Goal: Entertainment & Leisure: Consume media (video, audio)

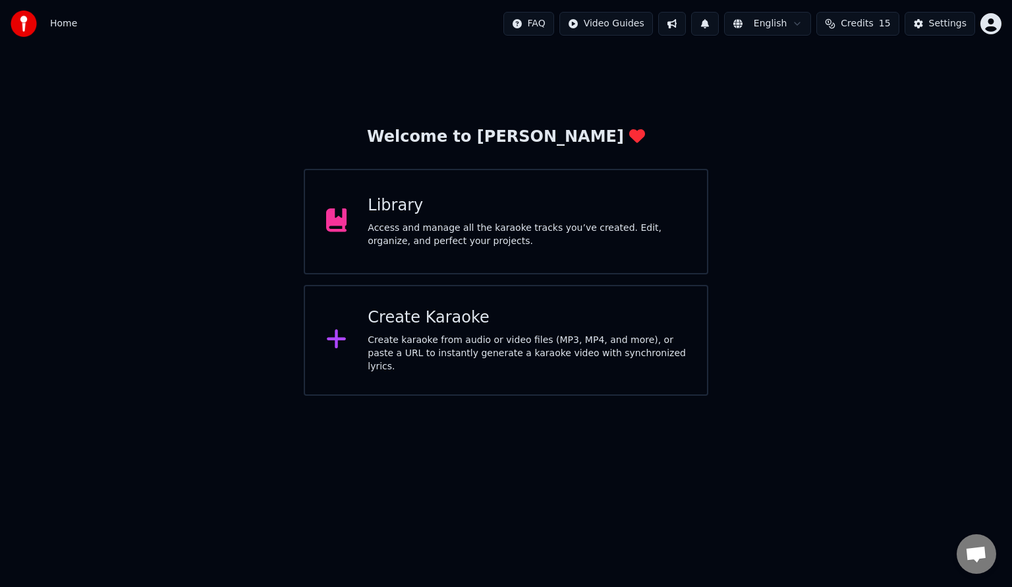
click at [527, 351] on div "Create karaoke from audio or video files (MP3, MP4, and more), or paste a URL t…" at bounding box center [527, 353] width 318 height 40
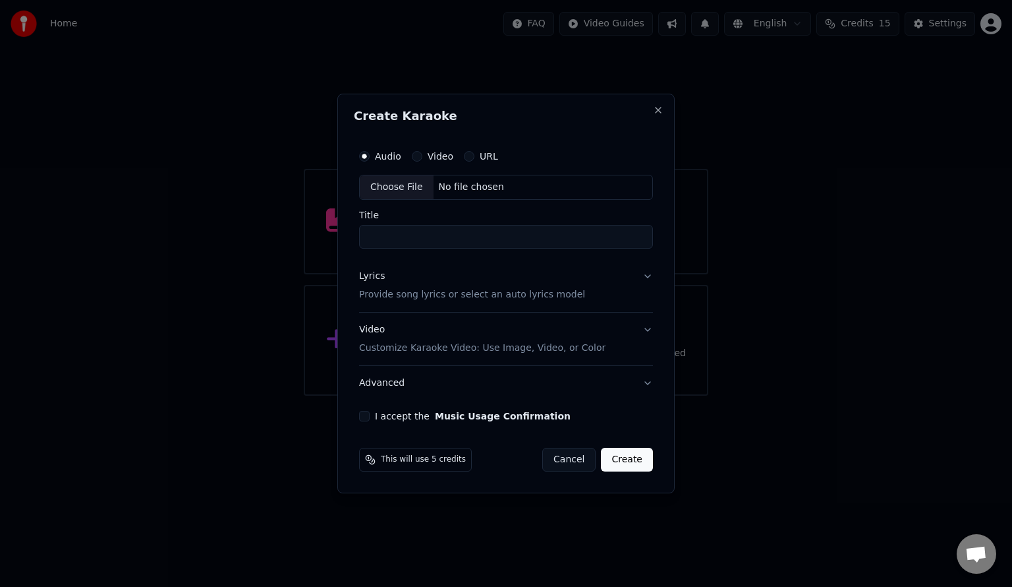
click at [409, 197] on div "Choose File" at bounding box center [397, 187] width 74 height 24
type input "**********"
click at [415, 300] on p "Provide song lyrics or select an auto lyrics model" at bounding box center [470, 294] width 226 height 13
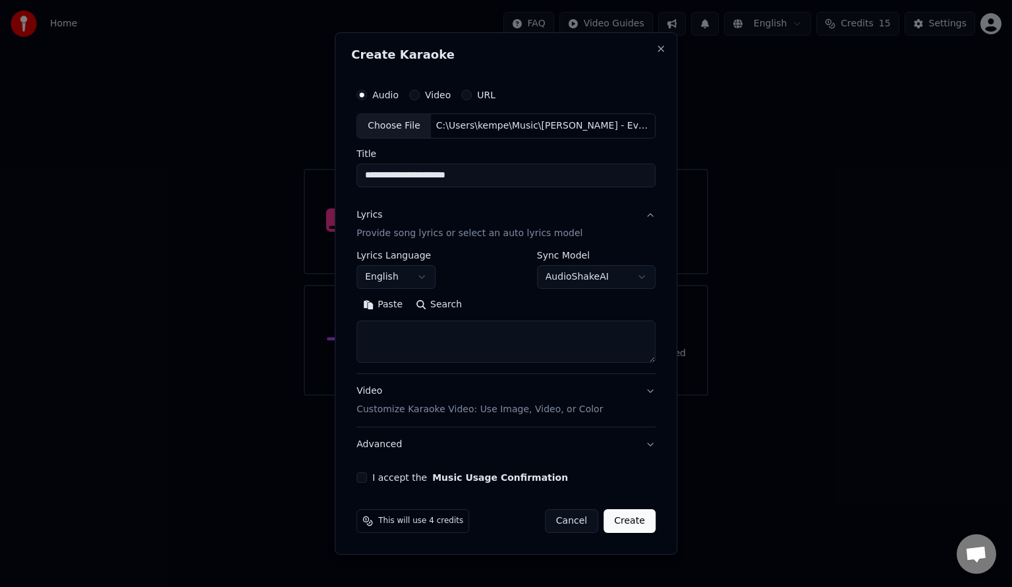
drag, startPoint x: 445, startPoint y: 347, endPoint x: 391, endPoint y: 294, distance: 75.5
click at [391, 294] on div "Paste Search" at bounding box center [506, 328] width 299 height 69
click at [391, 299] on button "Paste" at bounding box center [383, 304] width 53 height 21
click at [374, 349] on textarea at bounding box center [504, 341] width 294 height 42
type textarea "**********"
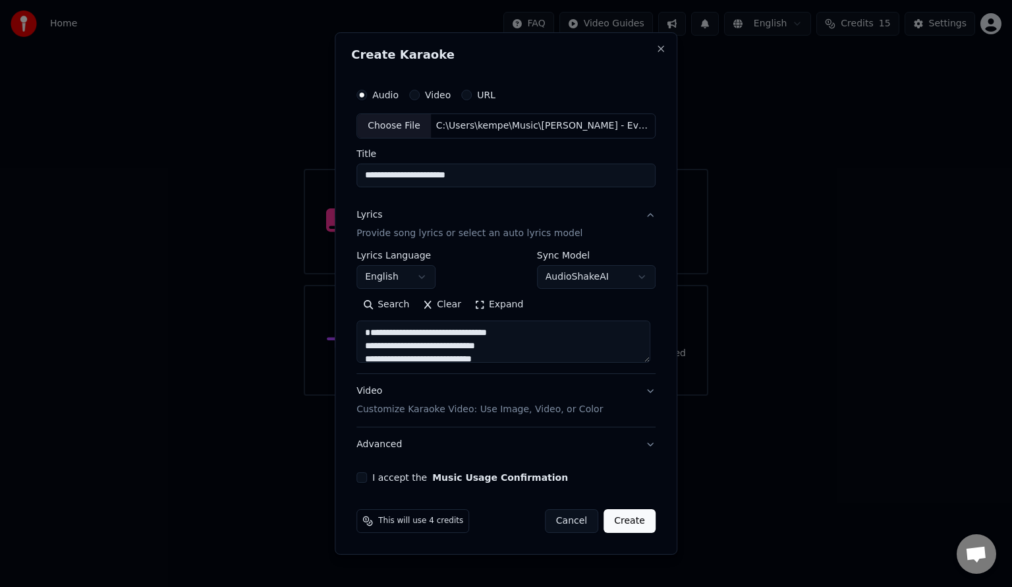
click at [386, 476] on label "I accept the Music Usage Confirmation" at bounding box center [470, 477] width 196 height 9
click at [367, 476] on button "I accept the Music Usage Confirmation" at bounding box center [362, 477] width 11 height 11
click at [482, 409] on p "Customize Karaoke Video: Use Image, Video, or Color" at bounding box center [480, 409] width 246 height 13
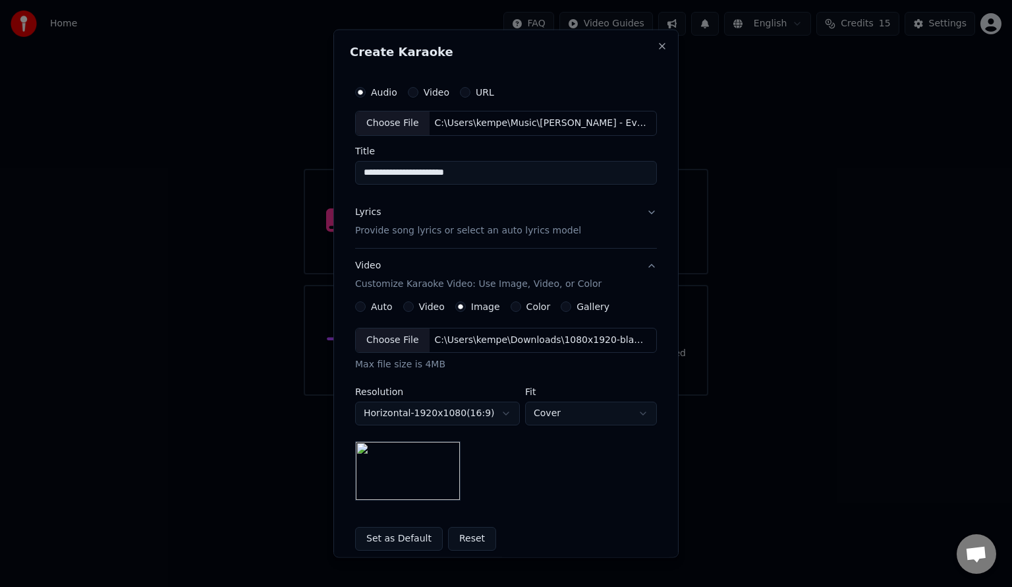
click at [527, 308] on label "Color" at bounding box center [539, 305] width 24 height 9
click at [521, 308] on button "Color" at bounding box center [516, 306] width 11 height 11
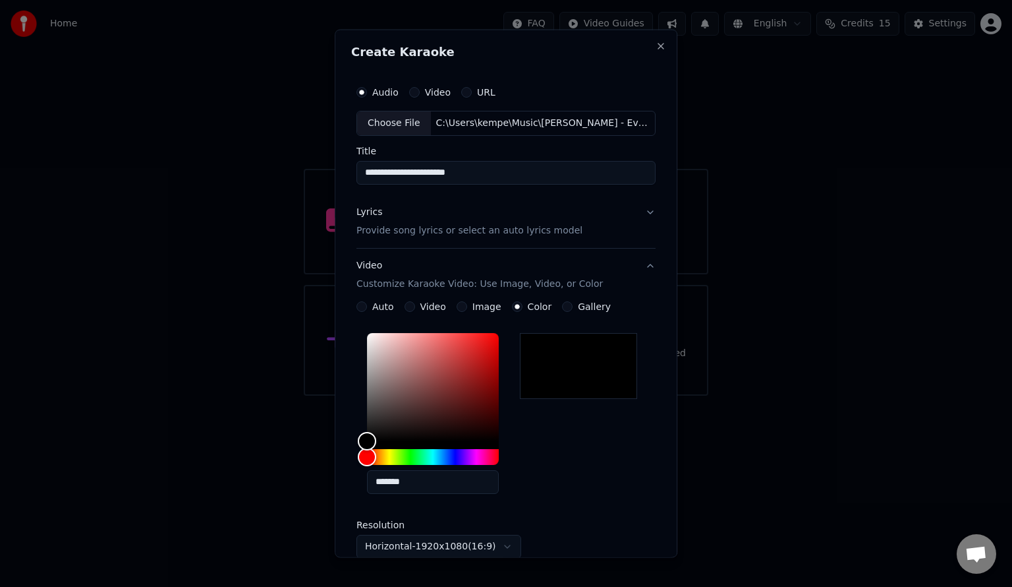
scroll to position [188, 0]
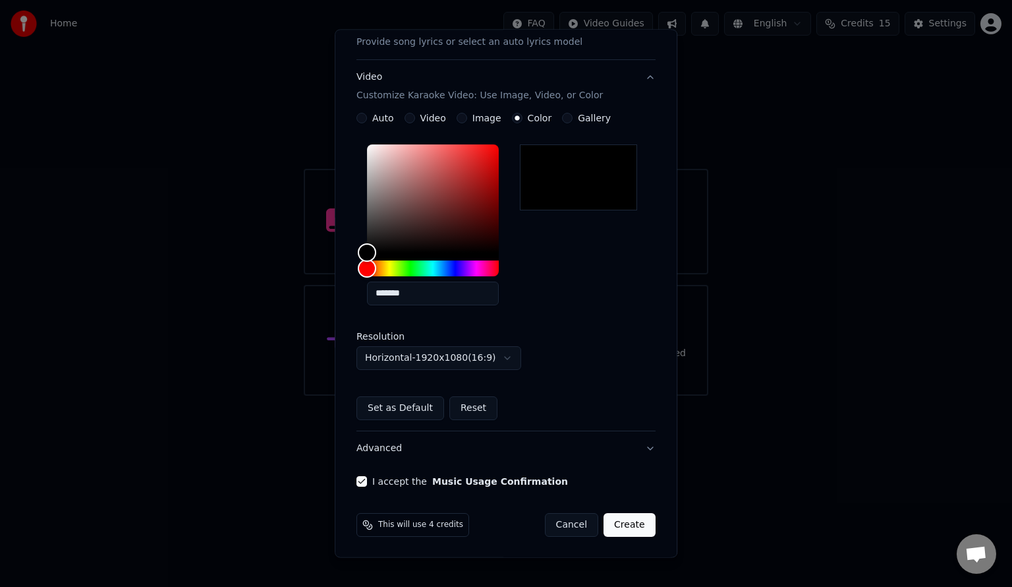
click at [624, 525] on button "Create" at bounding box center [630, 525] width 52 height 24
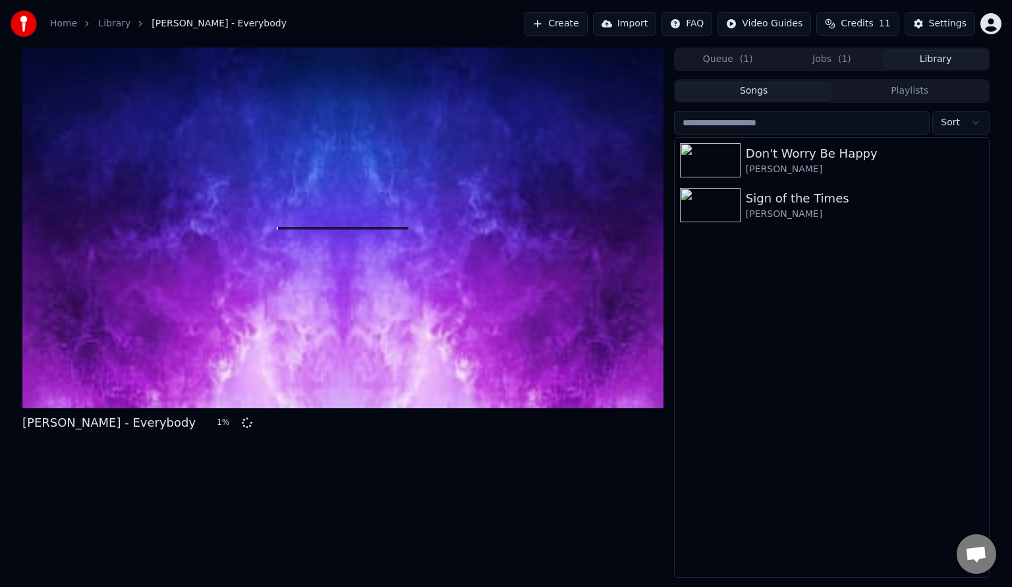
click at [930, 63] on button "Library" at bounding box center [936, 59] width 104 height 19
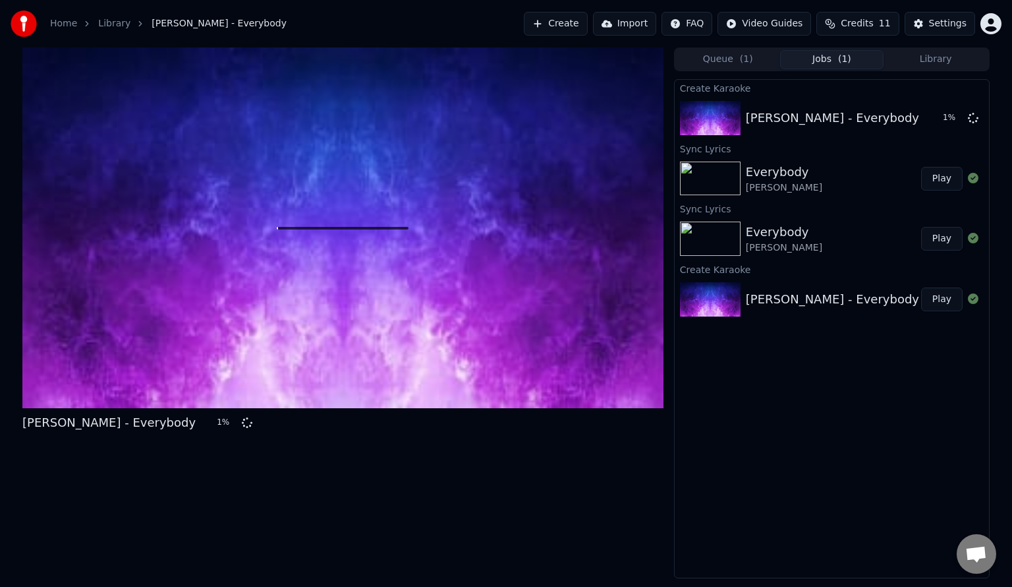
click at [843, 62] on span "( 1 )" at bounding box center [844, 59] width 13 height 13
click at [726, 65] on button "Queue ( 1 )" at bounding box center [728, 59] width 104 height 19
click at [830, 58] on button "Jobs" at bounding box center [832, 59] width 104 height 19
click at [880, 133] on div "[PERSON_NAME] - Everybody" at bounding box center [832, 118] width 314 height 45
click at [934, 125] on div "[PERSON_NAME] - Everybody" at bounding box center [846, 118] width 201 height 18
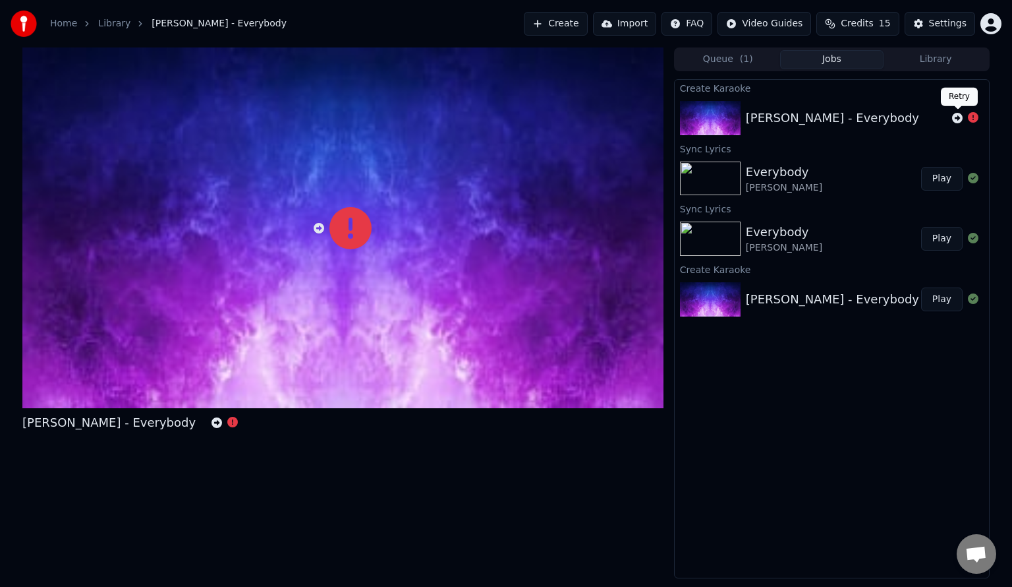
click at [954, 119] on icon at bounding box center [957, 118] width 11 height 11
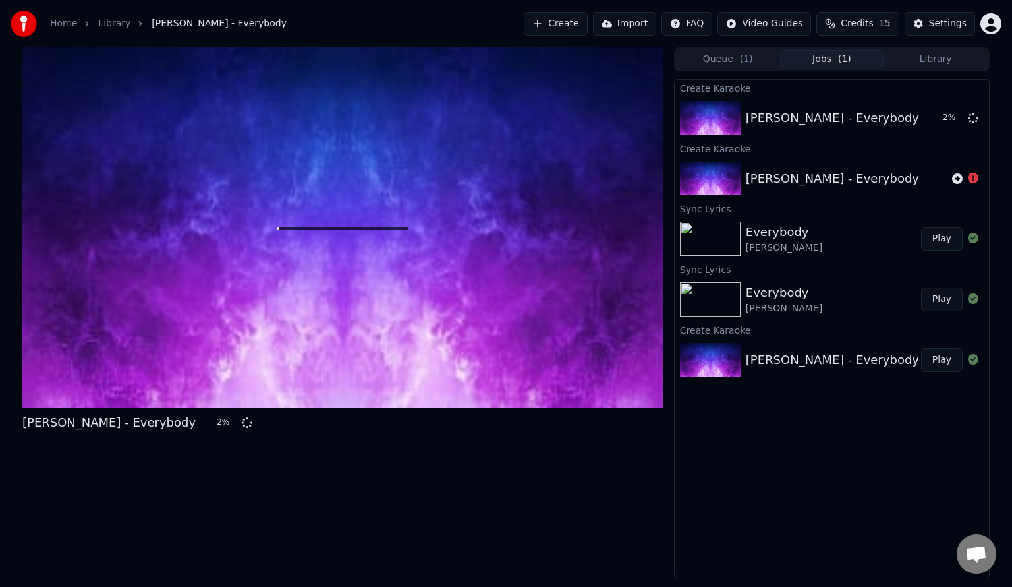
click at [805, 224] on div "Everybody [PERSON_NAME]" at bounding box center [833, 239] width 175 height 32
click at [801, 113] on div "[PERSON_NAME] - Everybody" at bounding box center [832, 118] width 173 height 18
click at [929, 61] on button "Library" at bounding box center [936, 59] width 104 height 19
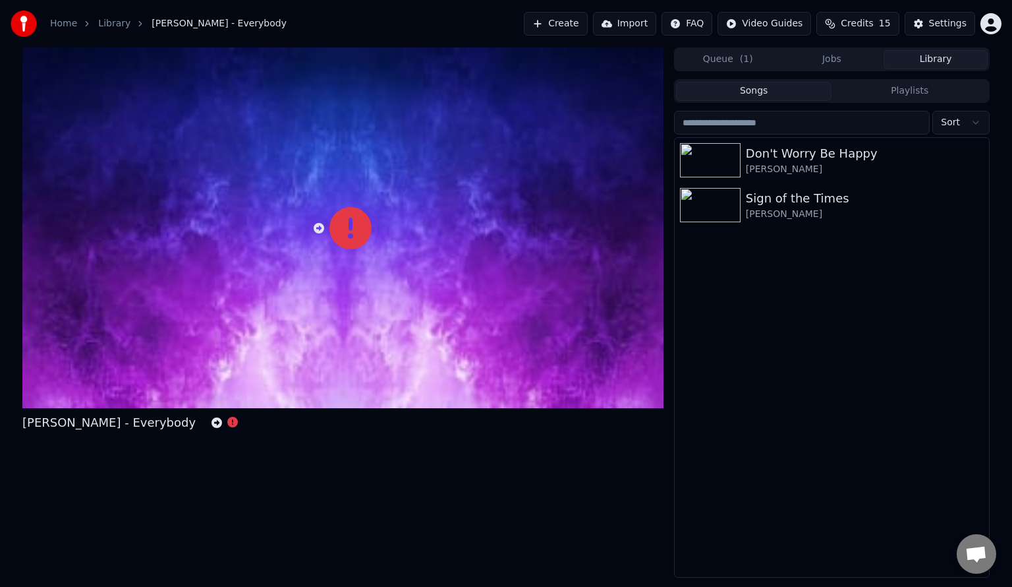
click at [747, 59] on span "( 1 )" at bounding box center [746, 59] width 13 height 13
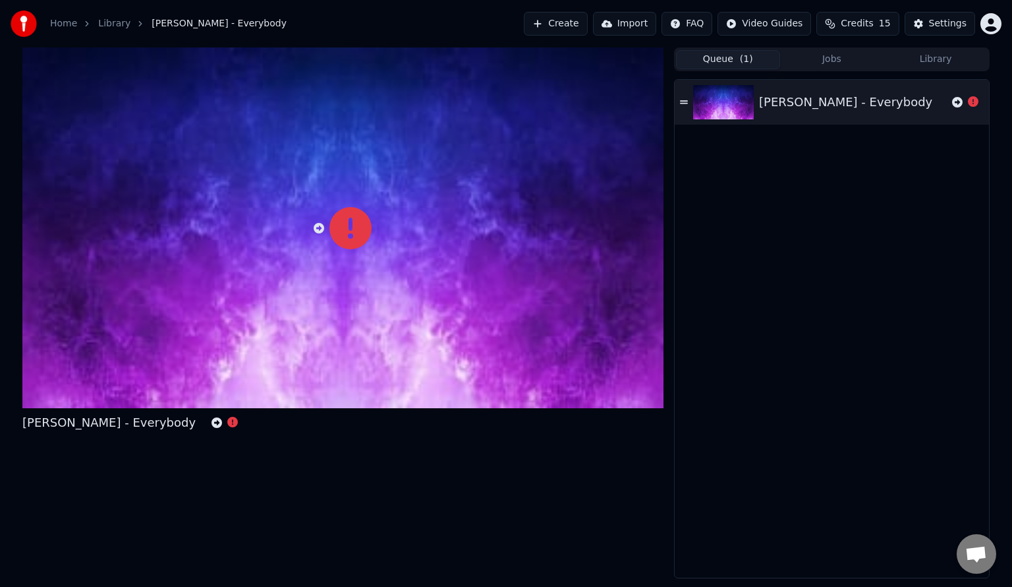
click at [854, 51] on button "Jobs" at bounding box center [832, 59] width 104 height 19
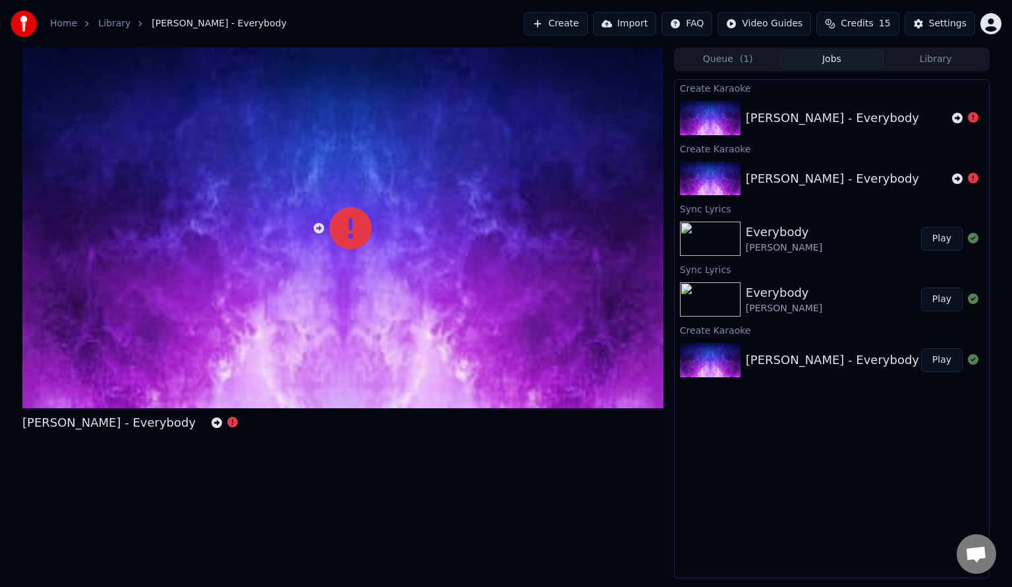
click at [580, 22] on button "Create" at bounding box center [556, 24] width 64 height 24
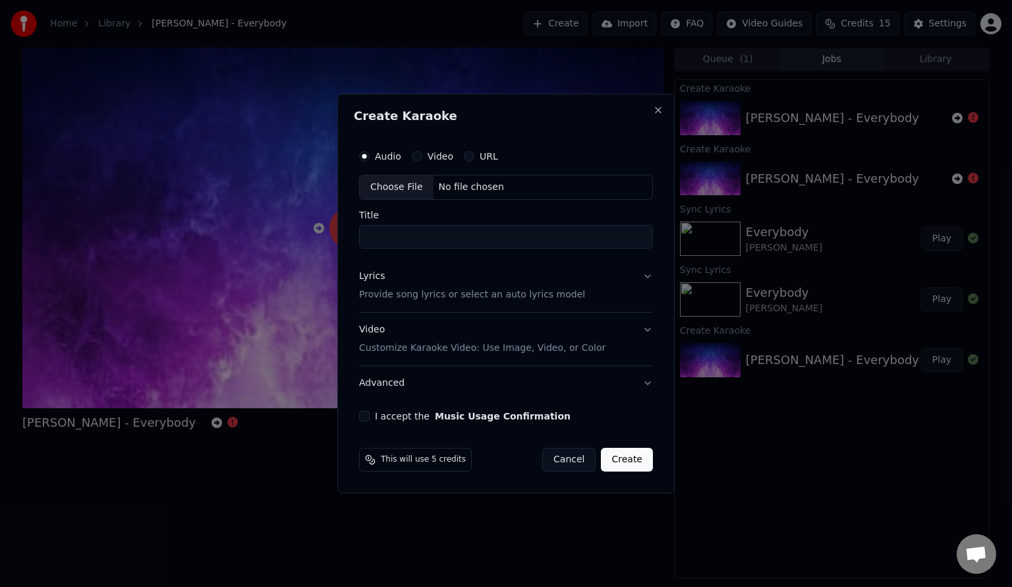
click at [406, 186] on div "Choose File" at bounding box center [397, 187] width 74 height 24
type input "**********"
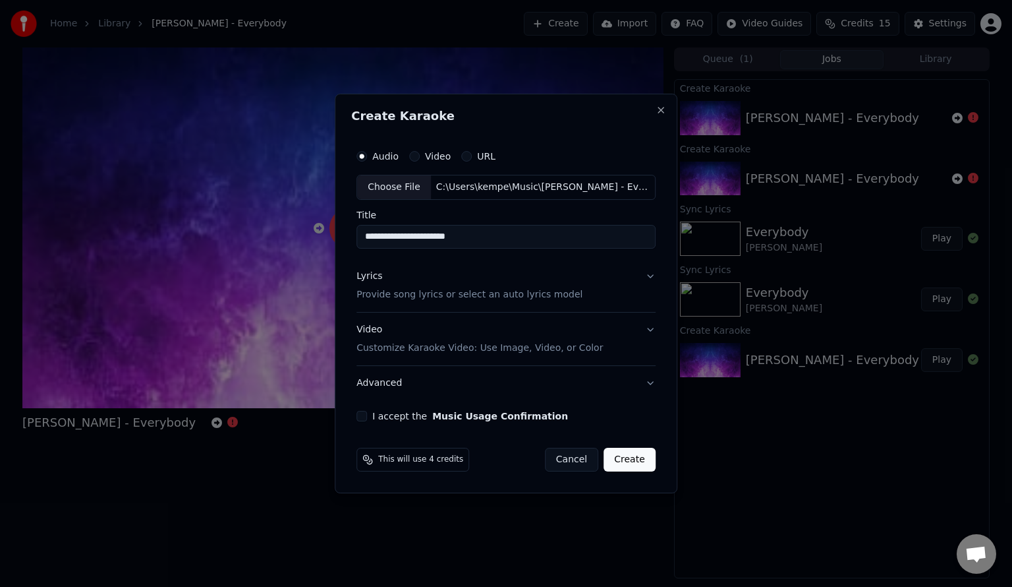
click at [428, 288] on p "Provide song lyrics or select an auto lyrics model" at bounding box center [470, 294] width 226 height 13
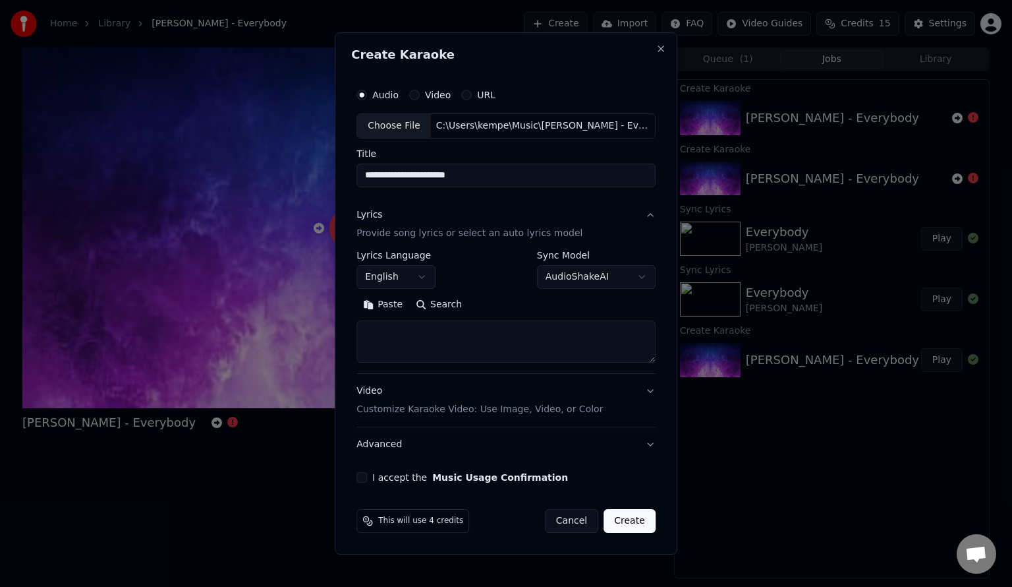
click at [383, 305] on button "Paste" at bounding box center [383, 304] width 53 height 21
click at [377, 349] on textarea at bounding box center [504, 341] width 294 height 42
type textarea "**********"
click at [488, 307] on button "Expand" at bounding box center [499, 304] width 62 height 21
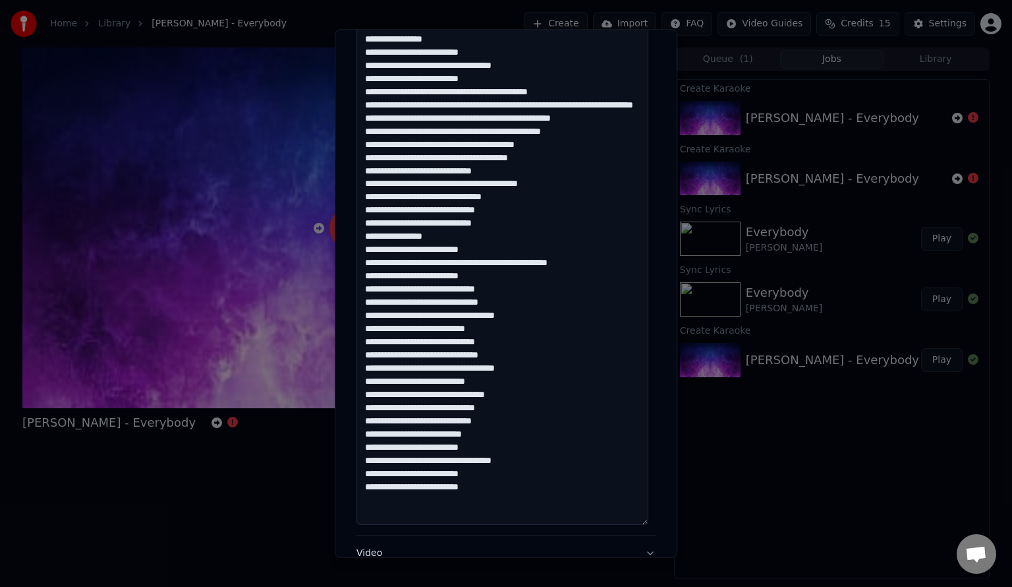
scroll to position [699, 0]
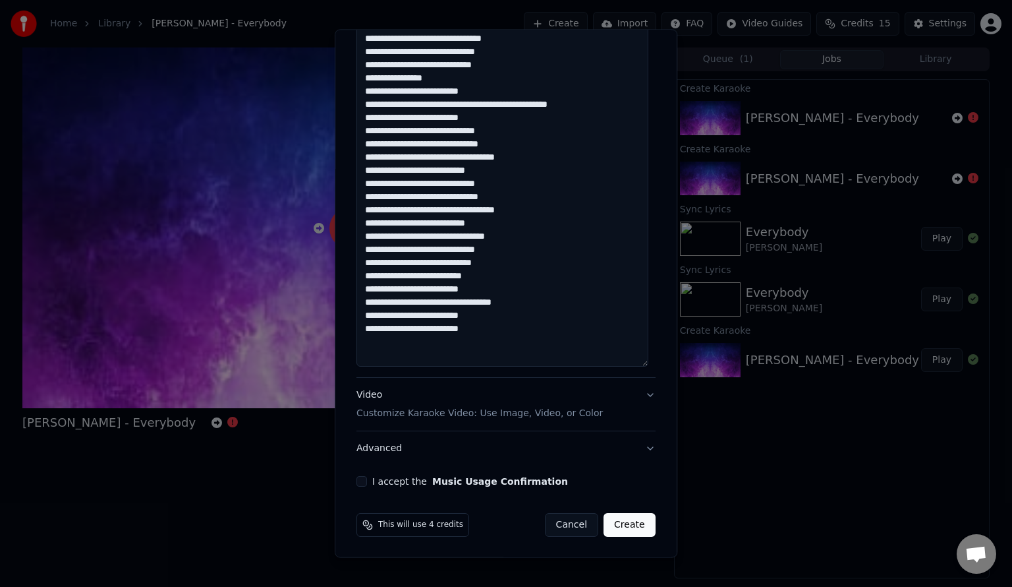
click at [357, 480] on button "I accept the Music Usage Confirmation" at bounding box center [362, 481] width 11 height 11
click at [623, 525] on button "Create" at bounding box center [630, 525] width 52 height 24
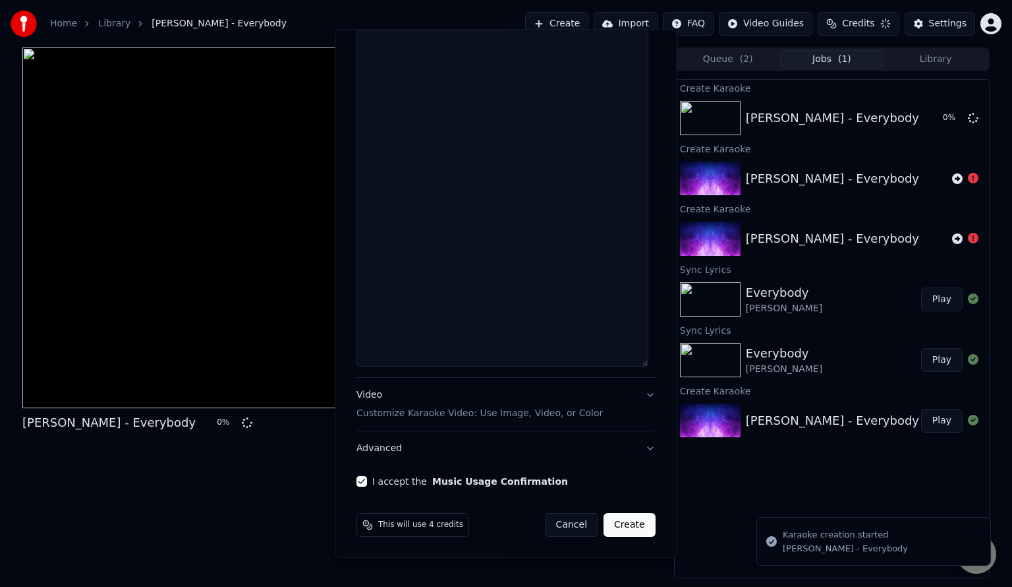
scroll to position [0, 0]
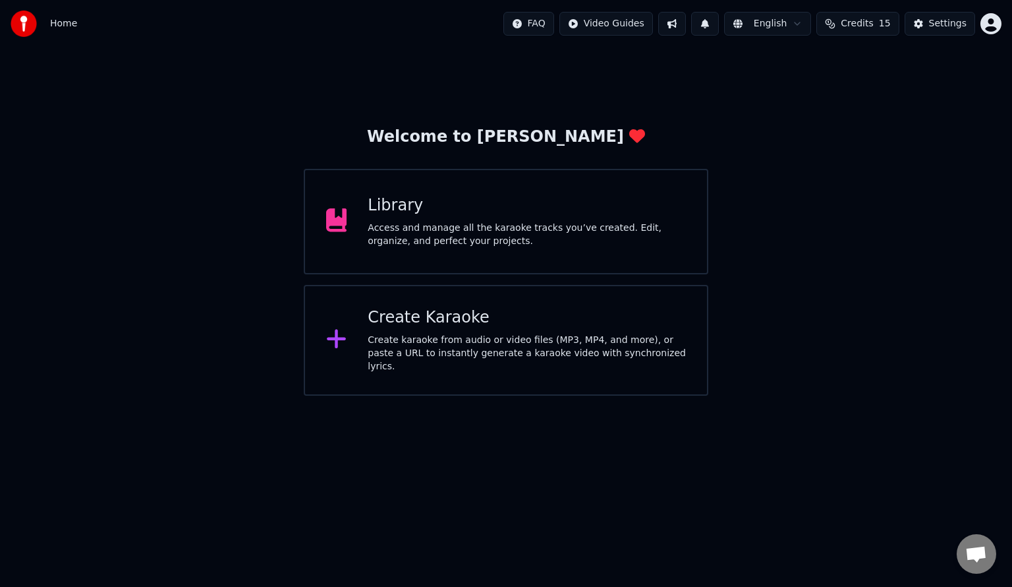
click at [557, 246] on div "Access and manage all the karaoke tracks you’ve created. Edit, organize, and pe…" at bounding box center [527, 234] width 318 height 26
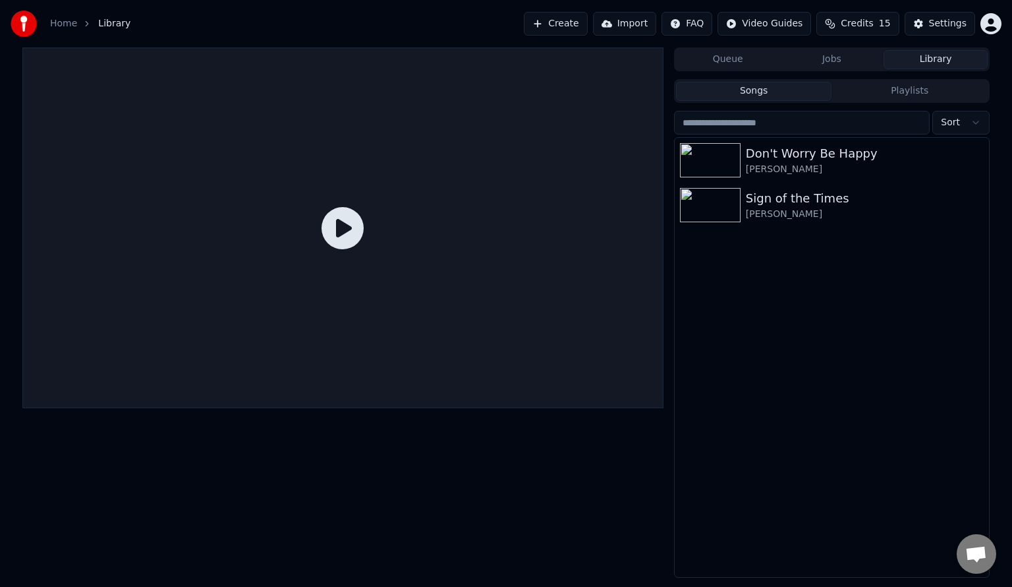
click at [583, 16] on button "Create" at bounding box center [556, 24] width 64 height 24
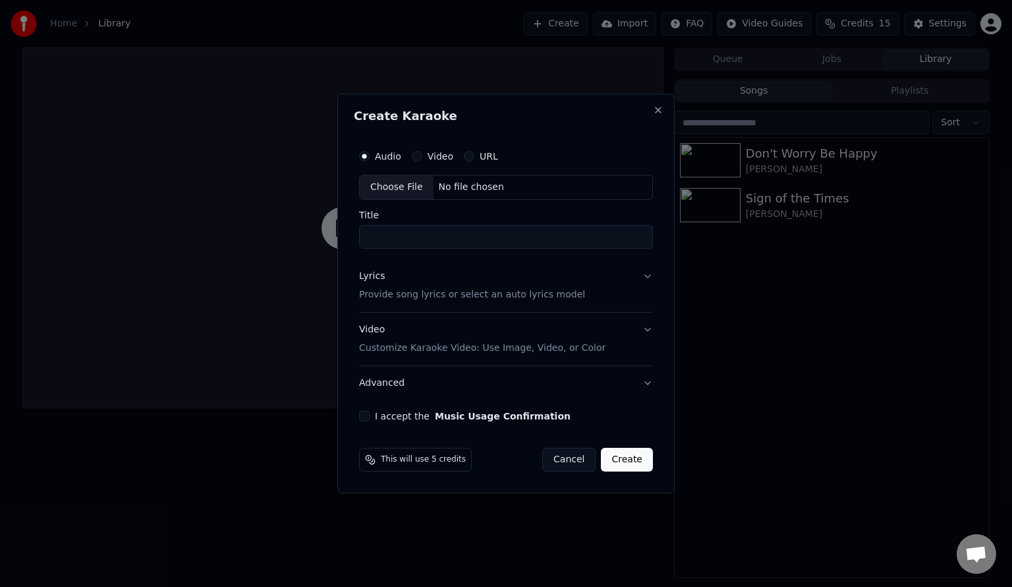
click at [575, 456] on button "Cancel" at bounding box center [568, 459] width 53 height 24
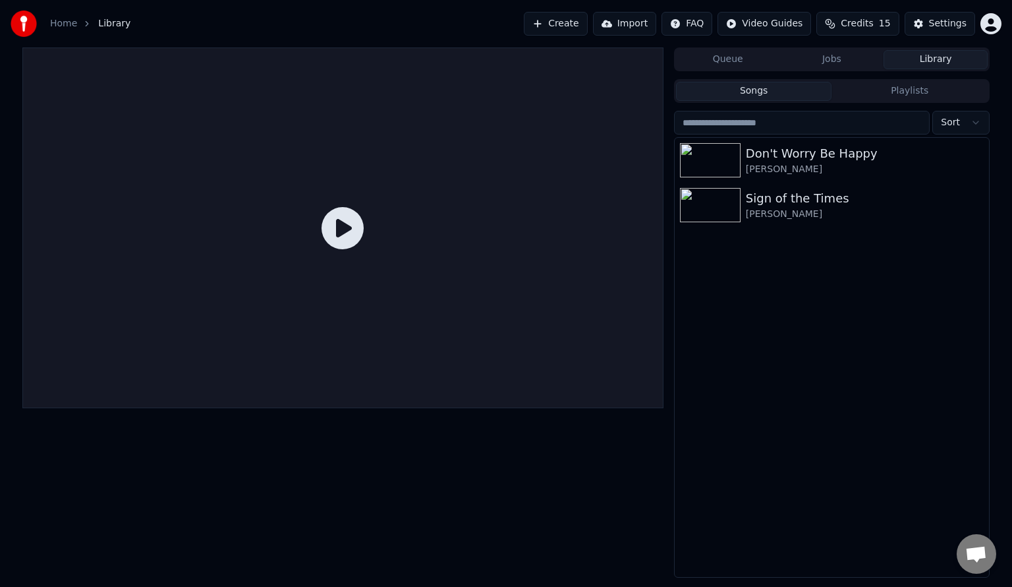
click at [49, 16] on div "Home Library" at bounding box center [71, 24] width 120 height 26
click at [57, 24] on link "Home" at bounding box center [63, 23] width 27 height 13
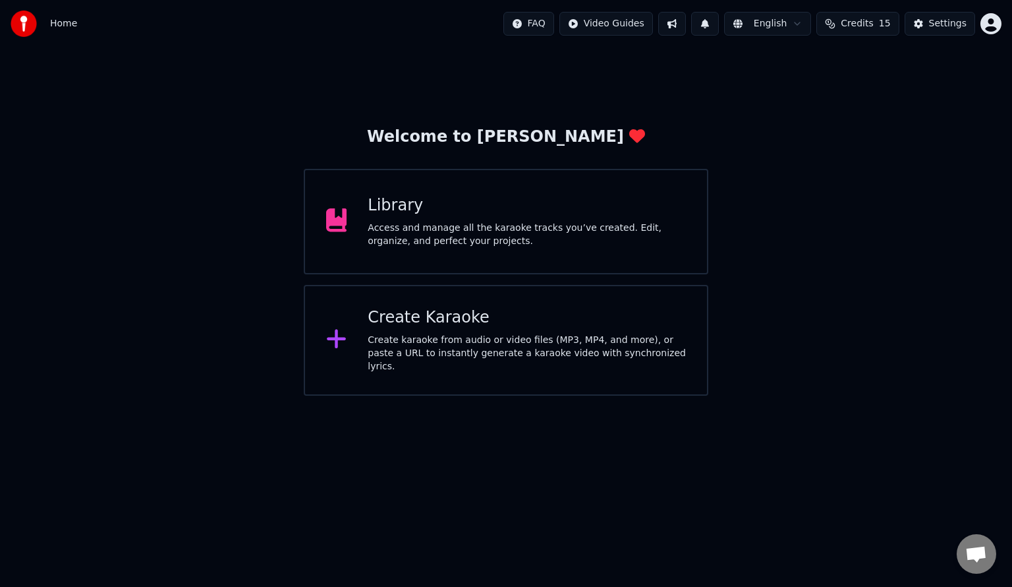
click at [472, 316] on div "Create Karaoke" at bounding box center [527, 317] width 318 height 21
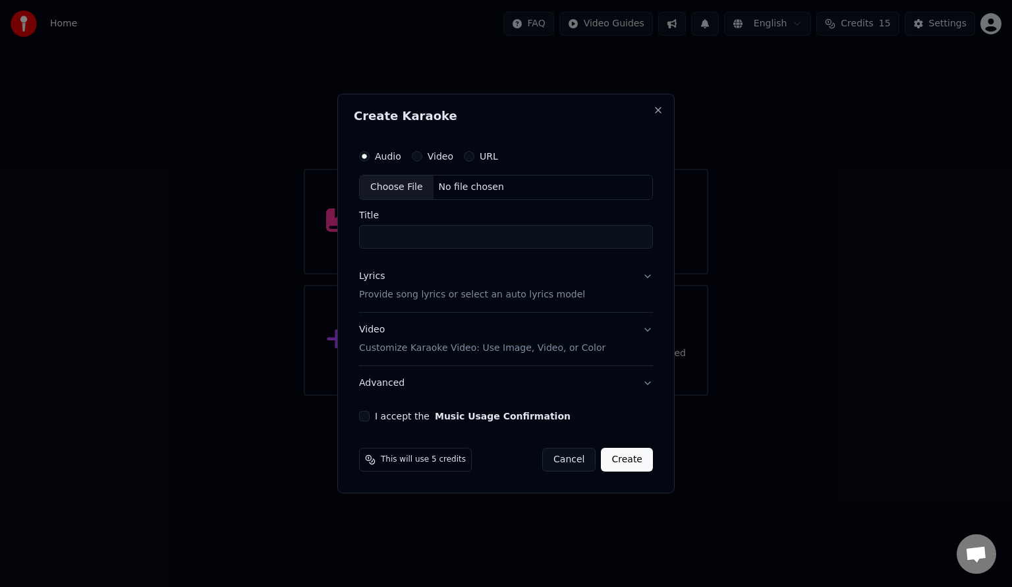
click at [413, 185] on div "Choose File" at bounding box center [397, 187] width 74 height 24
type input "**********"
click at [431, 295] on p "Provide song lyrics or select an auto lyrics model" at bounding box center [470, 294] width 226 height 13
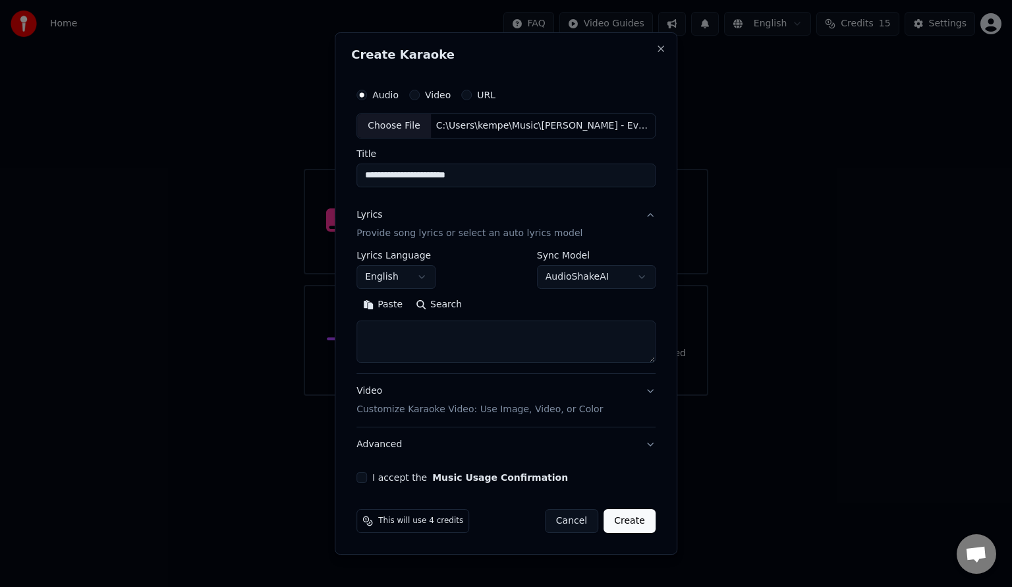
click at [432, 331] on textarea at bounding box center [506, 341] width 299 height 42
paste textarea "**********"
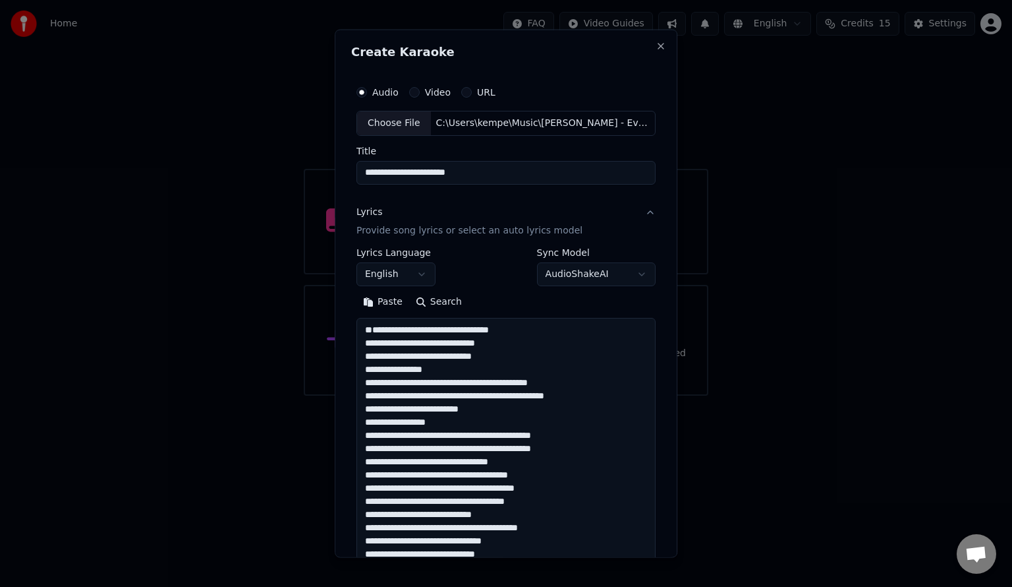
scroll to position [714, 0]
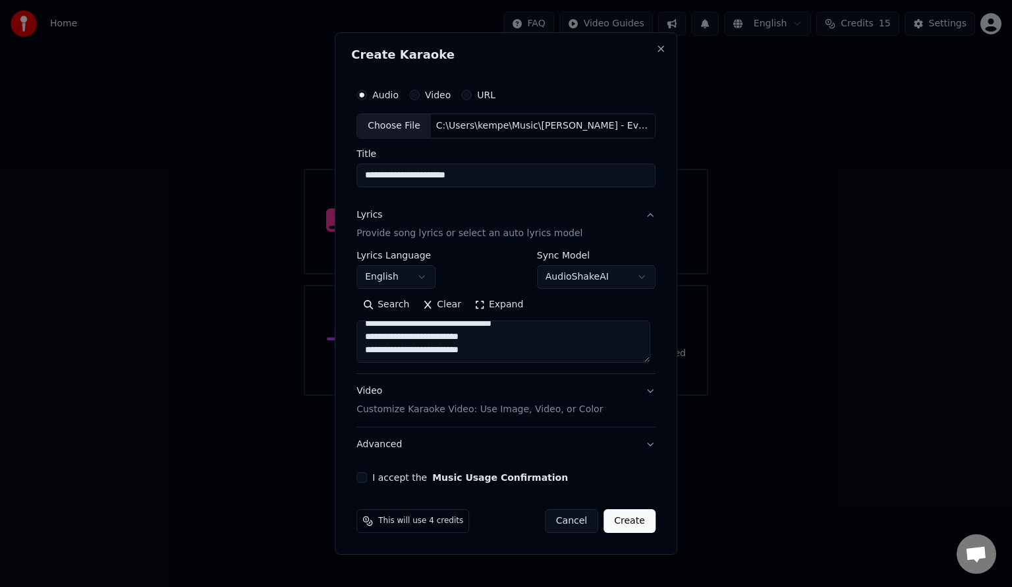
type textarea "**********"
click at [488, 310] on button "Expand" at bounding box center [499, 304] width 62 height 21
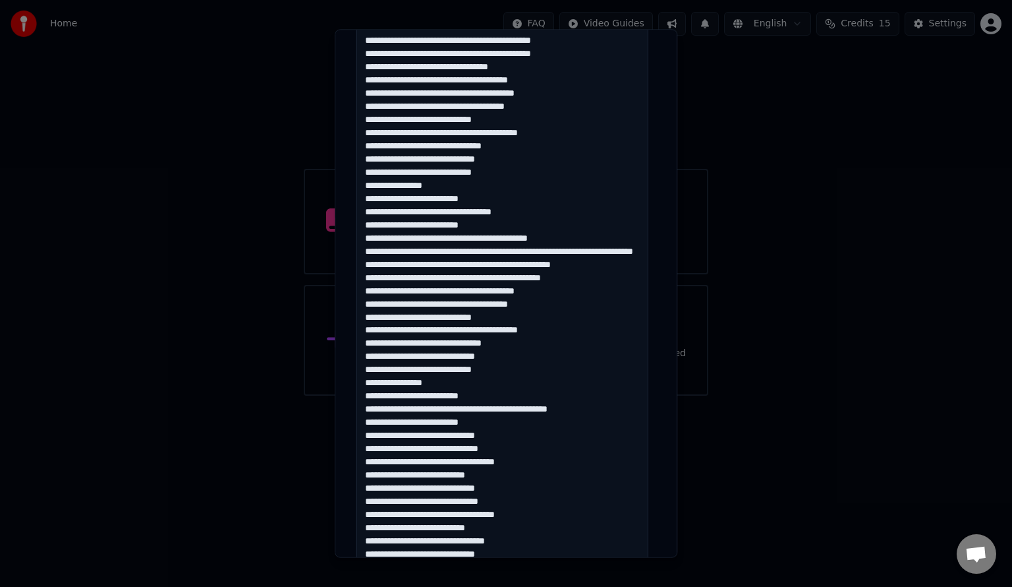
scroll to position [712, 0]
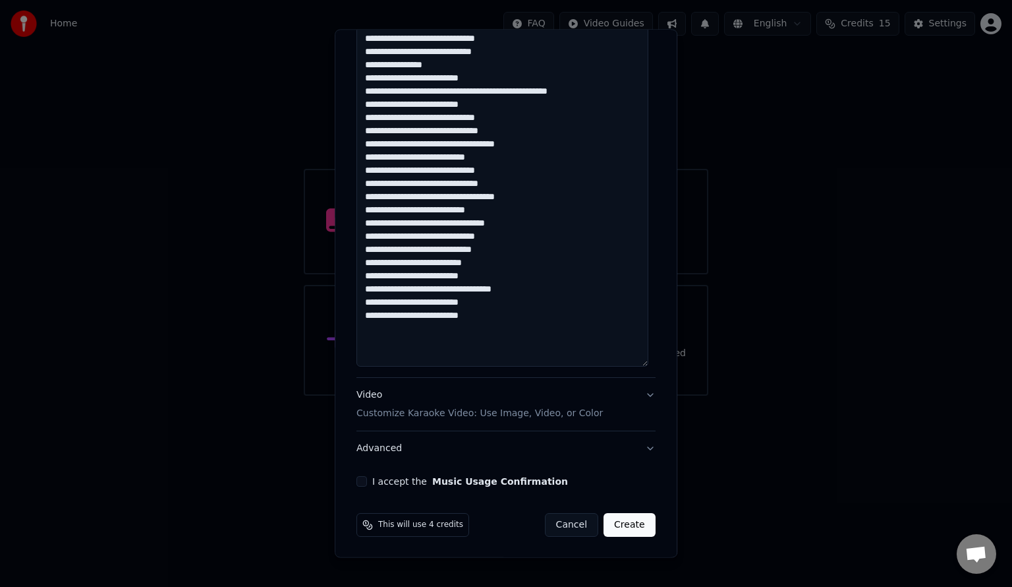
click at [523, 420] on button "Video Customize Karaoke Video: Use Image, Video, or Color" at bounding box center [506, 404] width 299 height 53
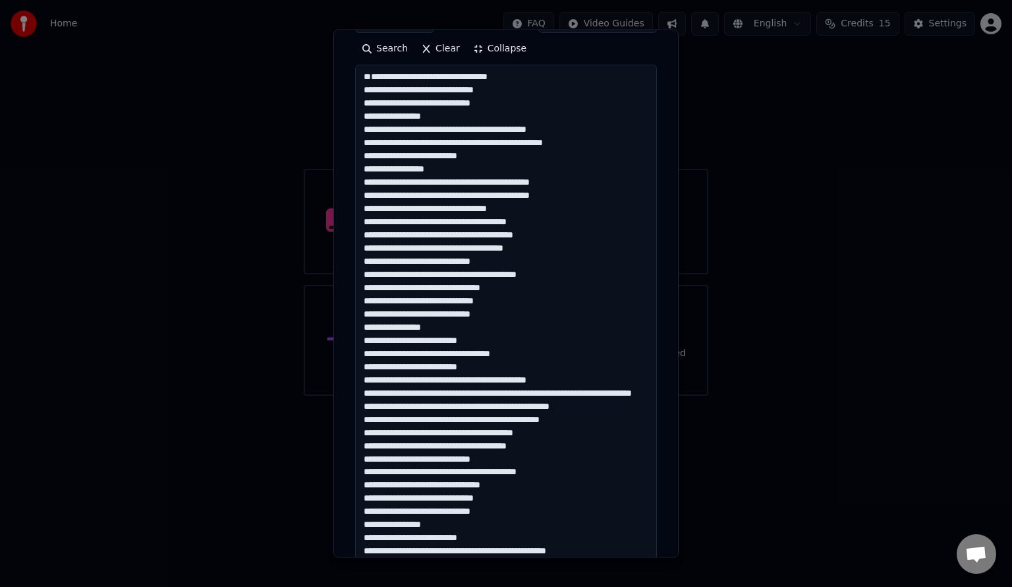
scroll to position [130, 0]
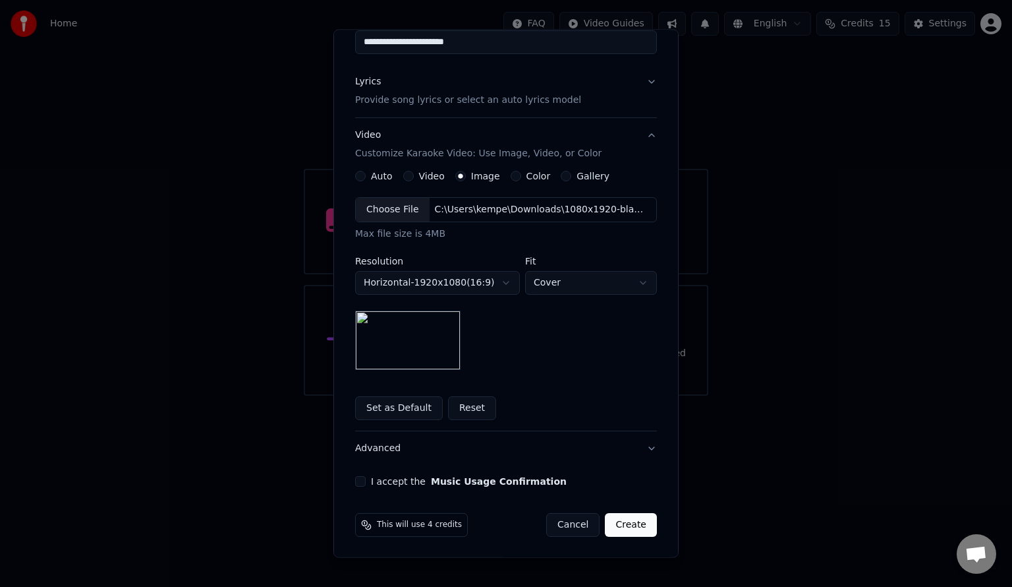
click at [355, 484] on button "I accept the Music Usage Confirmation" at bounding box center [360, 481] width 11 height 11
click at [631, 518] on button "Create" at bounding box center [631, 525] width 52 height 24
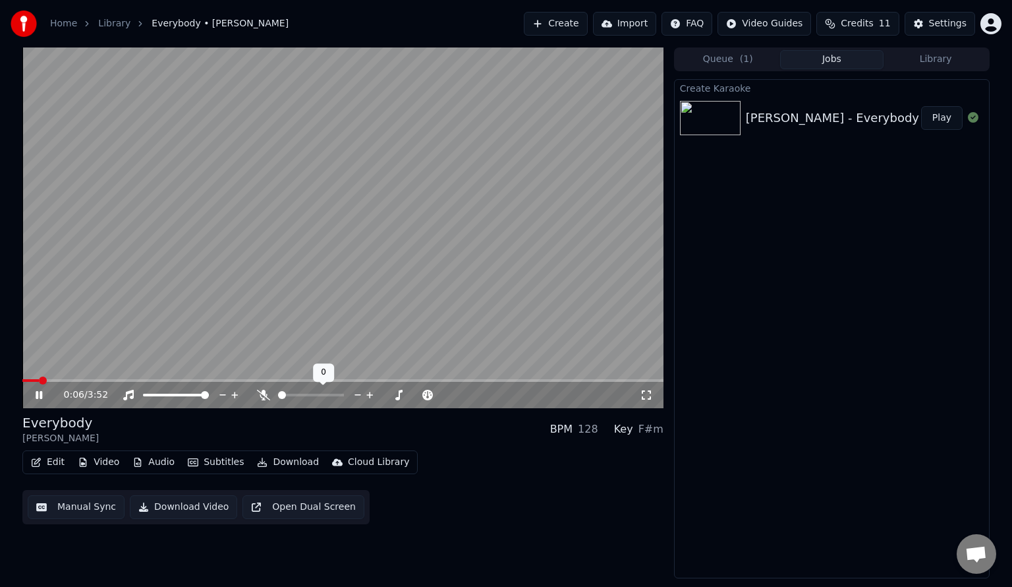
click at [260, 390] on icon at bounding box center [263, 395] width 13 height 11
click at [649, 392] on icon at bounding box center [646, 395] width 13 height 11
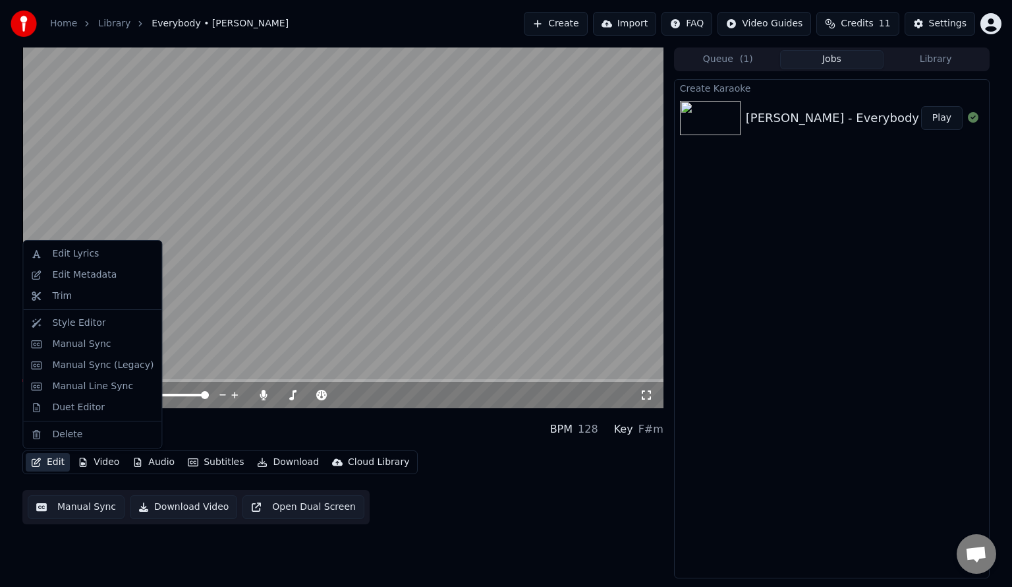
click at [48, 463] on button "Edit" at bounding box center [48, 462] width 44 height 18
click at [93, 341] on div "Manual Sync" at bounding box center [81, 343] width 59 height 13
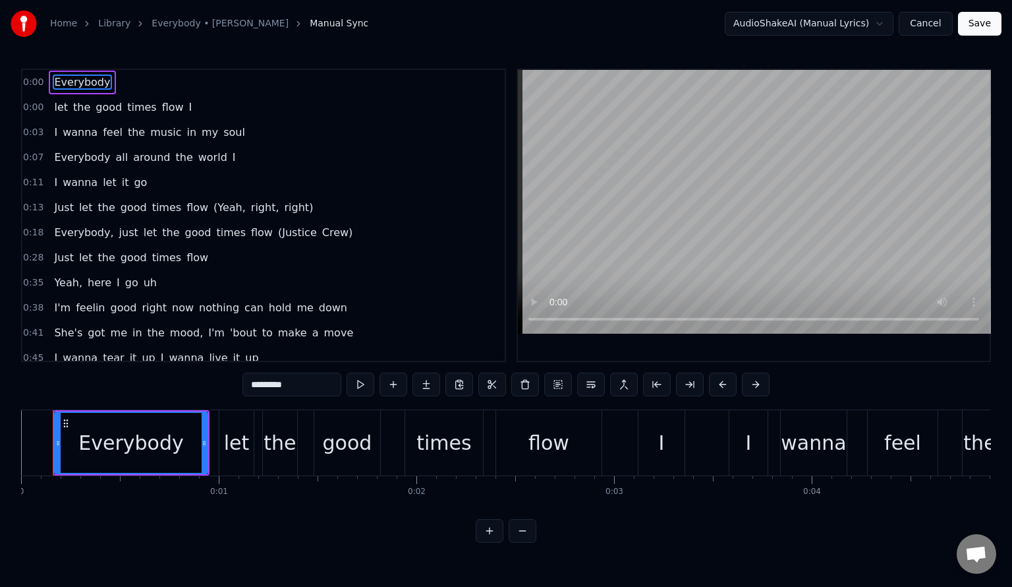
click at [245, 465] on div "let" at bounding box center [236, 442] width 34 height 65
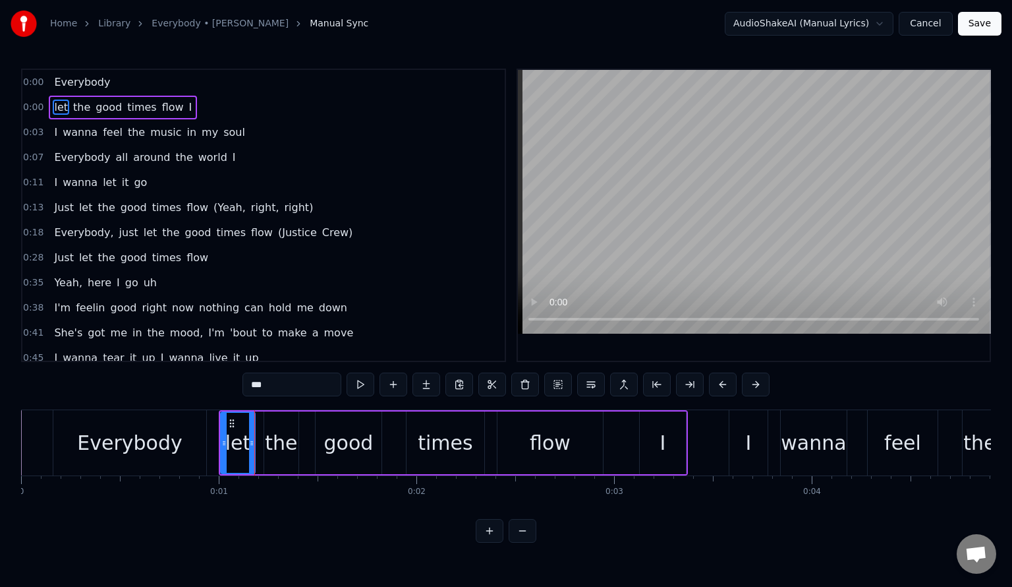
click at [292, 455] on div "the" at bounding box center [281, 443] width 32 height 30
click at [333, 440] on div "good" at bounding box center [348, 443] width 49 height 30
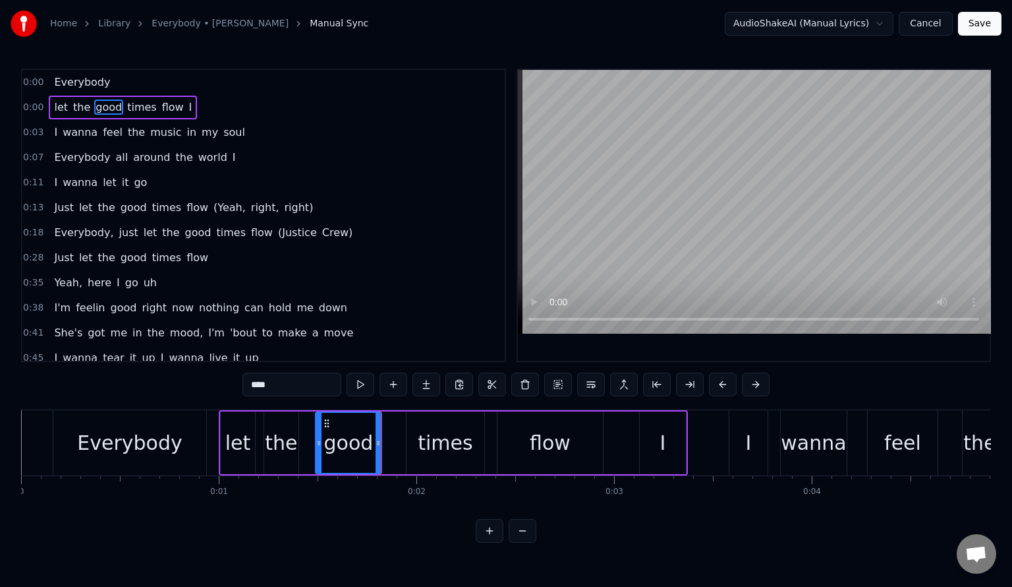
click at [454, 436] on div "times" at bounding box center [445, 443] width 55 height 30
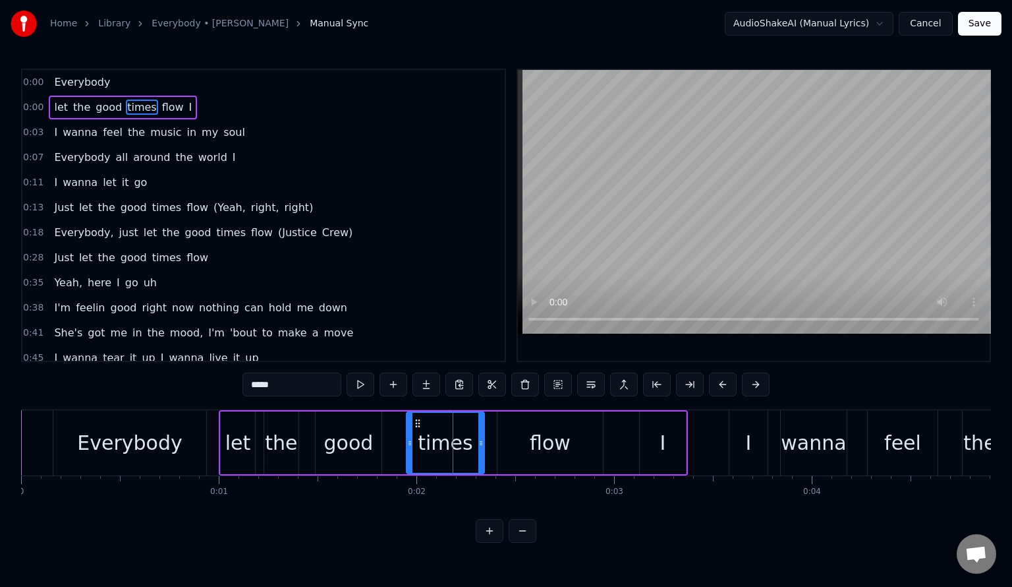
click at [369, 389] on button at bounding box center [361, 384] width 28 height 24
click at [540, 446] on div "flow" at bounding box center [550, 443] width 41 height 30
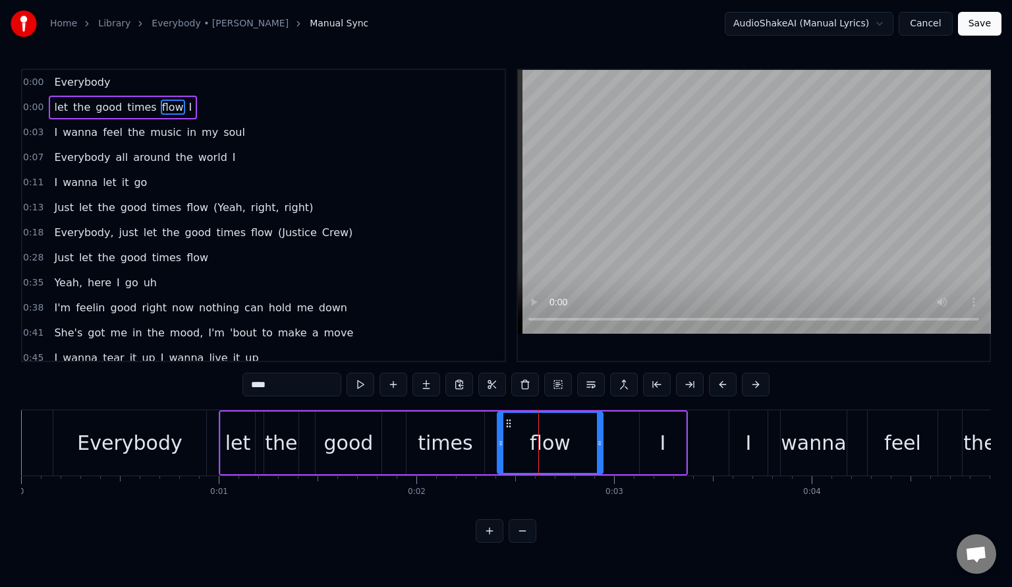
click at [730, 228] on video at bounding box center [754, 202] width 472 height 264
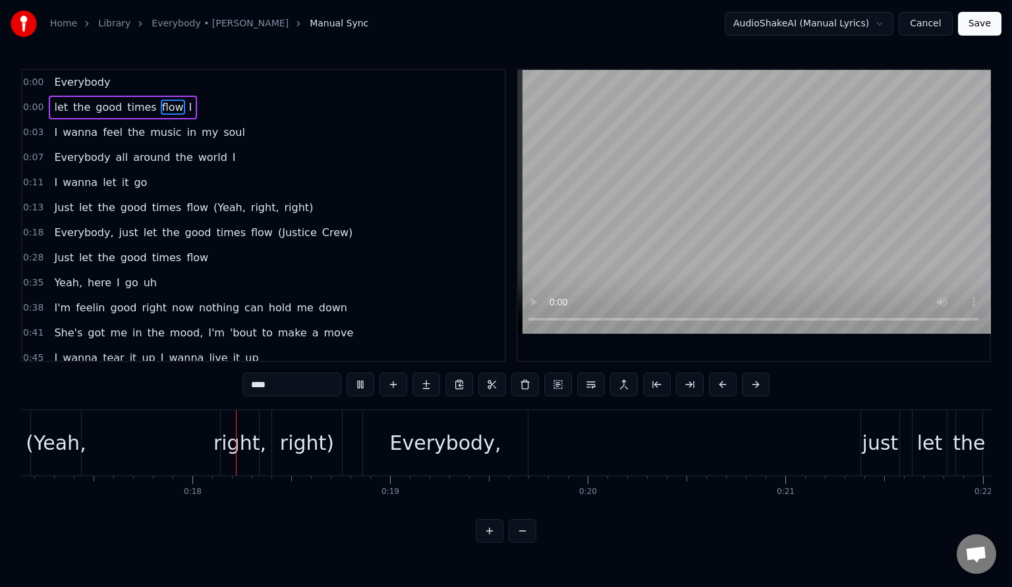
scroll to position [0, 3413]
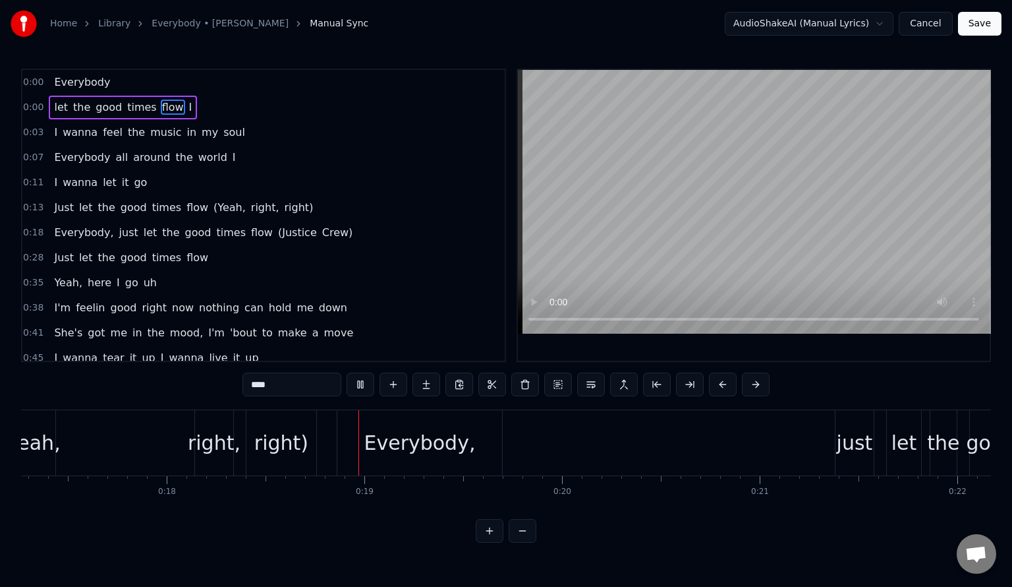
click at [295, 390] on input "****" at bounding box center [292, 384] width 99 height 24
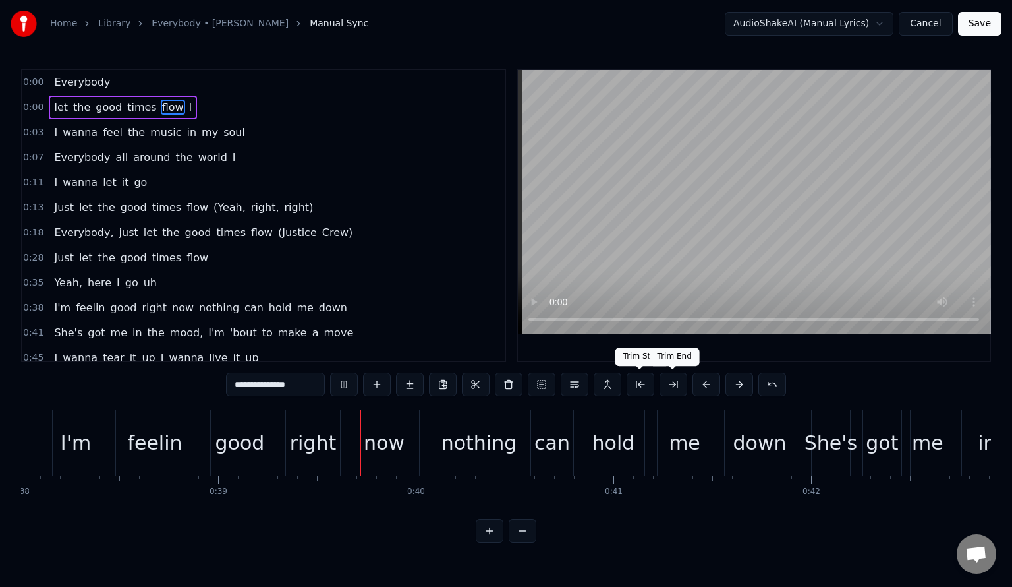
scroll to position [0, 7670]
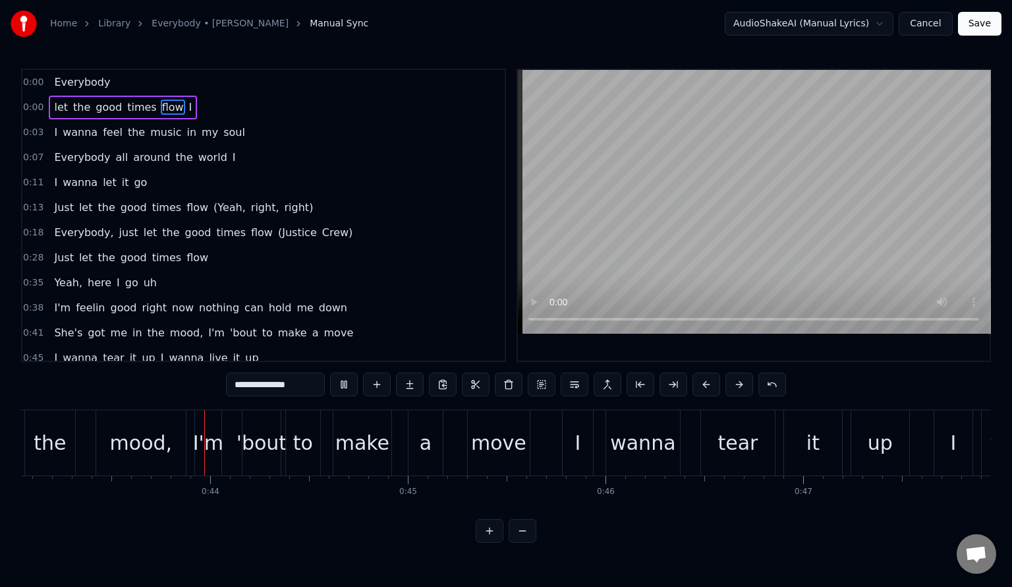
click at [184, 232] on span "good" at bounding box center [198, 232] width 29 height 15
type input "****"
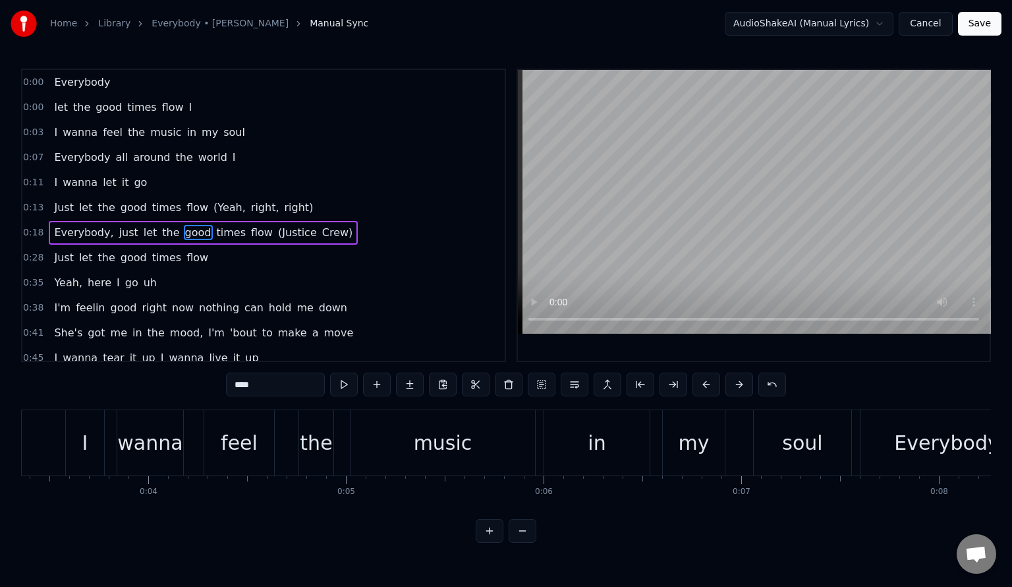
scroll to position [0, 0]
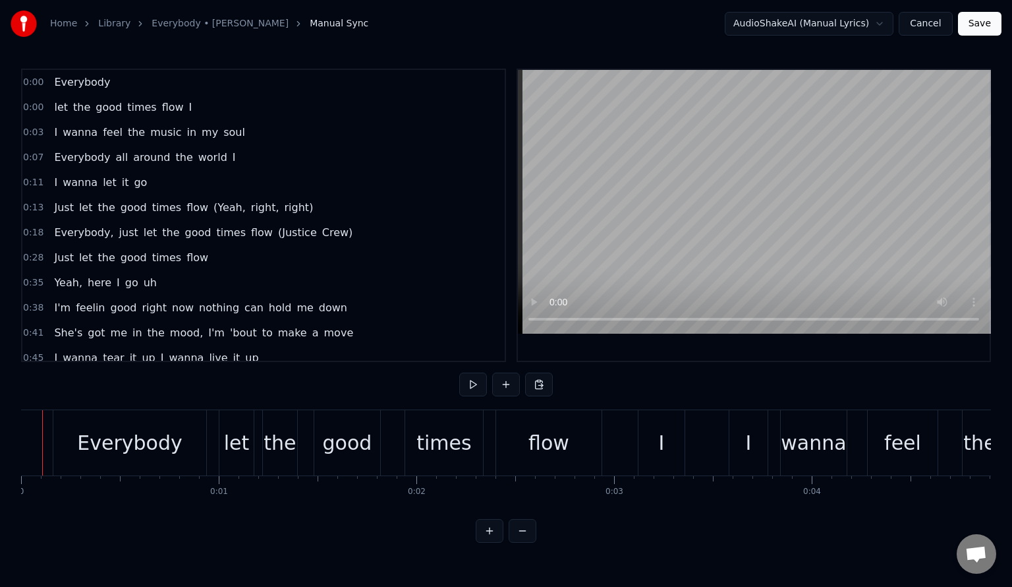
click at [113, 444] on div "Everybody" at bounding box center [129, 443] width 105 height 30
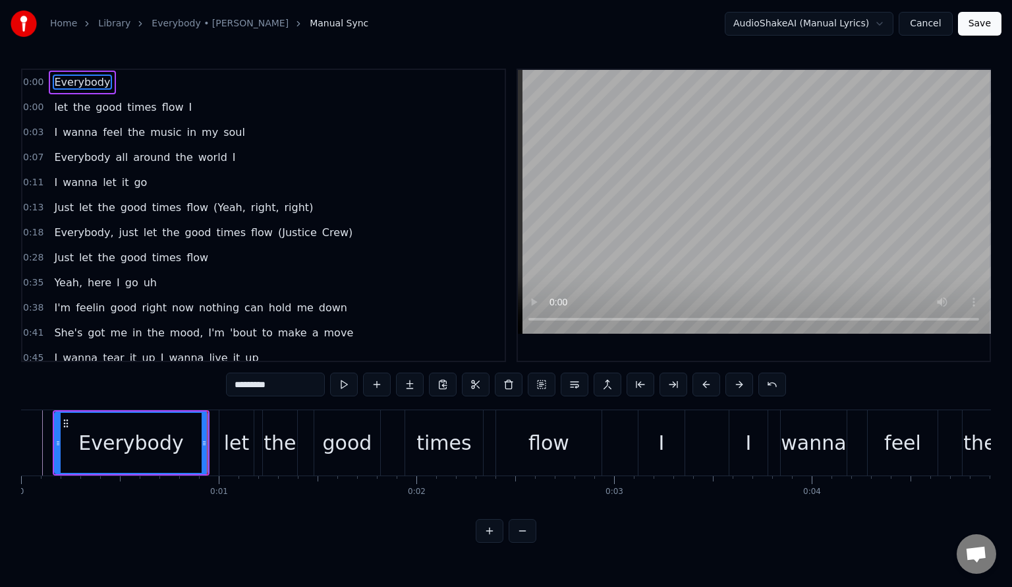
click at [237, 457] on div "let" at bounding box center [236, 442] width 34 height 65
type input "***"
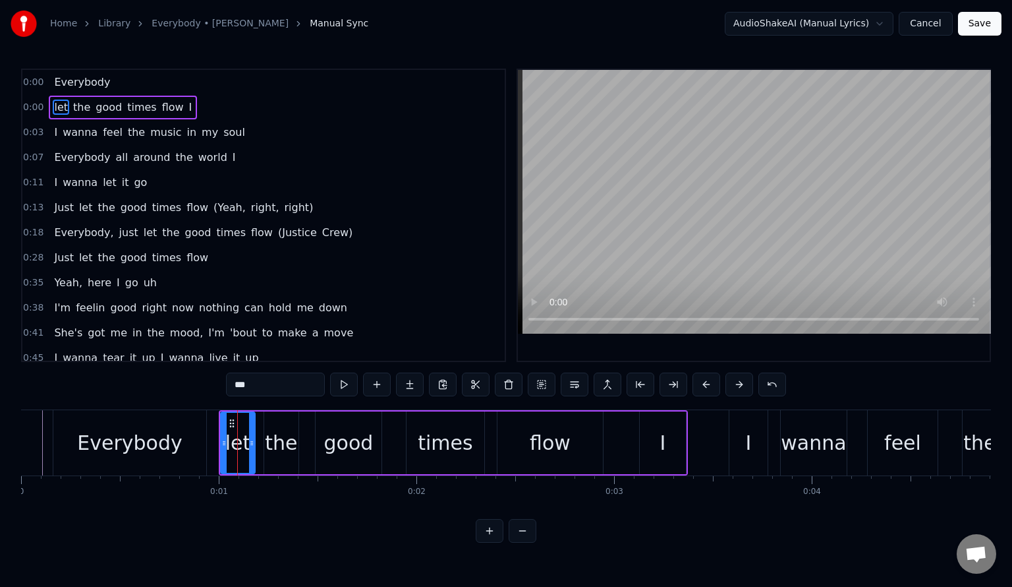
click at [237, 457] on div at bounding box center [237, 442] width 1 height 65
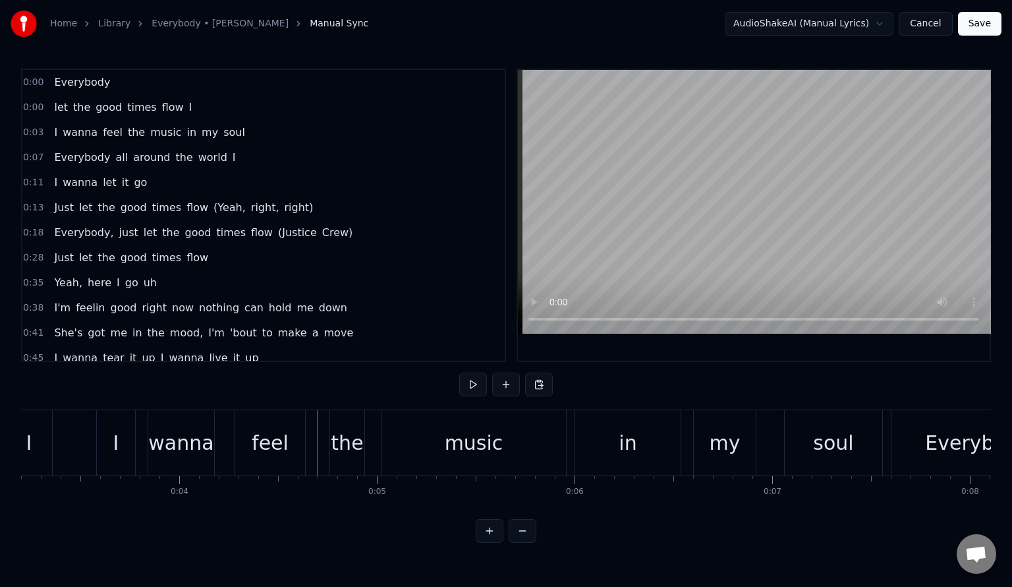
scroll to position [0, 862]
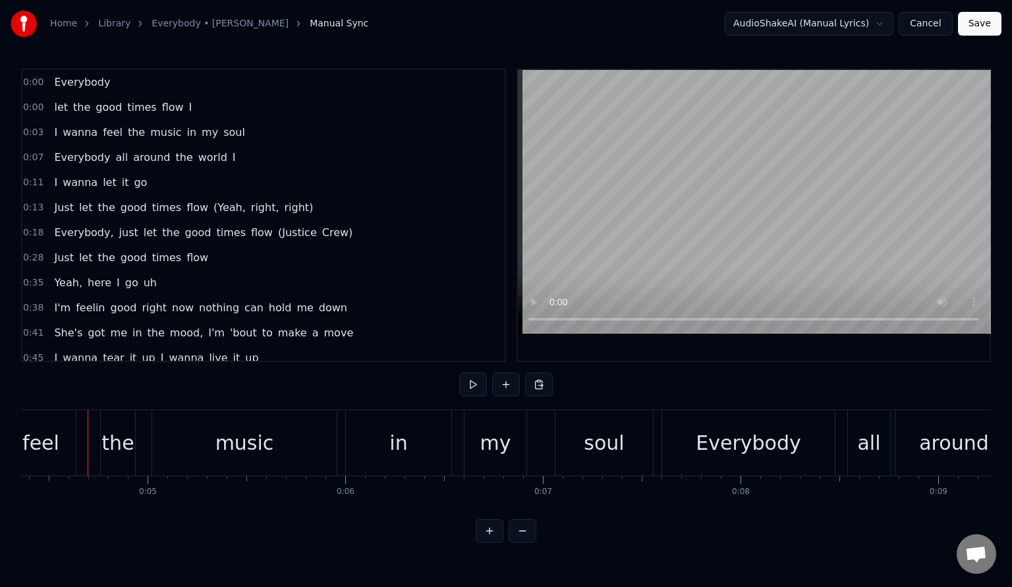
click at [72, 22] on link "Home" at bounding box center [63, 23] width 27 height 13
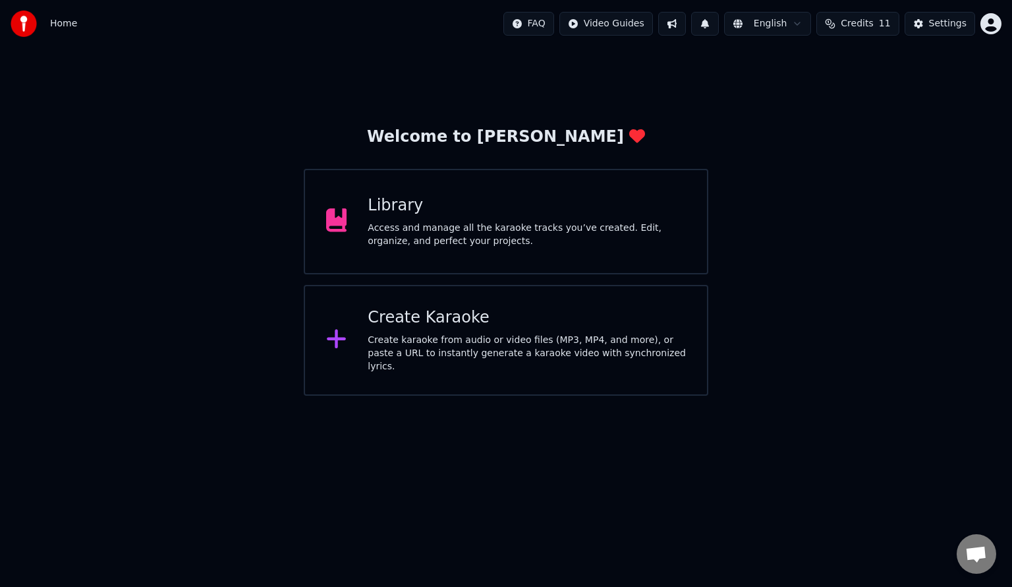
click at [424, 235] on div "Access and manage all the karaoke tracks you’ve created. Edit, organize, and pe…" at bounding box center [527, 234] width 318 height 26
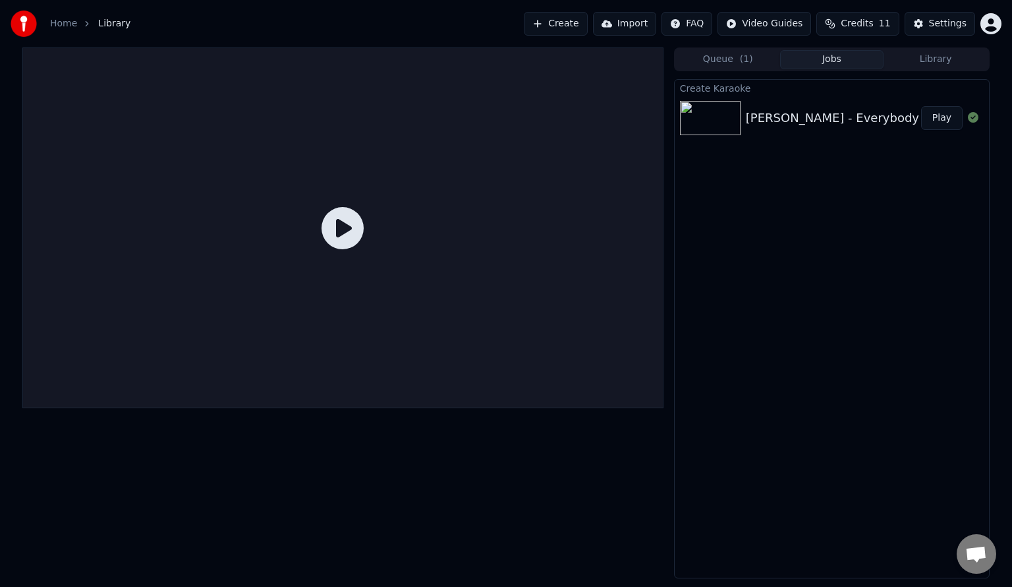
click at [844, 129] on div "[PERSON_NAME] - Everybody Play" at bounding box center [832, 118] width 314 height 45
click at [784, 109] on div "[PERSON_NAME] - Everybody" at bounding box center [832, 118] width 173 height 18
click at [735, 72] on div "Queue ( 1 ) Jobs Library Create Karaoke [PERSON_NAME] - Everybody Play" at bounding box center [832, 312] width 316 height 531
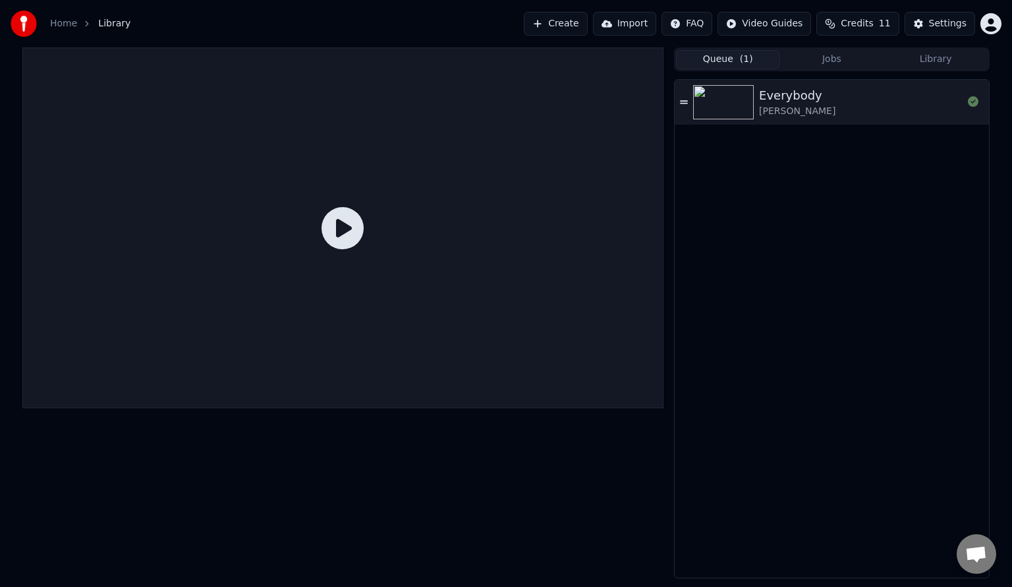
click at [729, 67] on button "Queue ( 1 )" at bounding box center [728, 59] width 104 height 19
click at [814, 117] on div "Everybody [PERSON_NAME]" at bounding box center [861, 102] width 204 height 32
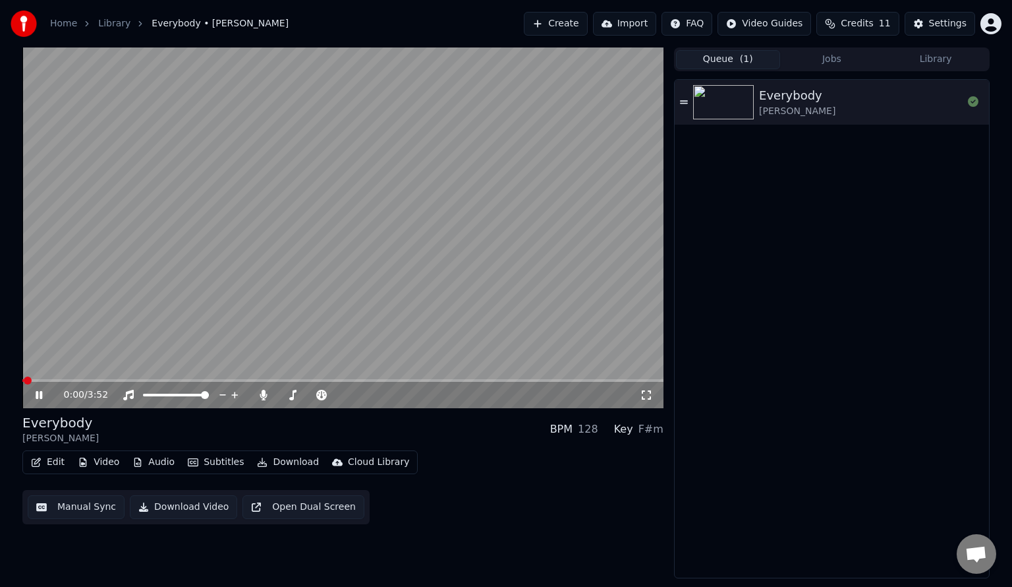
click at [33, 467] on button "Edit" at bounding box center [48, 462] width 44 height 18
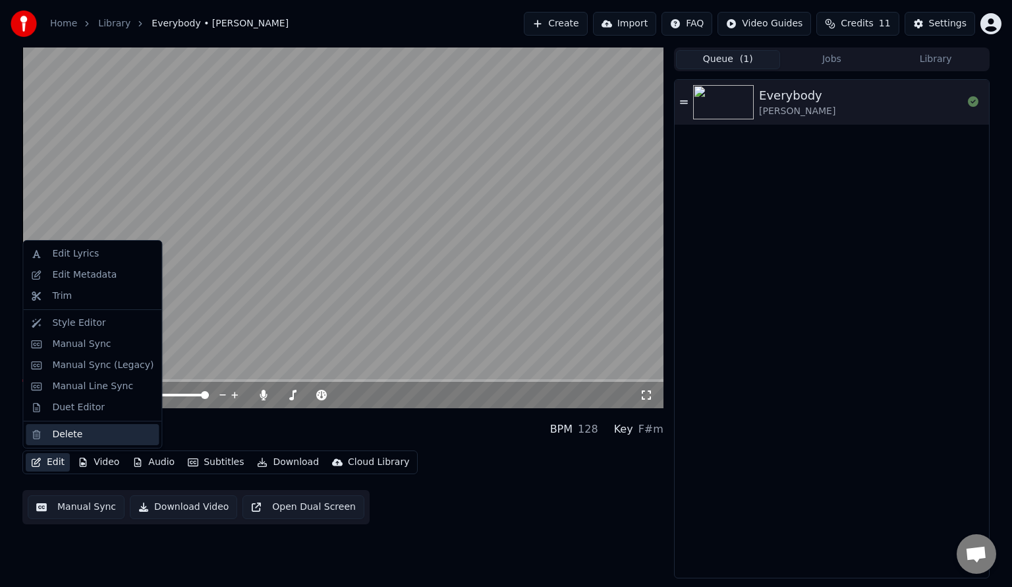
click at [68, 437] on div "Delete" at bounding box center [67, 434] width 30 height 13
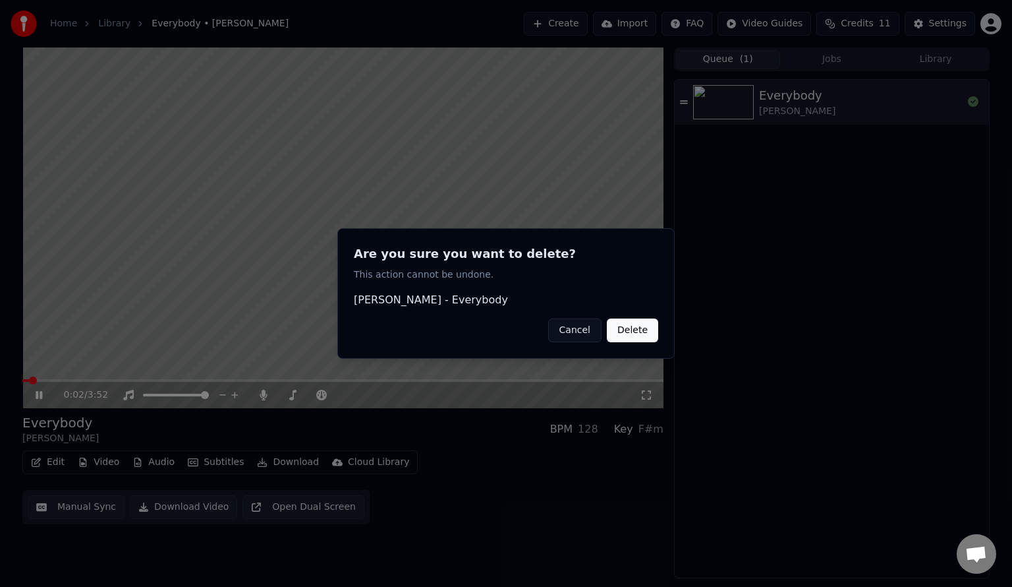
click at [625, 325] on button "Delete" at bounding box center [632, 330] width 51 height 24
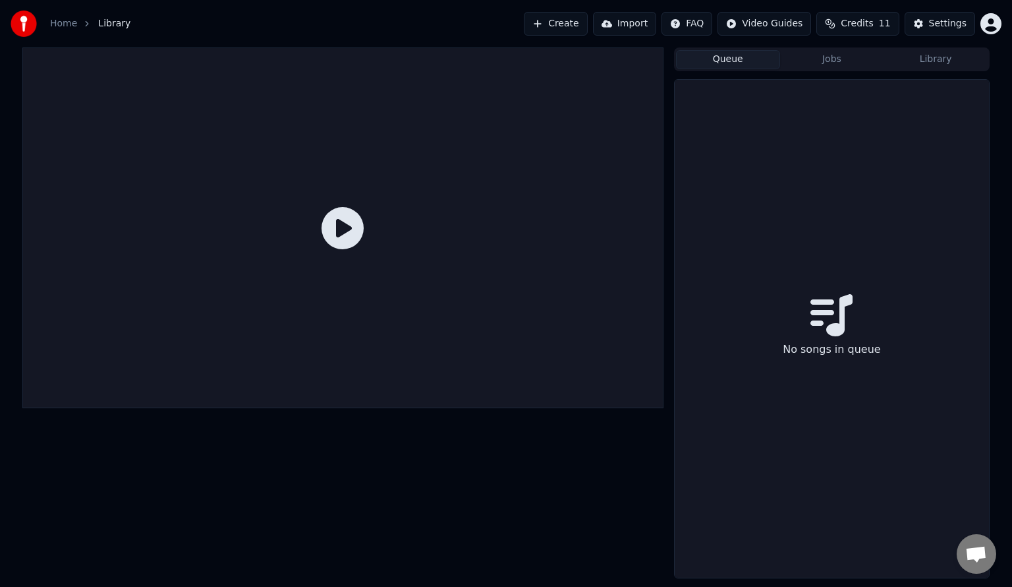
click at [580, 23] on button "Create" at bounding box center [556, 24] width 64 height 24
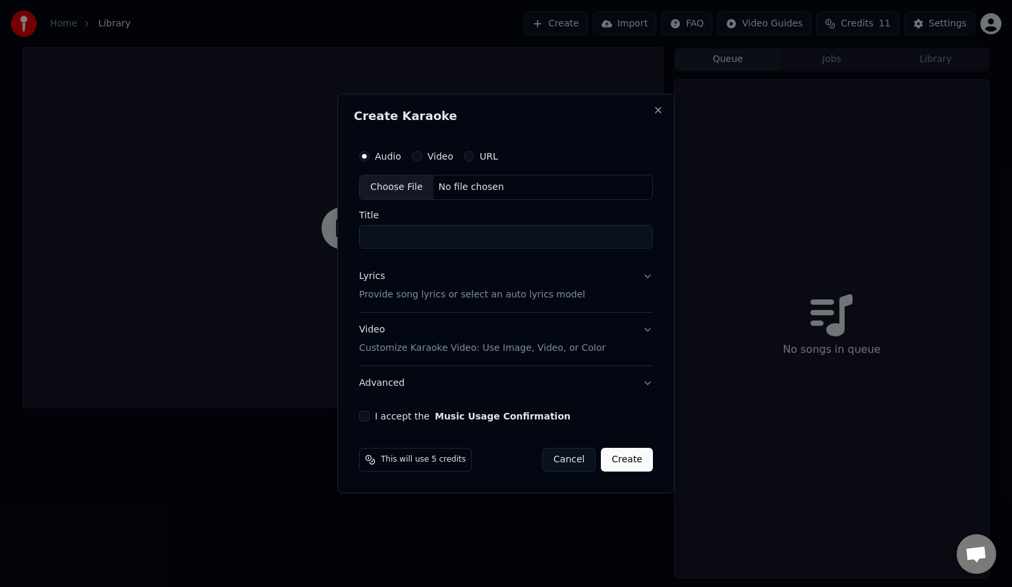
click at [403, 182] on div "Choose File" at bounding box center [397, 187] width 74 height 24
type input "**********"
click at [414, 298] on p "Provide song lyrics or select an auto lyrics model" at bounding box center [470, 294] width 226 height 13
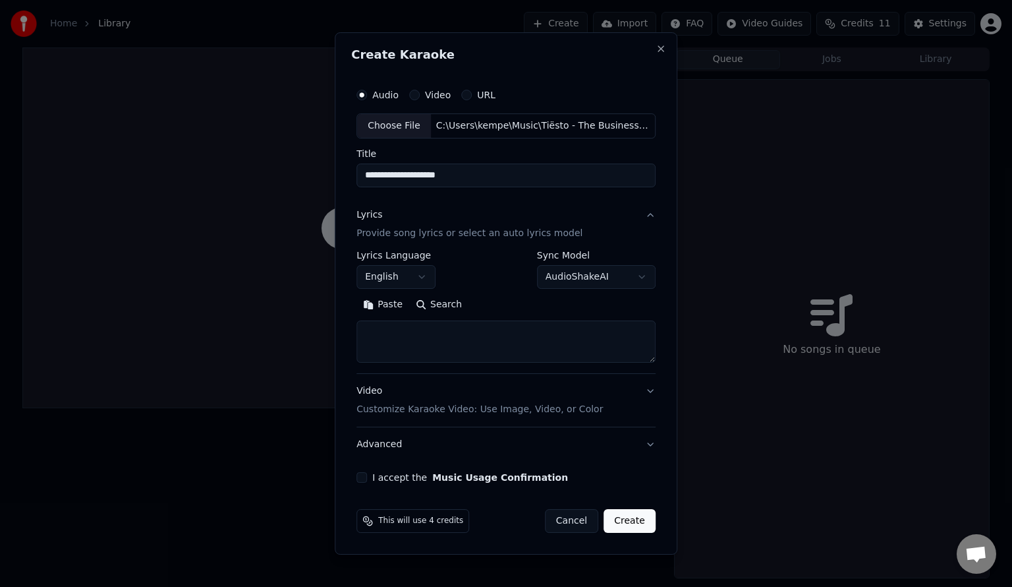
click at [427, 308] on button "Search" at bounding box center [438, 304] width 59 height 21
type textarea "**********"
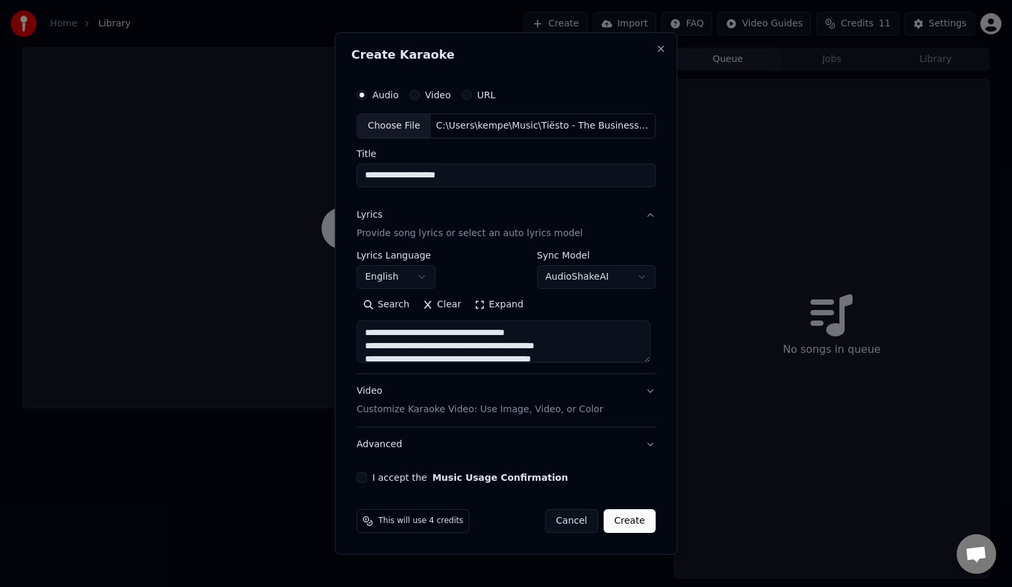
click at [422, 408] on p "Customize Karaoke Video: Use Image, Video, or Color" at bounding box center [480, 409] width 246 height 13
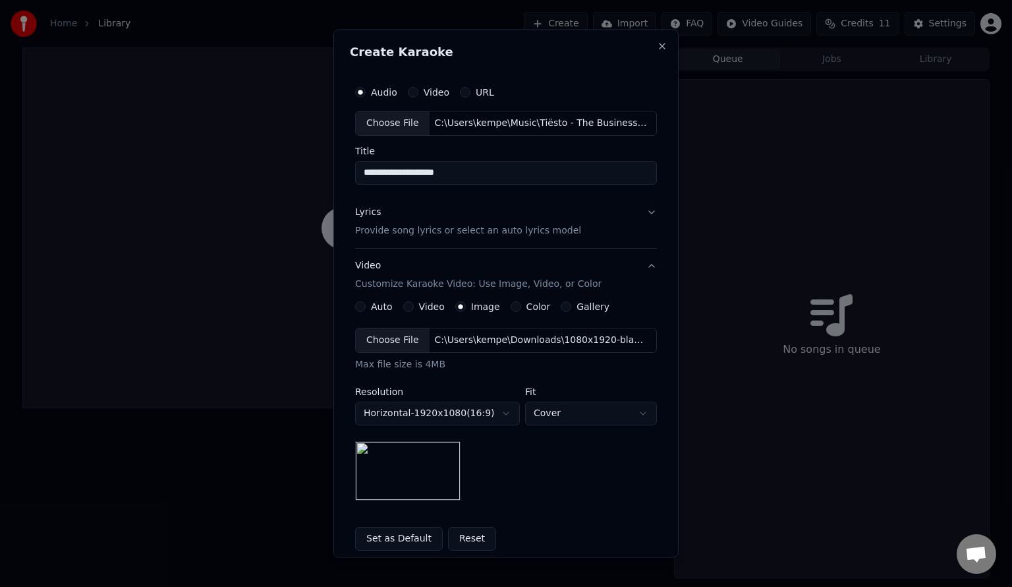
scroll to position [130, 0]
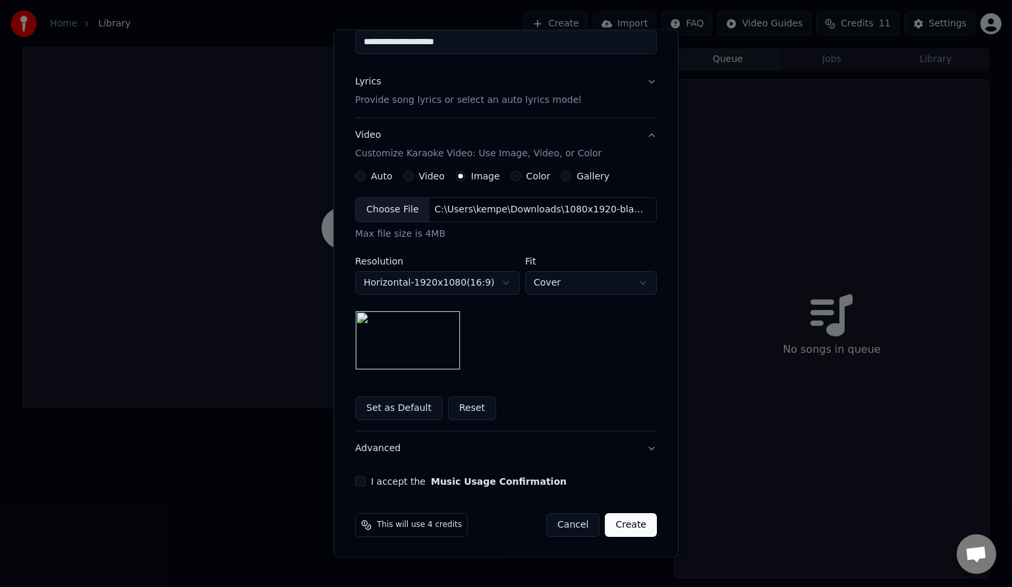
click at [356, 480] on button "I accept the Music Usage Confirmation" at bounding box center [360, 481] width 11 height 11
click at [621, 525] on button "Create" at bounding box center [631, 525] width 52 height 24
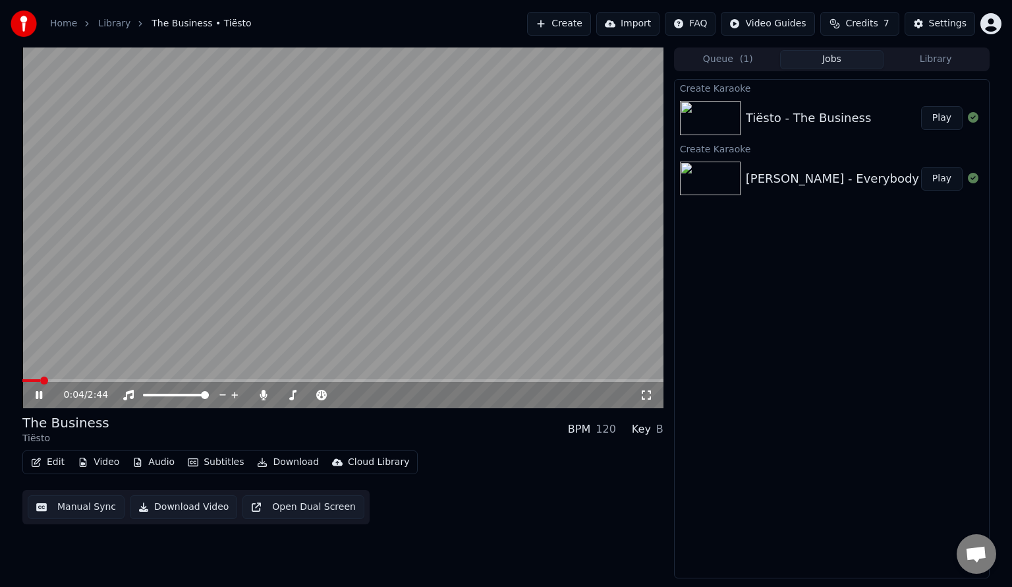
click at [641, 391] on icon at bounding box center [646, 395] width 13 height 11
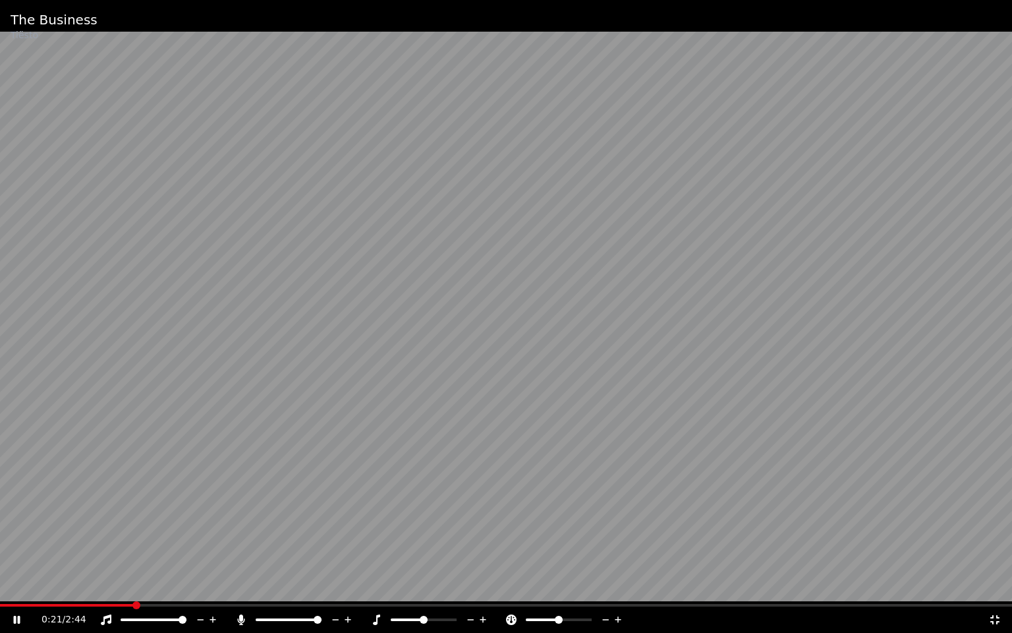
click at [375, 586] on icon at bounding box center [376, 619] width 7 height 11
click at [235, 586] on icon at bounding box center [241, 619] width 13 height 11
click at [108, 586] on icon at bounding box center [106, 619] width 13 height 11
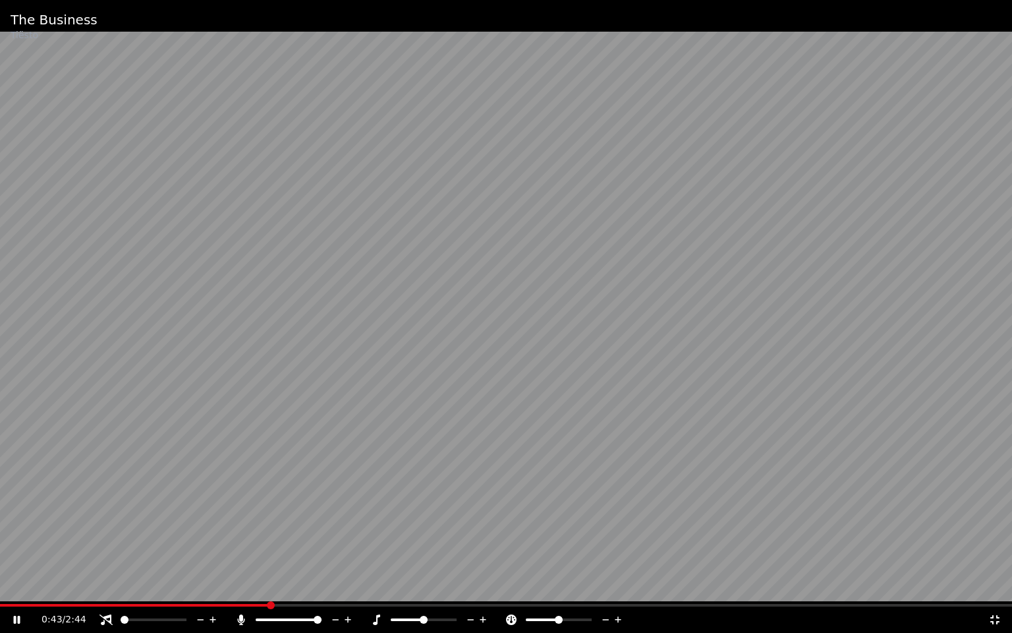
click at [105, 586] on icon at bounding box center [106, 619] width 13 height 11
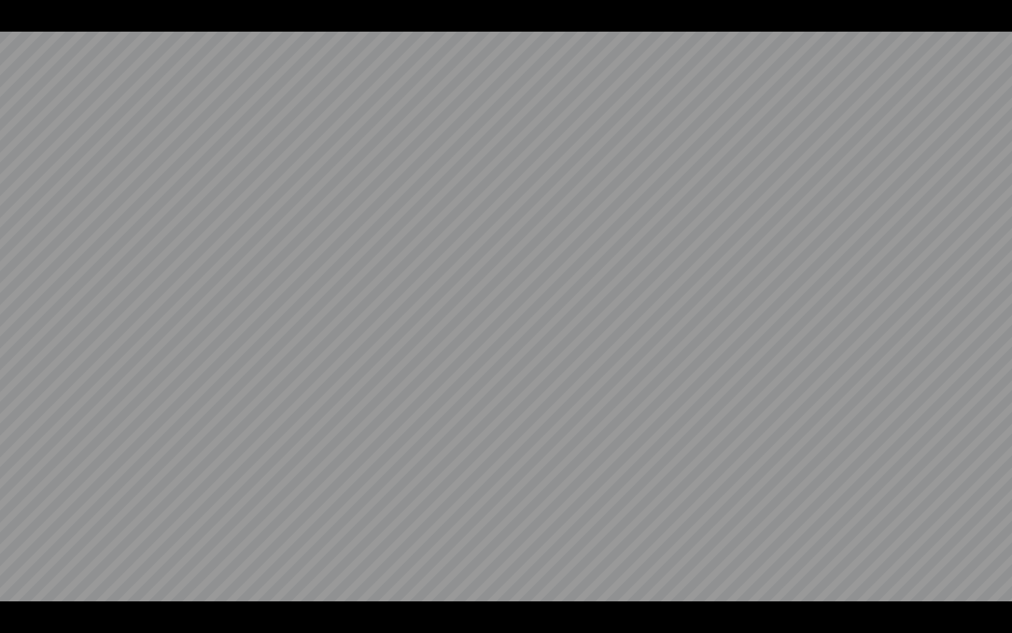
click at [243, 586] on video at bounding box center [506, 316] width 1012 height 633
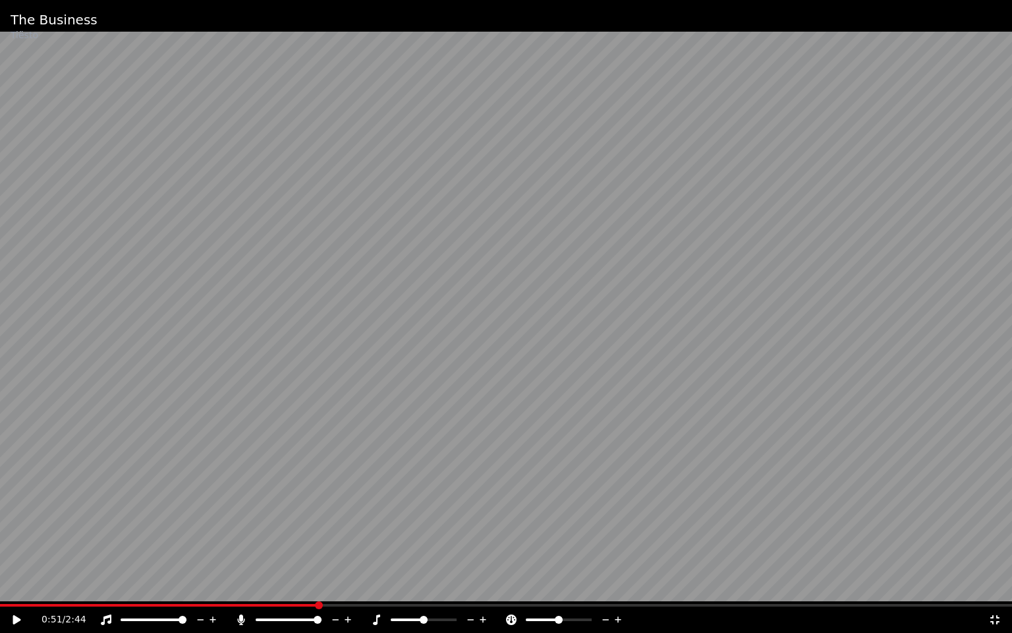
click at [243, 586] on icon at bounding box center [241, 619] width 7 height 11
click at [243, 586] on icon at bounding box center [241, 619] width 13 height 11
click at [235, 586] on icon at bounding box center [241, 619] width 13 height 11
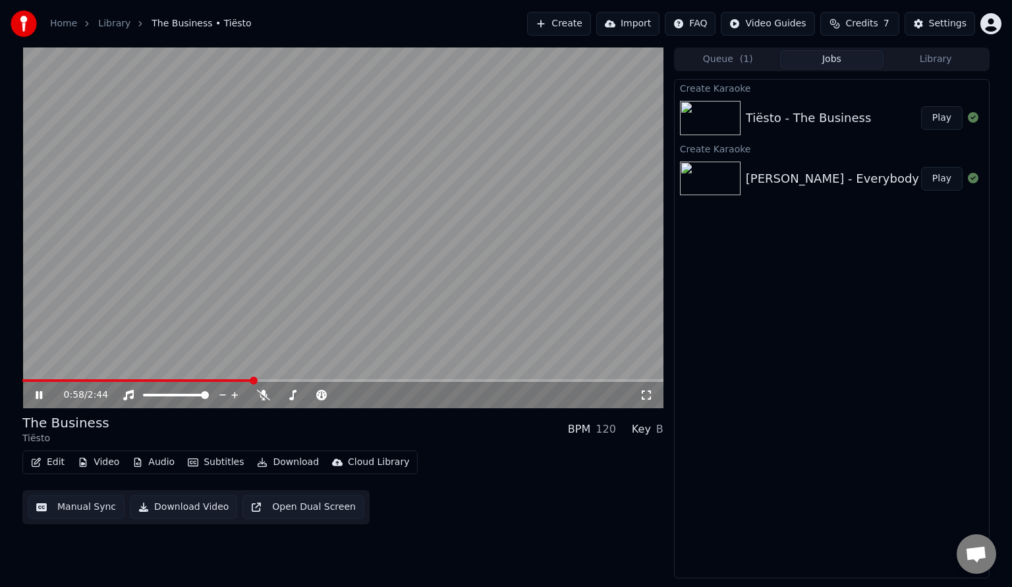
click at [361, 310] on video at bounding box center [342, 227] width 641 height 361
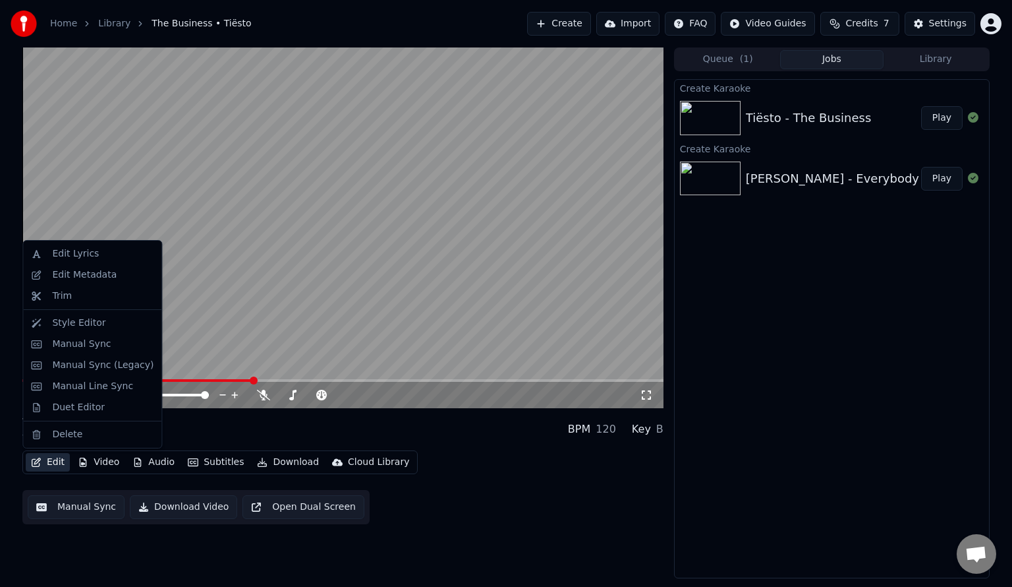
click at [50, 469] on button "Edit" at bounding box center [48, 462] width 44 height 18
click at [86, 326] on div "Style Editor" at bounding box center [78, 322] width 53 height 13
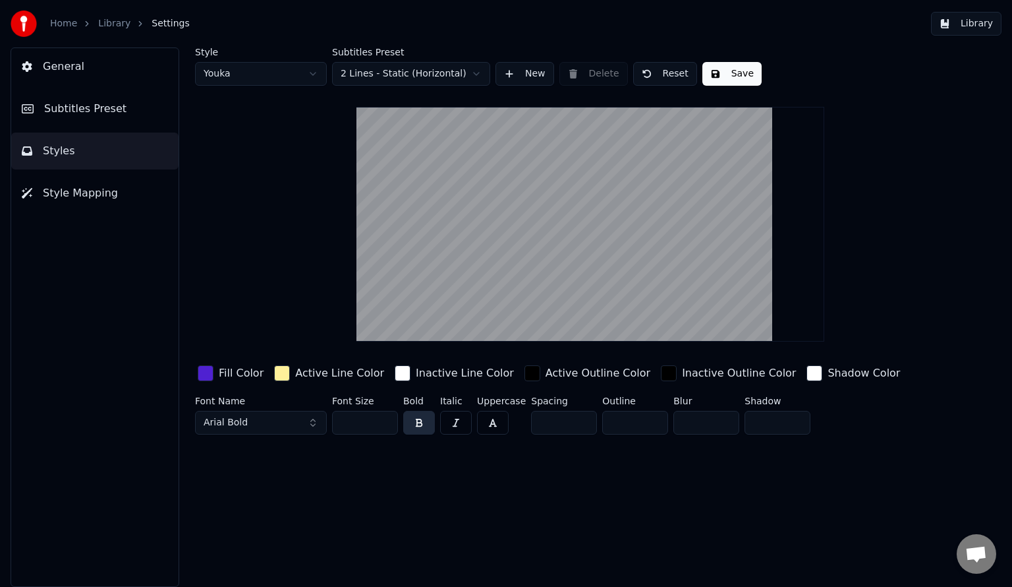
click at [93, 110] on span "Subtitles Preset" at bounding box center [85, 109] width 82 height 16
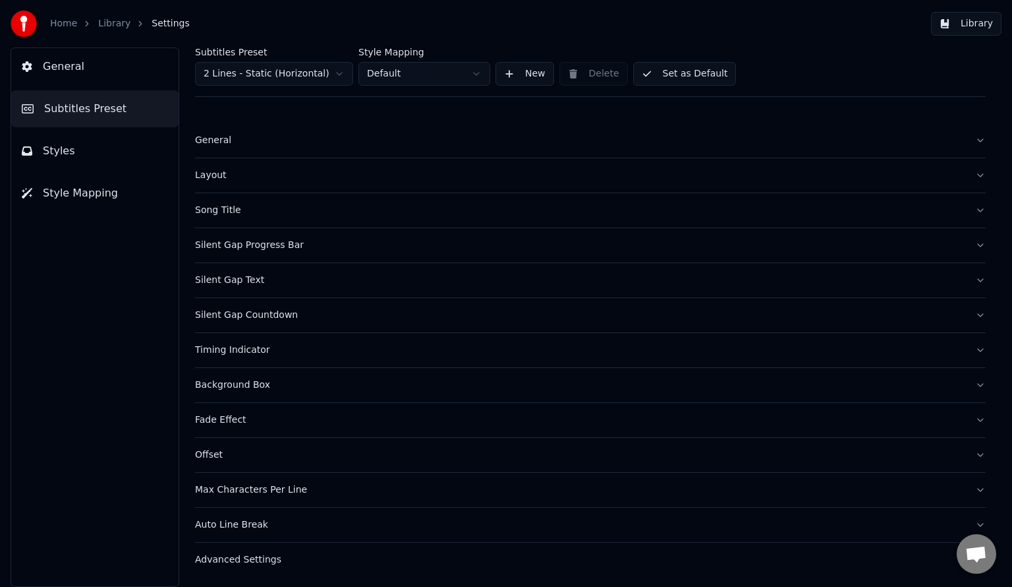
click at [219, 216] on button "Song Title" at bounding box center [590, 210] width 791 height 34
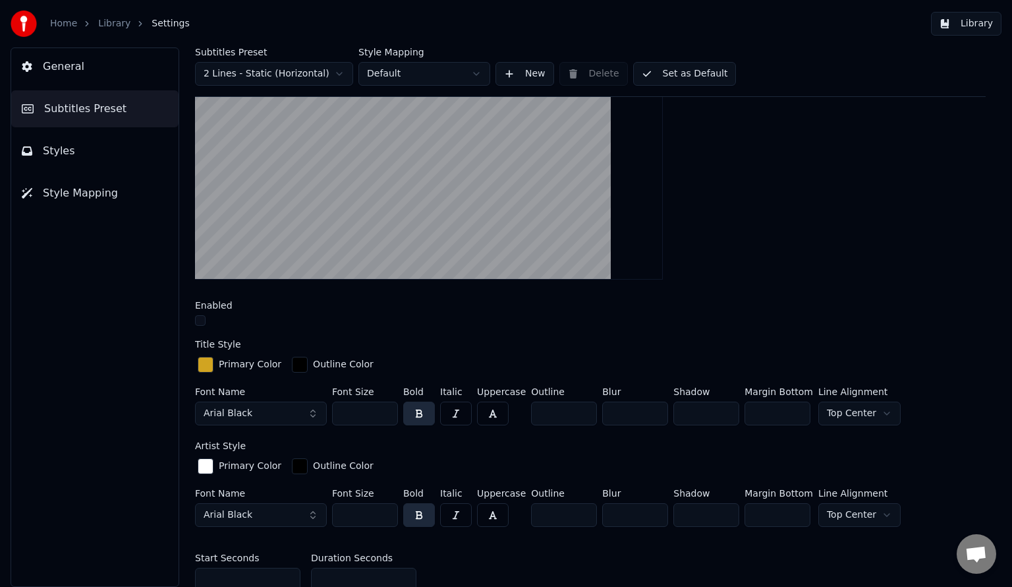
scroll to position [211, 0]
click at [208, 295] on div "Insert the song title in the beginning of the video Enabled Title Style Primary…" at bounding box center [590, 358] width 791 height 685
click at [198, 317] on button "button" at bounding box center [200, 321] width 11 height 11
click at [202, 364] on div "button" at bounding box center [206, 365] width 16 height 16
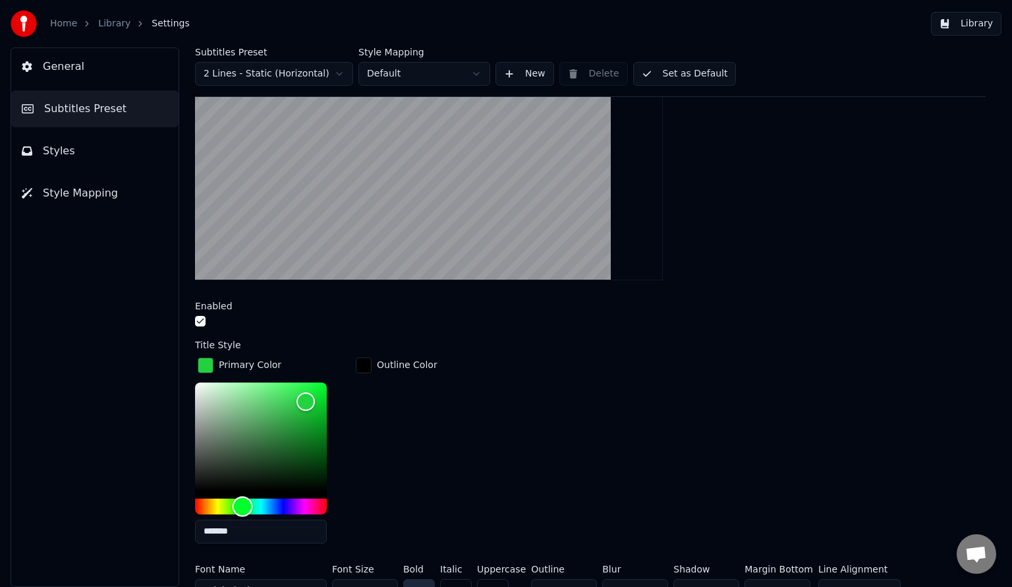
click at [243, 504] on div "Hue" at bounding box center [261, 506] width 132 height 16
type input "*******"
drag, startPoint x: 312, startPoint y: 394, endPoint x: 292, endPoint y: 380, distance: 24.1
click at [292, 380] on div "Color" at bounding box center [292, 382] width 20 height 20
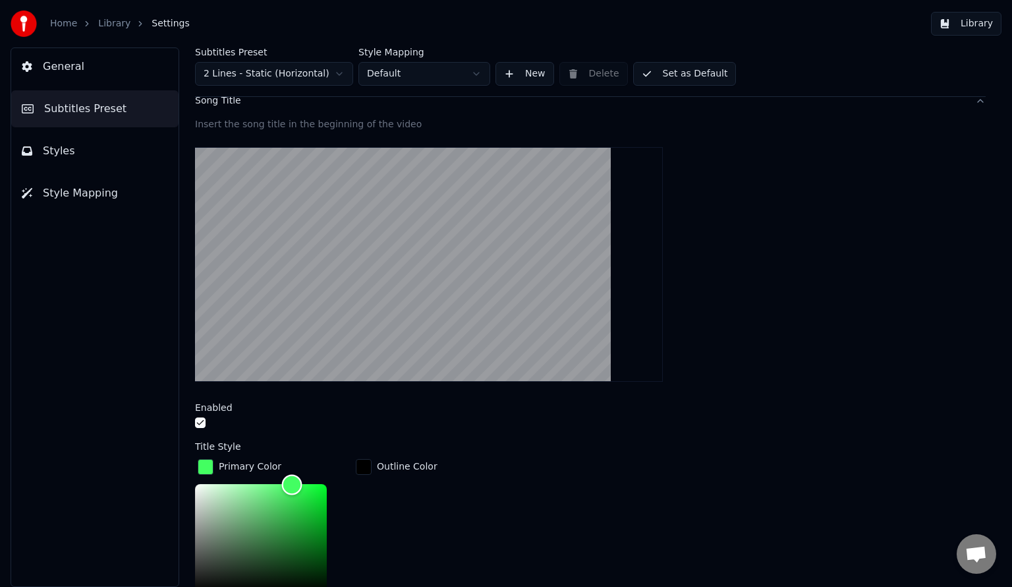
scroll to position [0, 0]
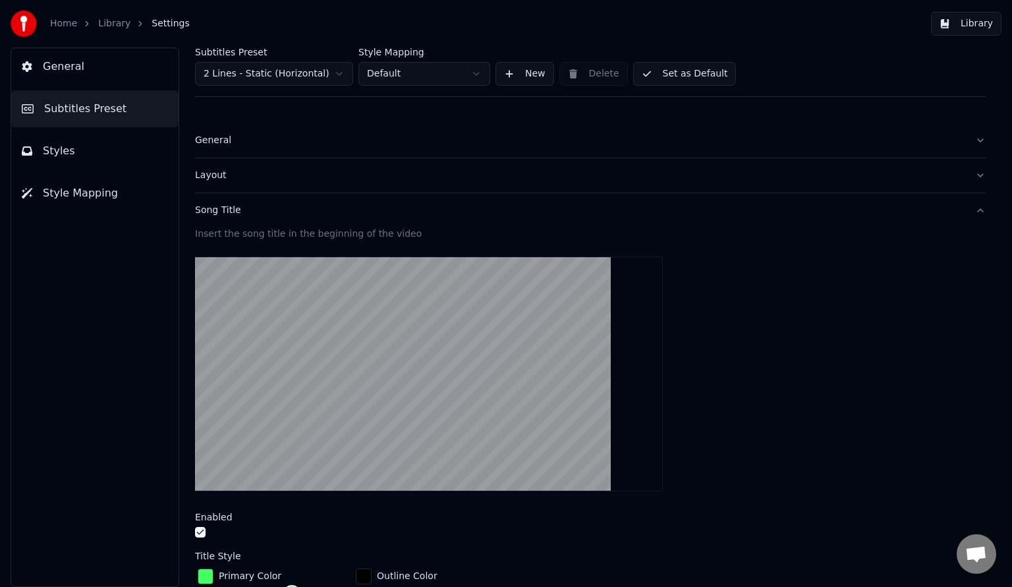
click at [710, 70] on button "Set as Default" at bounding box center [684, 74] width 103 height 24
click at [62, 20] on link "Home" at bounding box center [63, 23] width 27 height 13
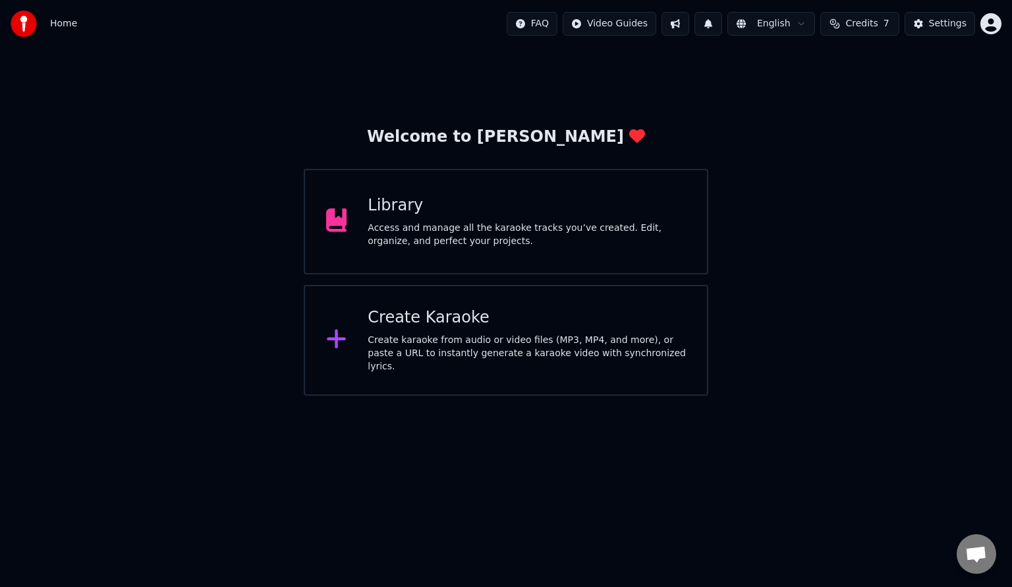
click at [464, 225] on div "Access and manage all the karaoke tracks you’ve created. Edit, organize, and pe…" at bounding box center [527, 234] width 318 height 26
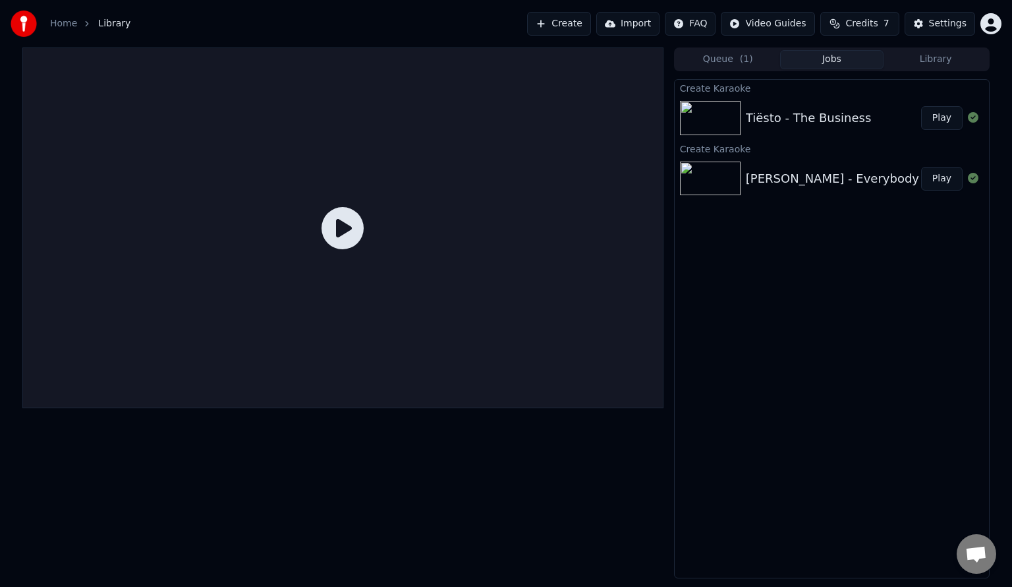
click at [784, 117] on div "Tiësto - The Business" at bounding box center [808, 118] width 125 height 18
click at [944, 179] on button "Play" at bounding box center [942, 179] width 42 height 24
click at [944, 176] on button "Play" at bounding box center [942, 179] width 42 height 24
click at [935, 111] on button "Play" at bounding box center [942, 118] width 42 height 24
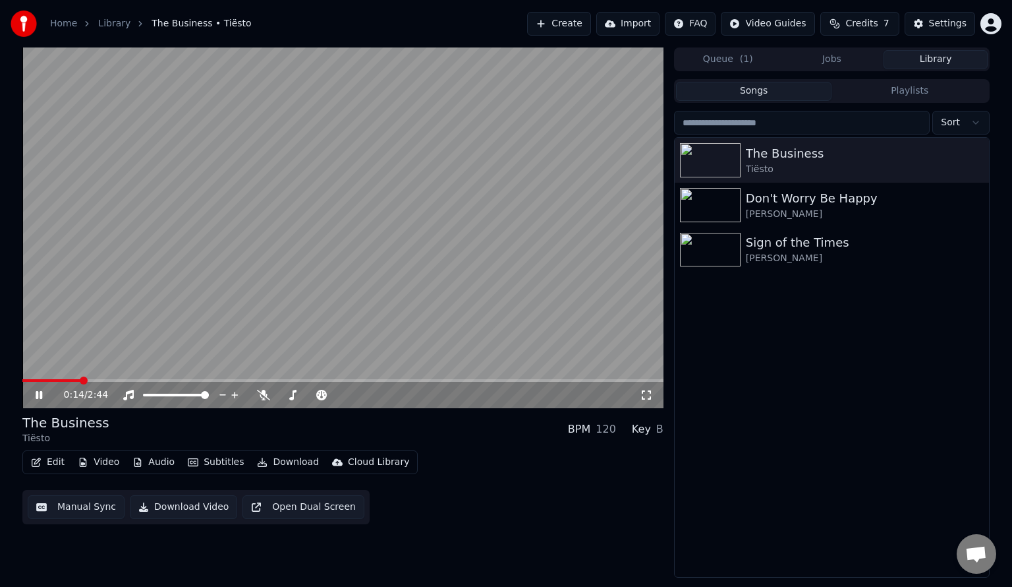
click at [933, 66] on button "Library" at bounding box center [936, 59] width 104 height 19
click at [839, 249] on div "Sign of the Times" at bounding box center [858, 242] width 225 height 18
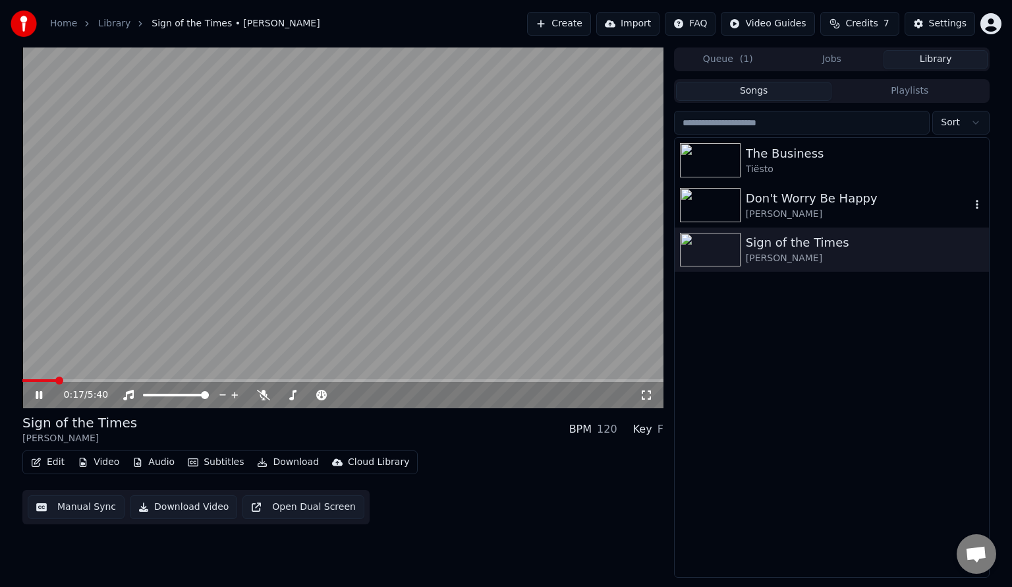
click at [794, 201] on div "Don't Worry Be Happy" at bounding box center [858, 198] width 225 height 18
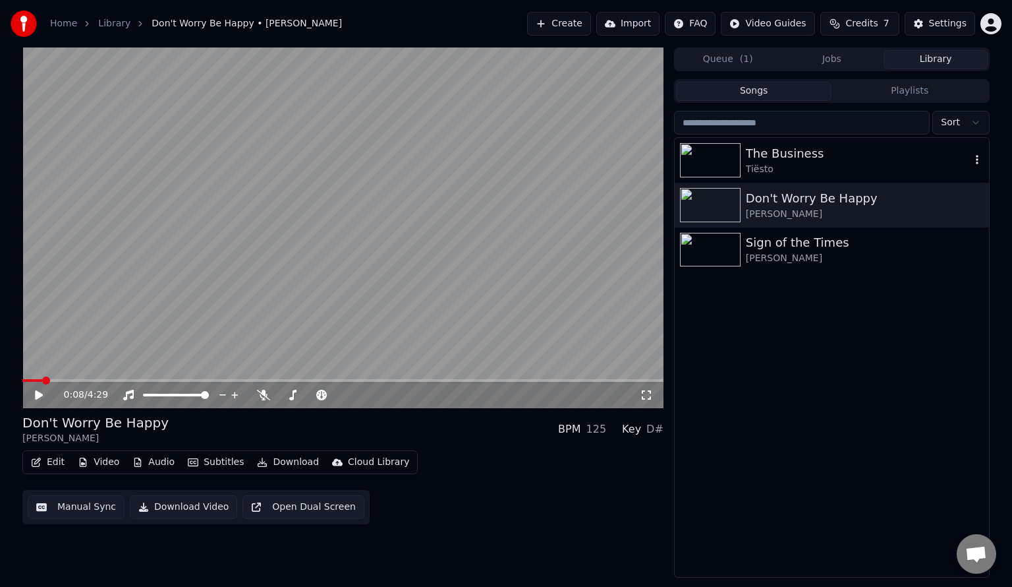
click at [787, 174] on div "Tiësto" at bounding box center [858, 169] width 225 height 13
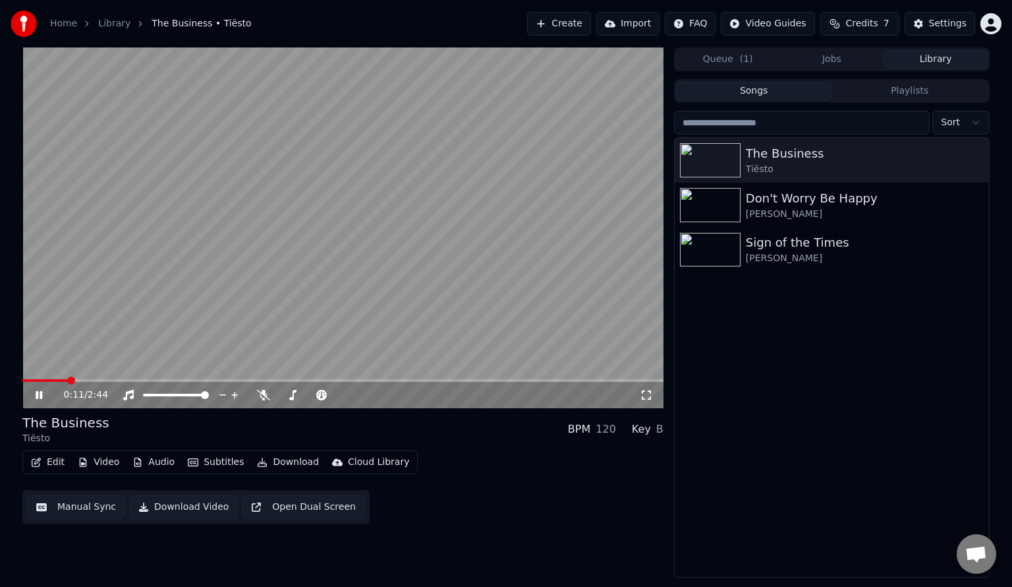
click at [382, 362] on video at bounding box center [342, 227] width 641 height 361
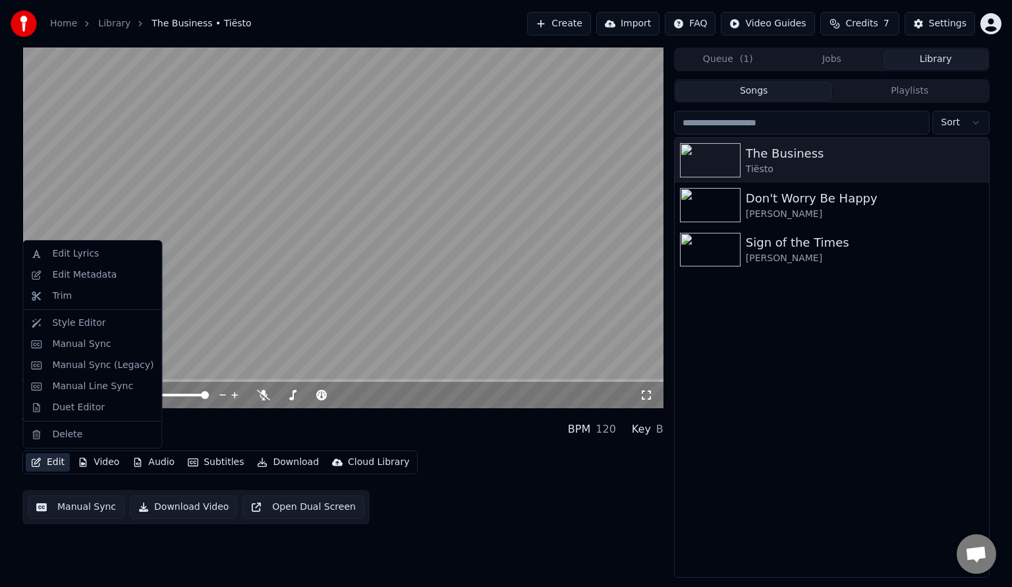
click at [52, 459] on button "Edit" at bounding box center [48, 462] width 44 height 18
click at [112, 323] on div "Style Editor" at bounding box center [102, 322] width 101 height 13
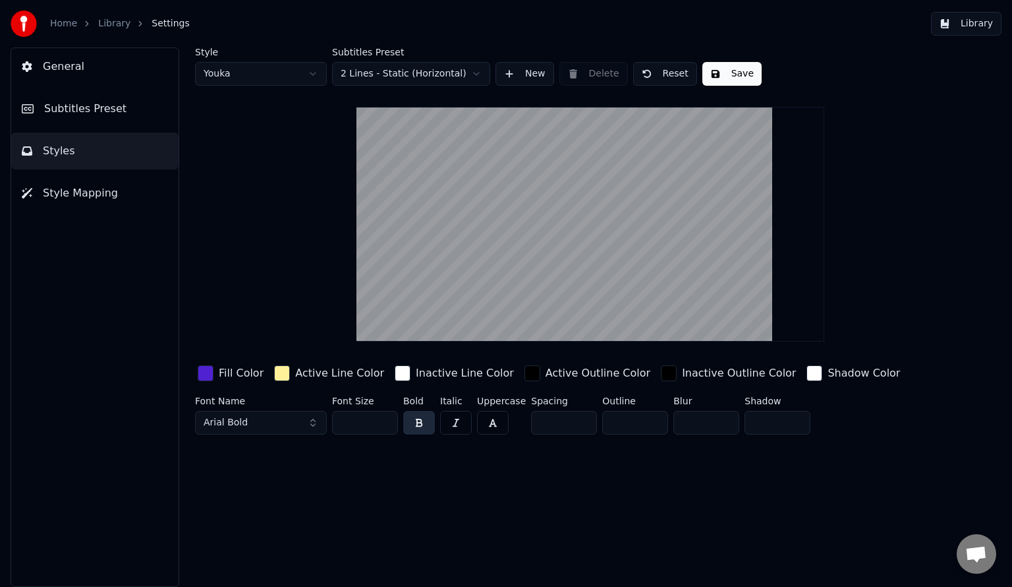
click at [109, 109] on span "Subtitles Preset" at bounding box center [85, 109] width 82 height 16
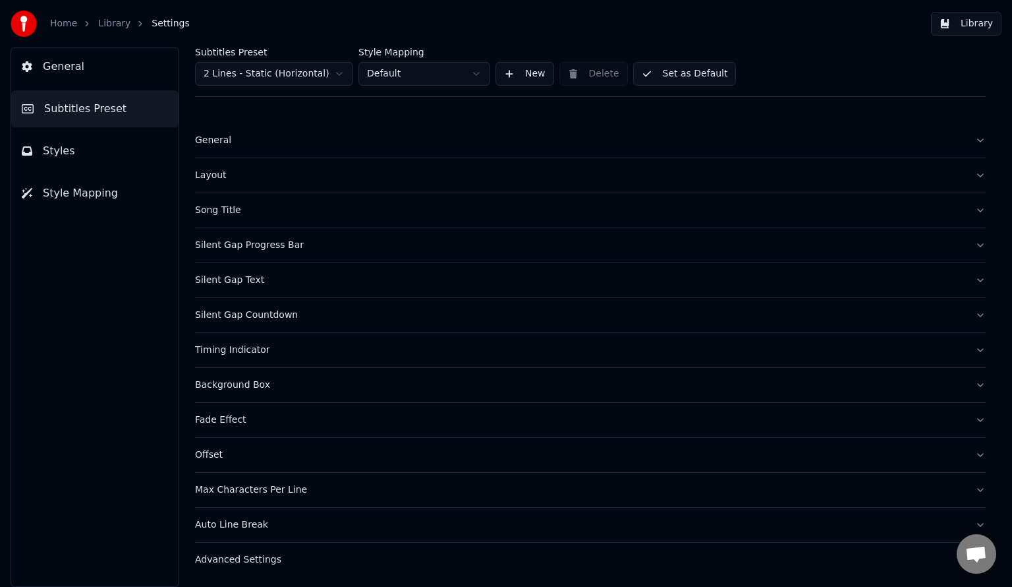
click at [274, 361] on button "Timing Indicator" at bounding box center [590, 350] width 791 height 34
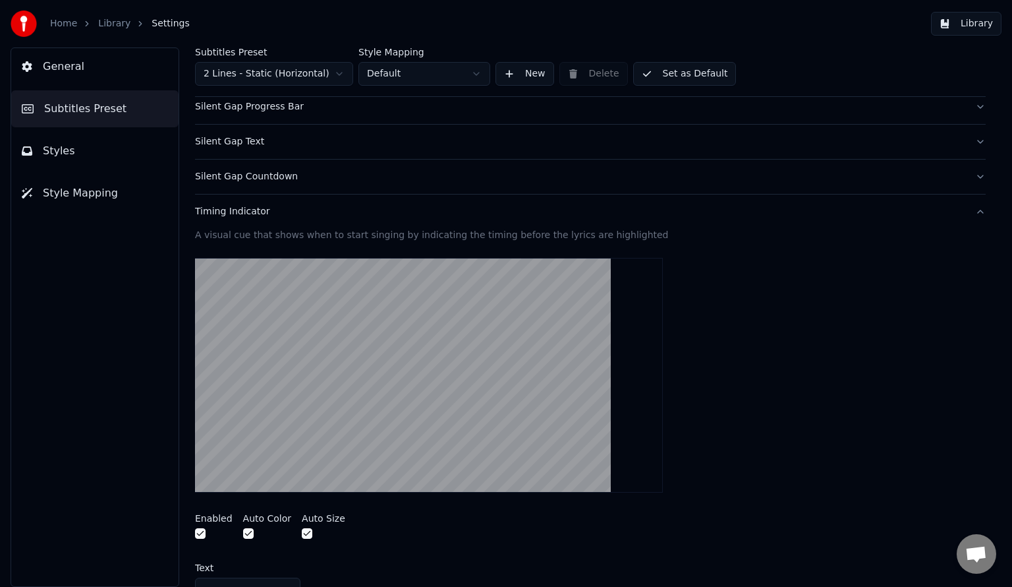
scroll to position [134, 0]
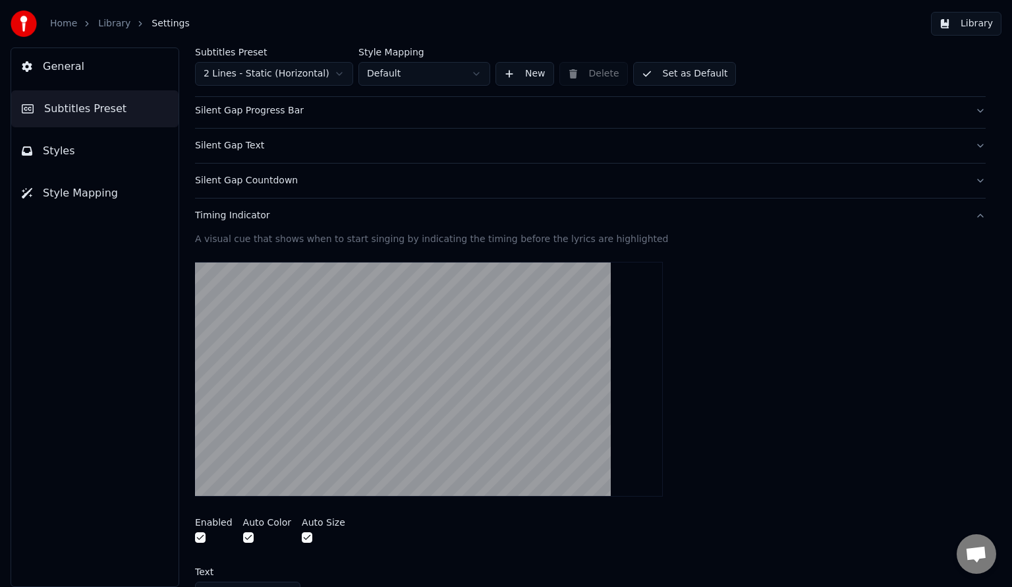
click at [372, 188] on button "Silent Gap Countdown" at bounding box center [590, 180] width 791 height 34
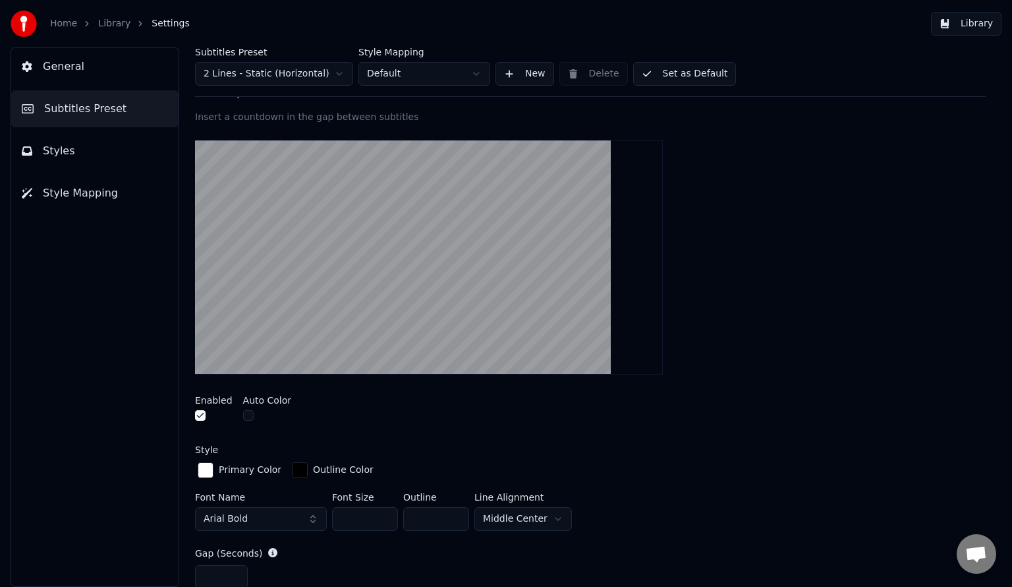
scroll to position [231, 0]
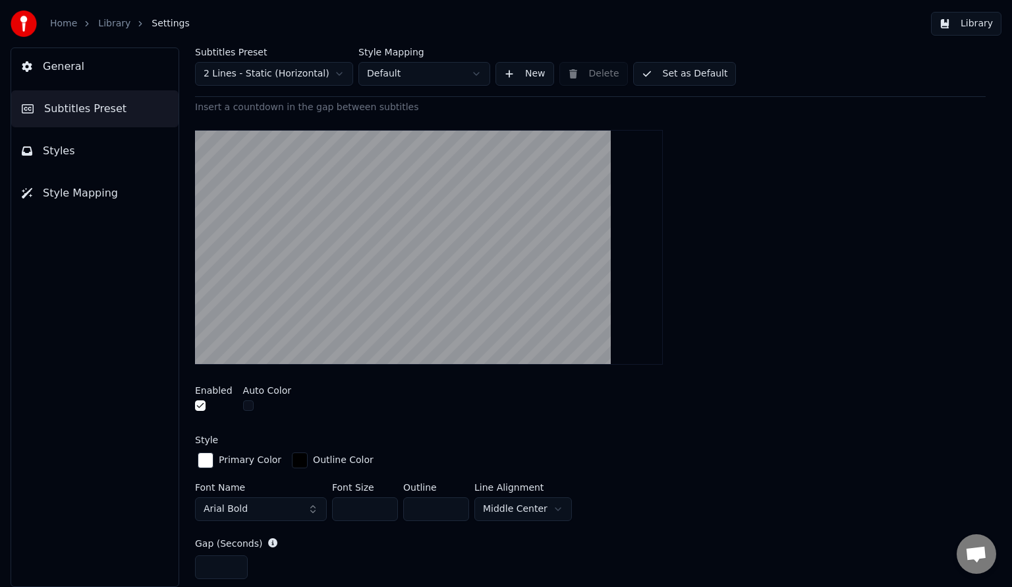
click at [198, 403] on button "button" at bounding box center [200, 405] width 11 height 11
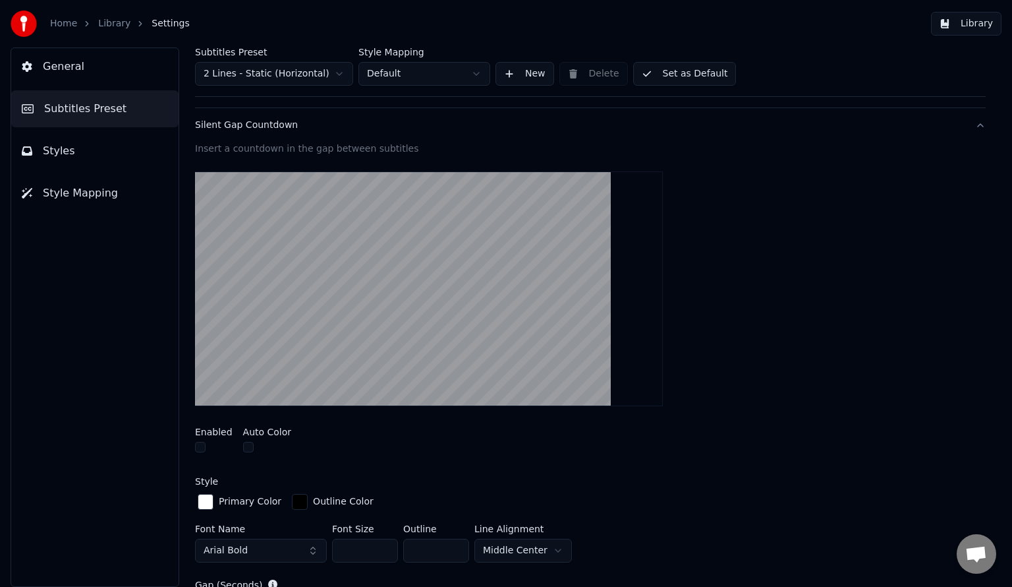
scroll to position [0, 0]
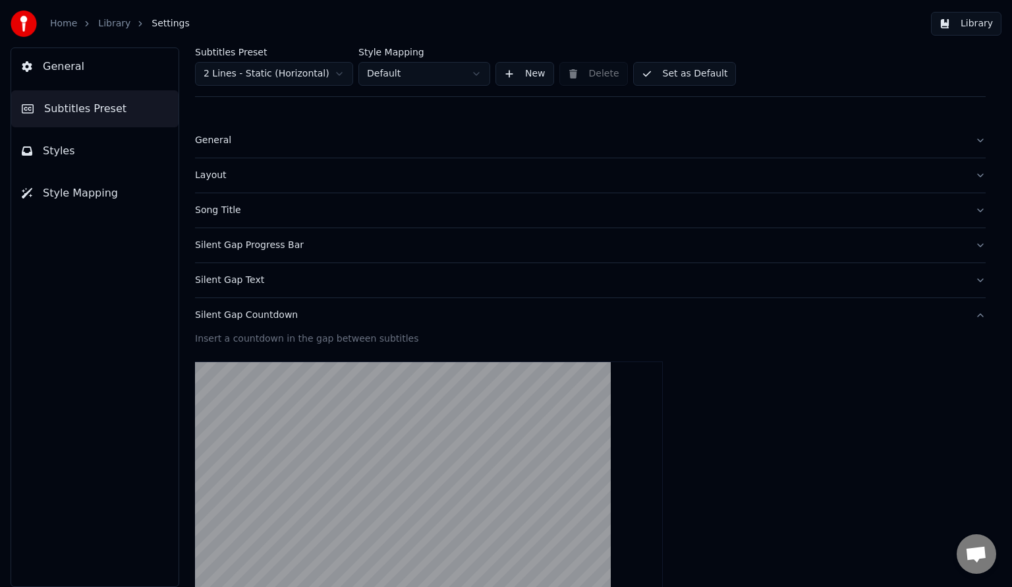
click at [699, 71] on button "Set as Default" at bounding box center [684, 74] width 103 height 24
click at [67, 28] on link "Home" at bounding box center [63, 23] width 27 height 13
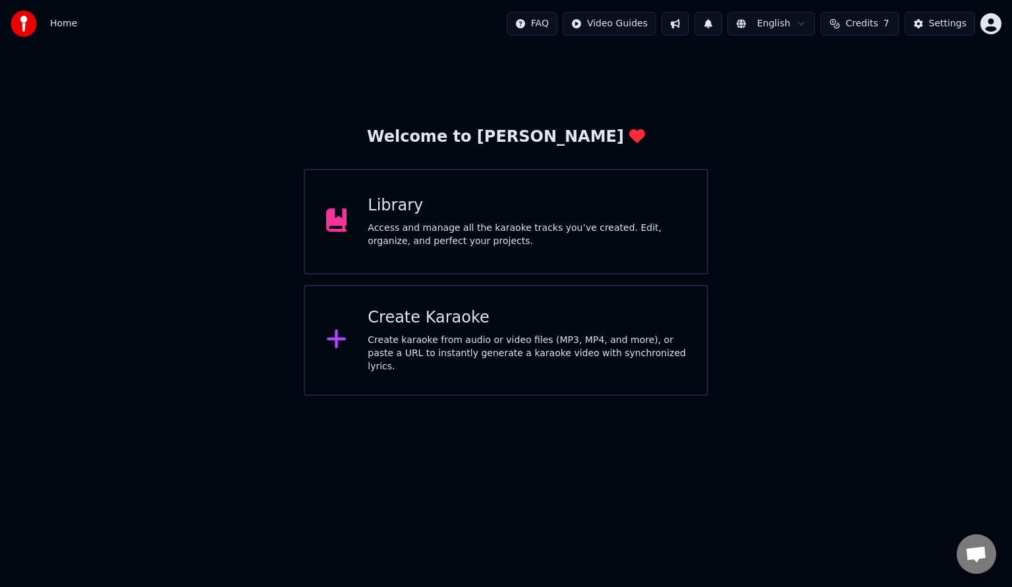
click at [522, 317] on div "Create Karaoke" at bounding box center [527, 317] width 318 height 21
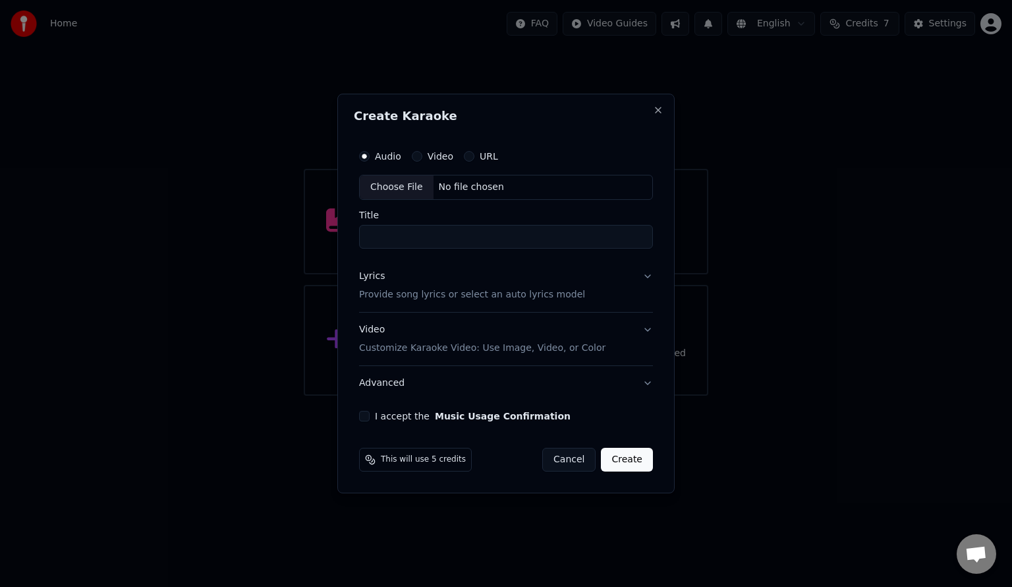
click at [664, 50] on div at bounding box center [506, 293] width 1012 height 587
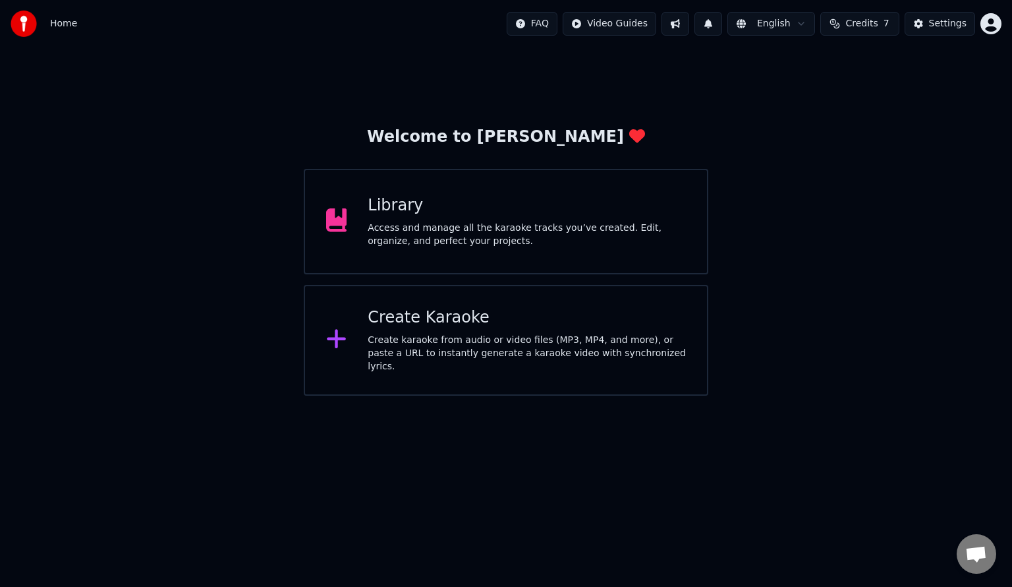
click at [659, 205] on div "Library" at bounding box center [527, 205] width 318 height 21
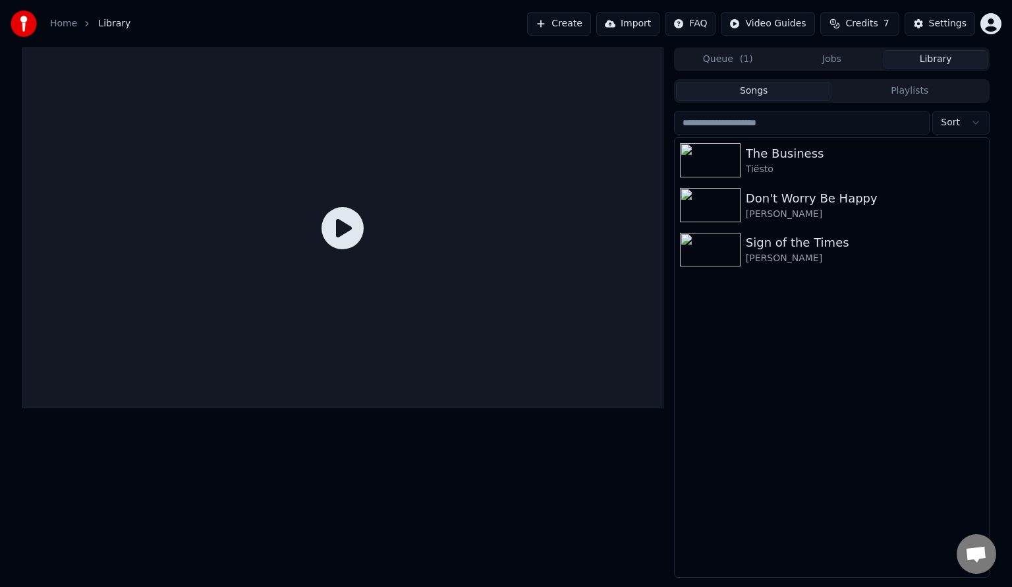
click at [810, 156] on div "The Business" at bounding box center [865, 153] width 238 height 18
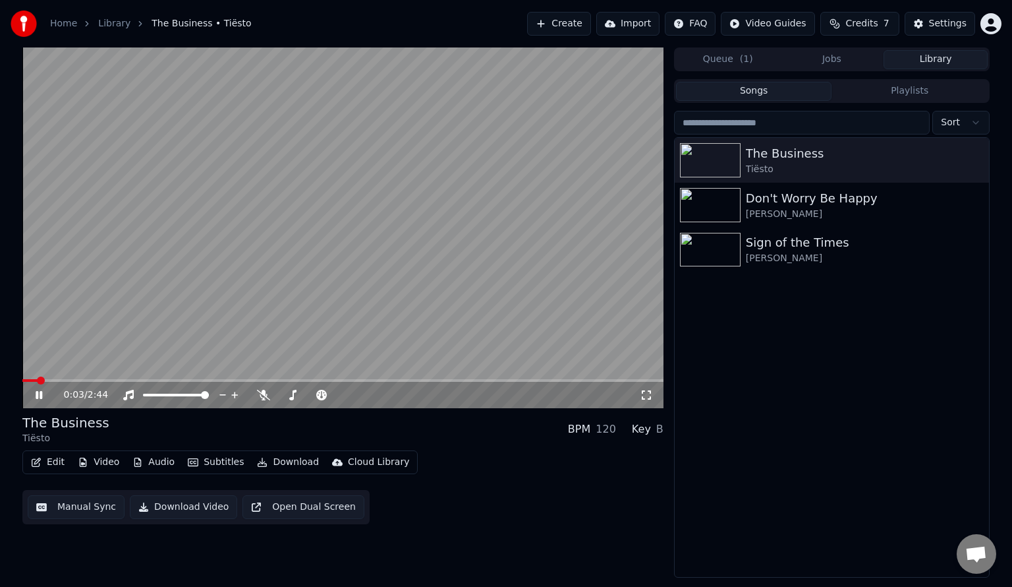
click at [649, 388] on div "0:03 / 2:44" at bounding box center [343, 394] width 631 height 13
click at [649, 393] on icon at bounding box center [646, 395] width 13 height 11
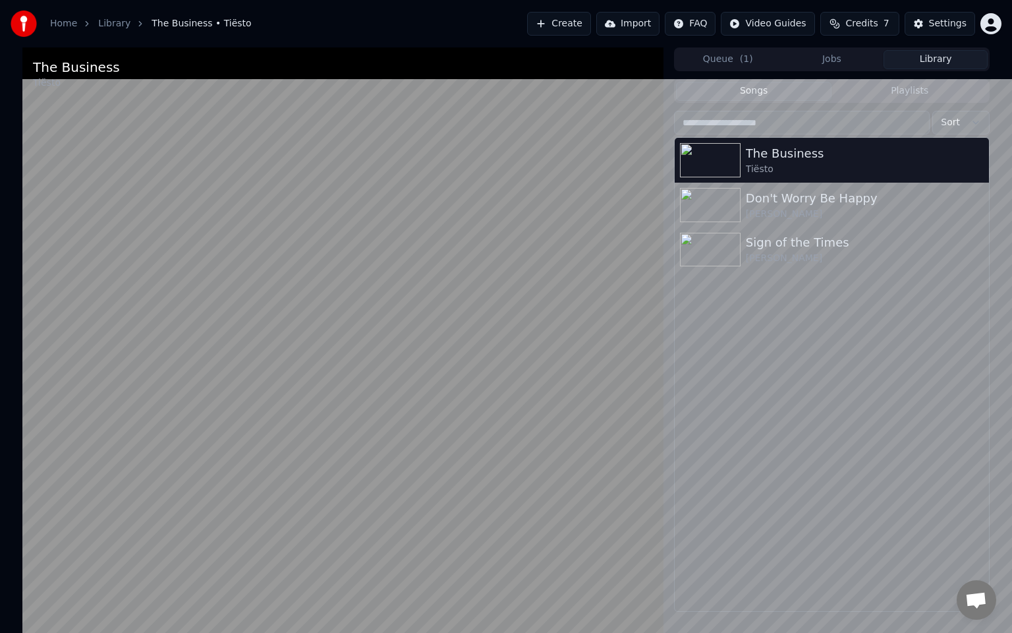
click at [430, 319] on video at bounding box center [342, 363] width 641 height 633
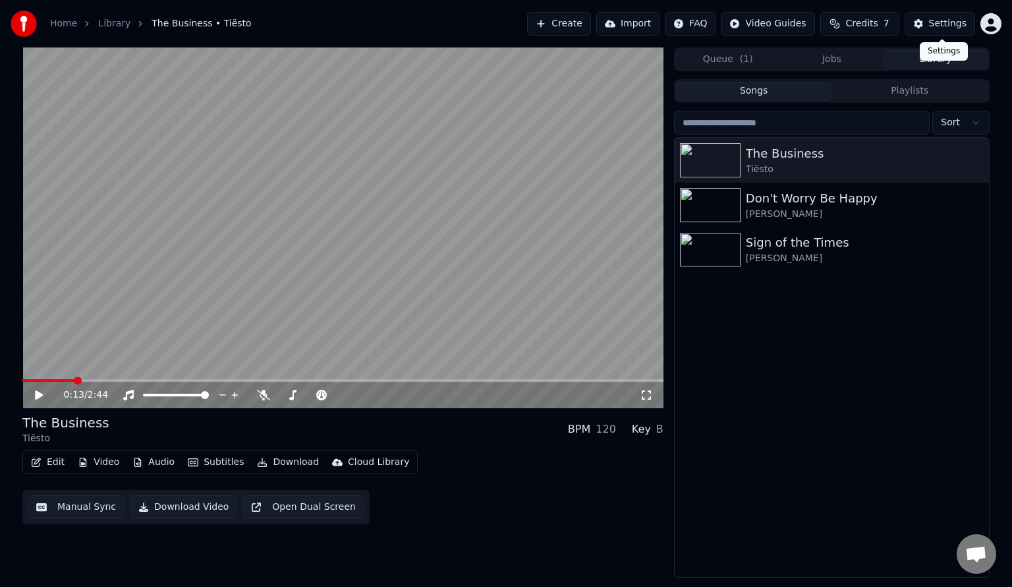
click at [949, 22] on div "Settings" at bounding box center [948, 23] width 38 height 13
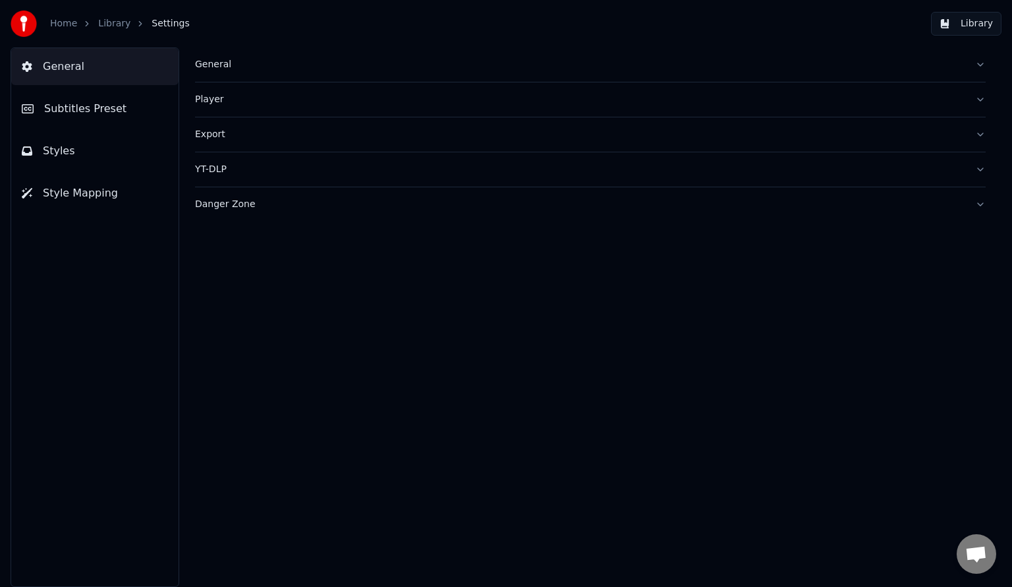
click at [105, 121] on button "Subtitles Preset" at bounding box center [94, 108] width 167 height 37
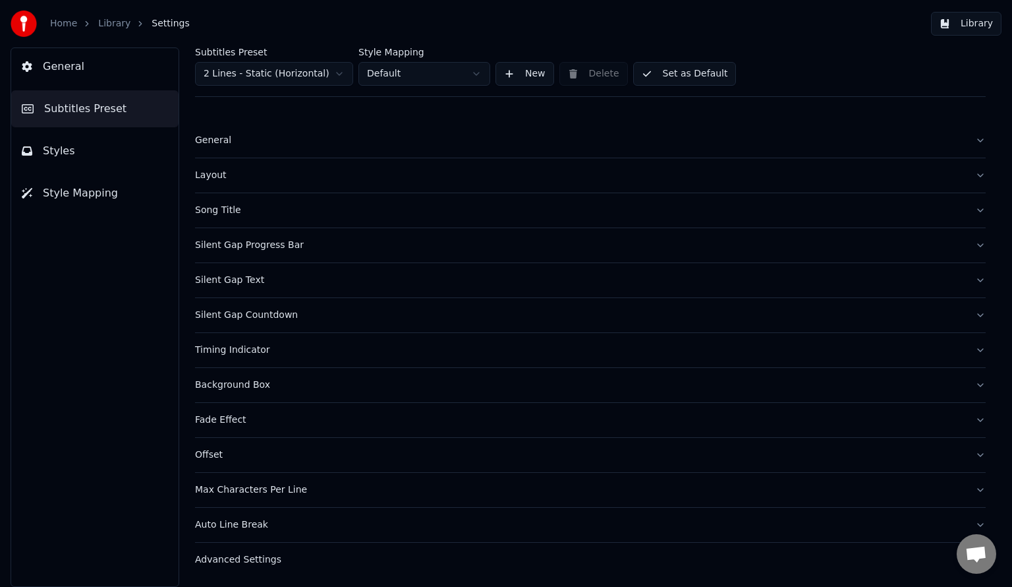
click at [255, 288] on button "Silent Gap Text" at bounding box center [590, 280] width 791 height 34
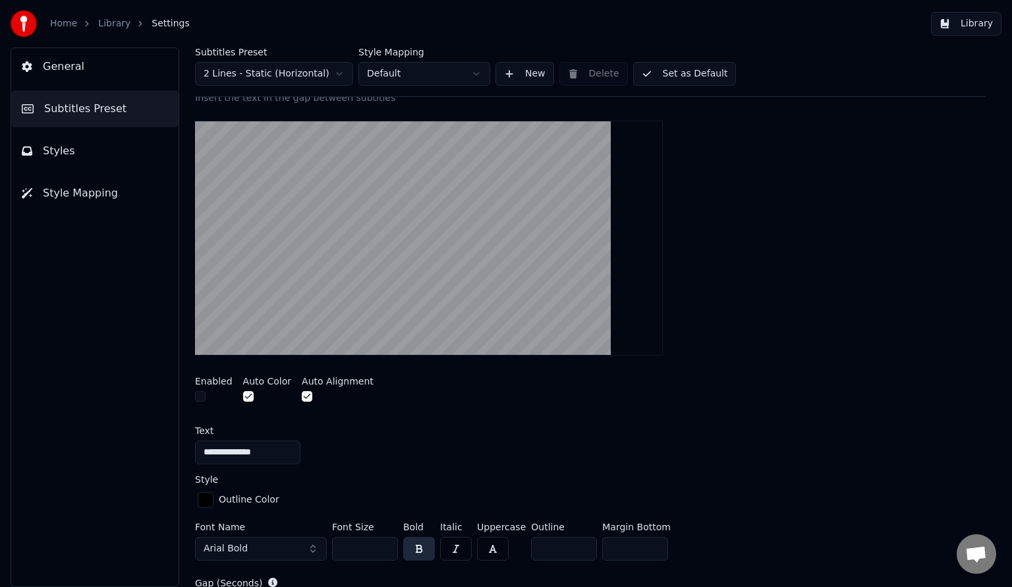
scroll to position [208, 0]
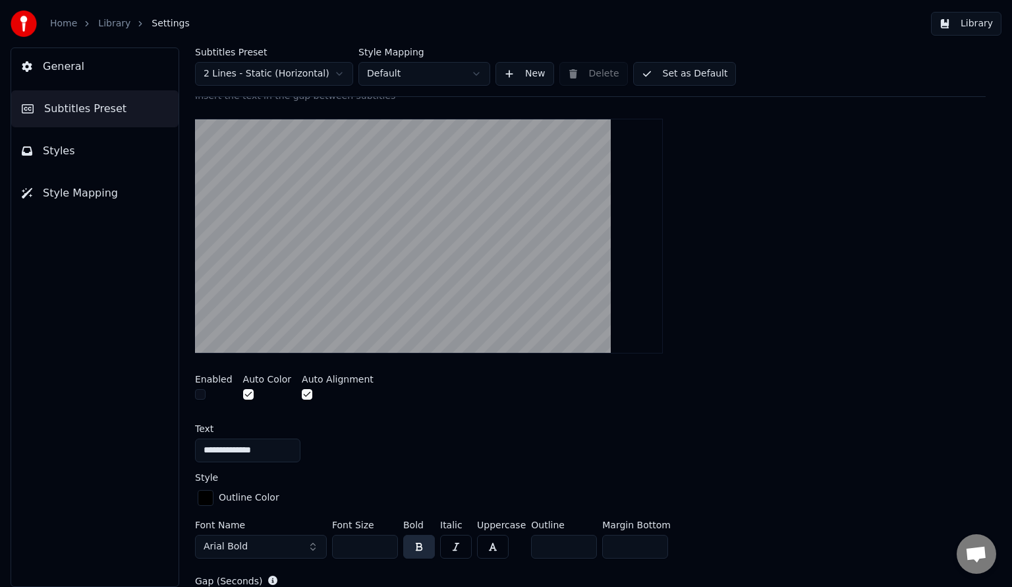
click at [217, 447] on input "**********" at bounding box center [247, 450] width 105 height 24
click at [254, 457] on input "**********" at bounding box center [247, 450] width 105 height 24
click at [210, 449] on input "**********" at bounding box center [247, 450] width 105 height 24
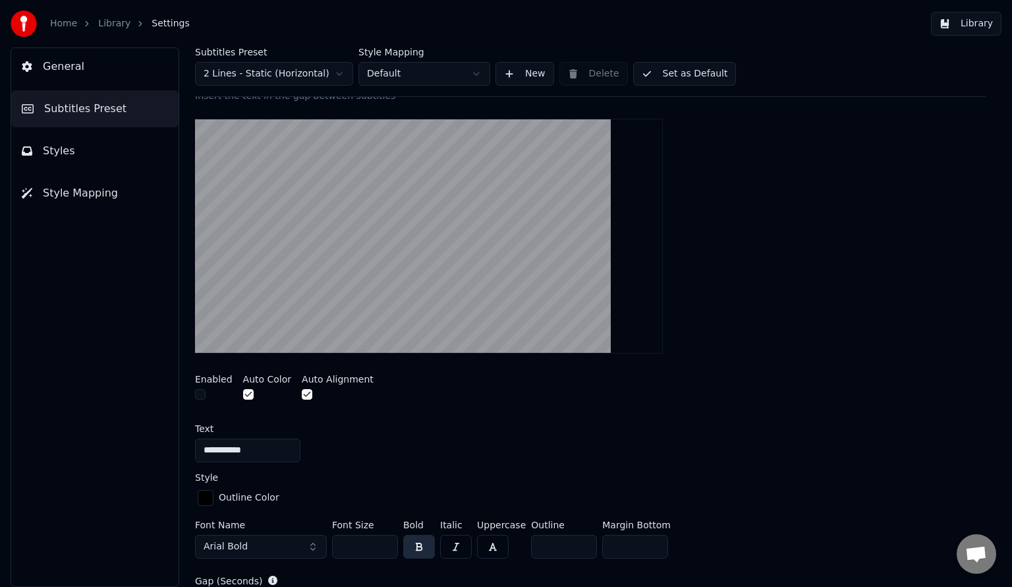
scroll to position [206, 0]
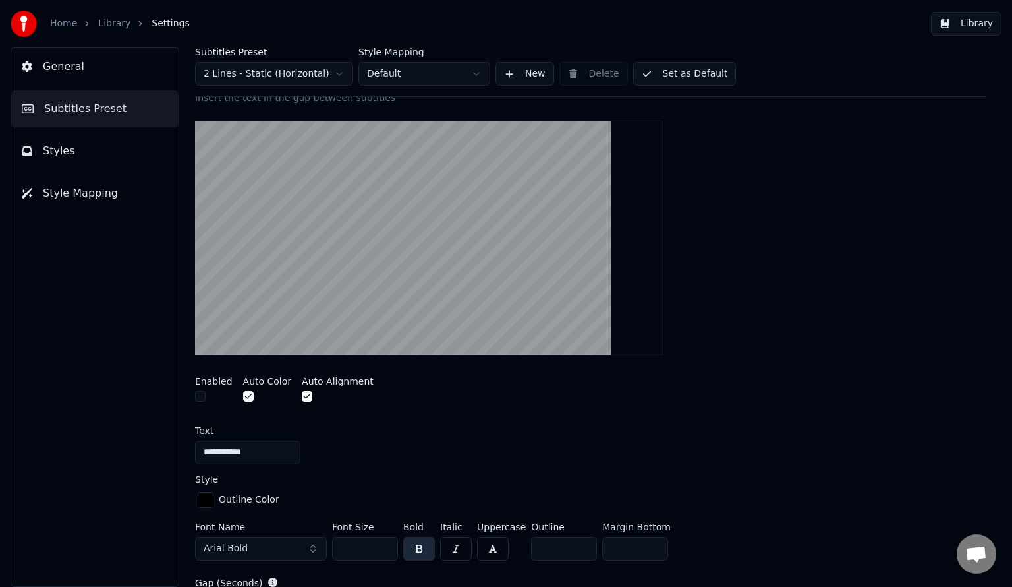
type input "**********"
click at [198, 394] on button "button" at bounding box center [200, 396] width 11 height 11
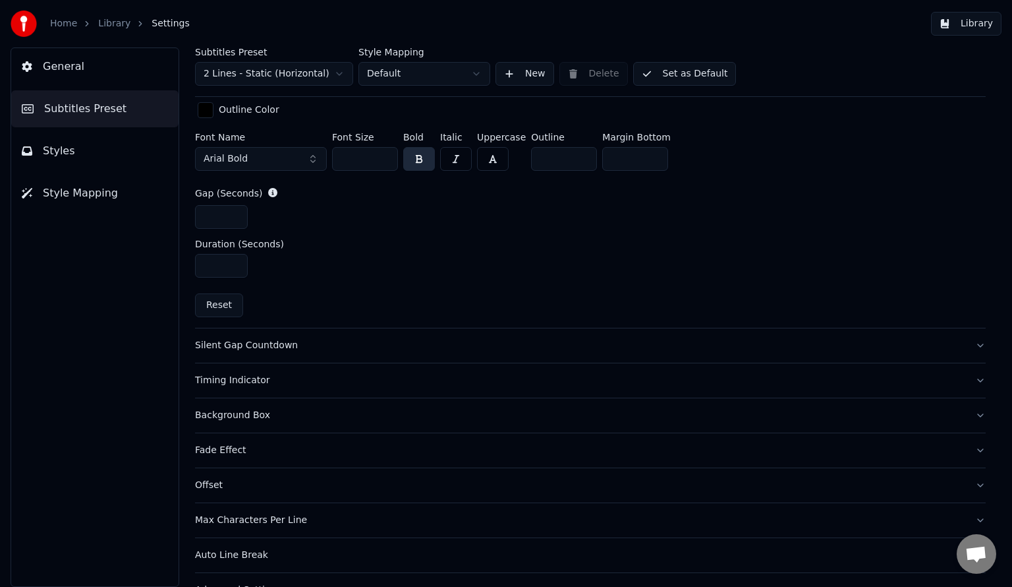
scroll to position [623, 0]
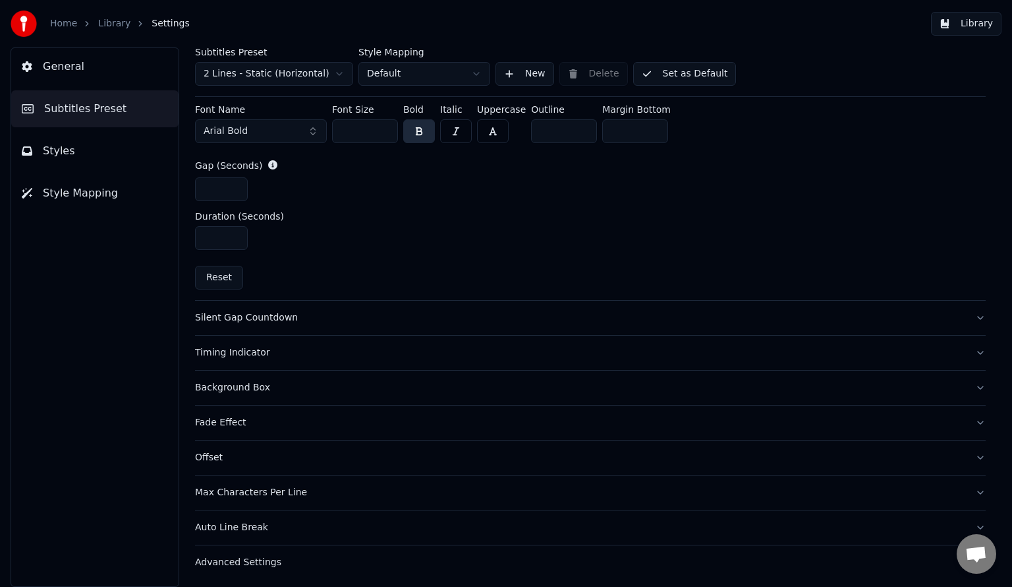
click at [372, 327] on button "Silent Gap Countdown" at bounding box center [590, 318] width 791 height 34
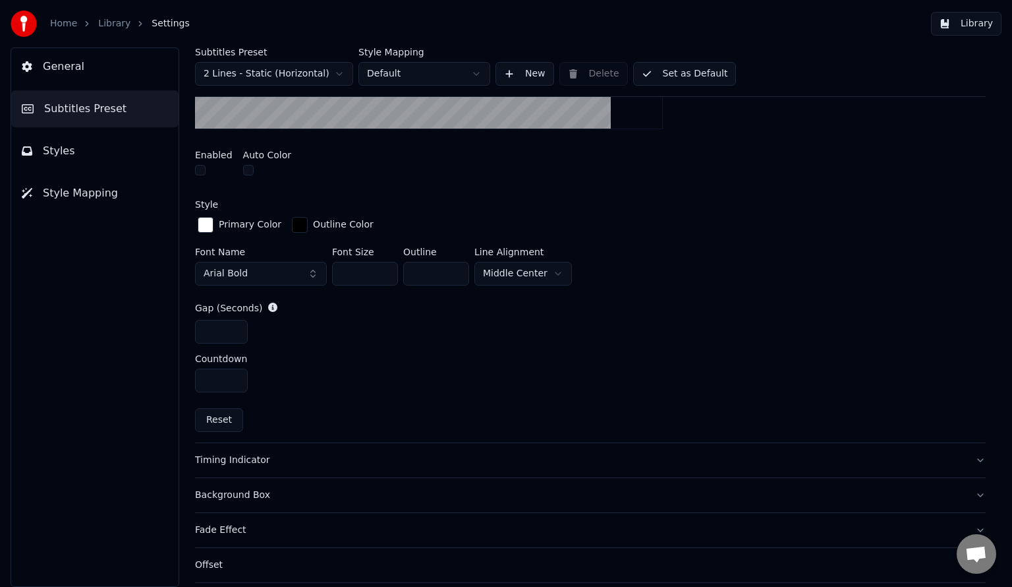
scroll to position [574, 0]
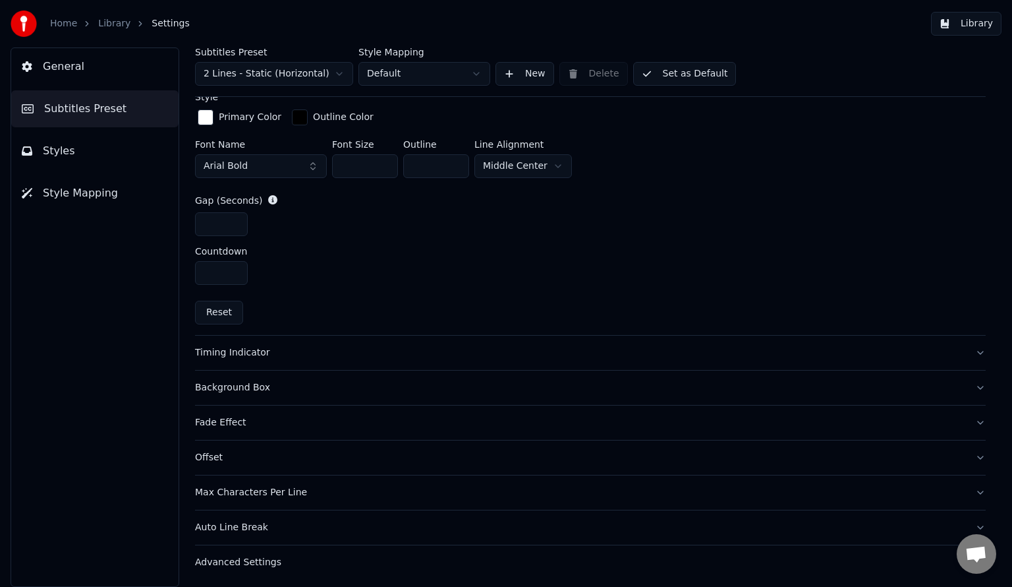
click at [295, 422] on div "Fade Effect" at bounding box center [580, 422] width 770 height 13
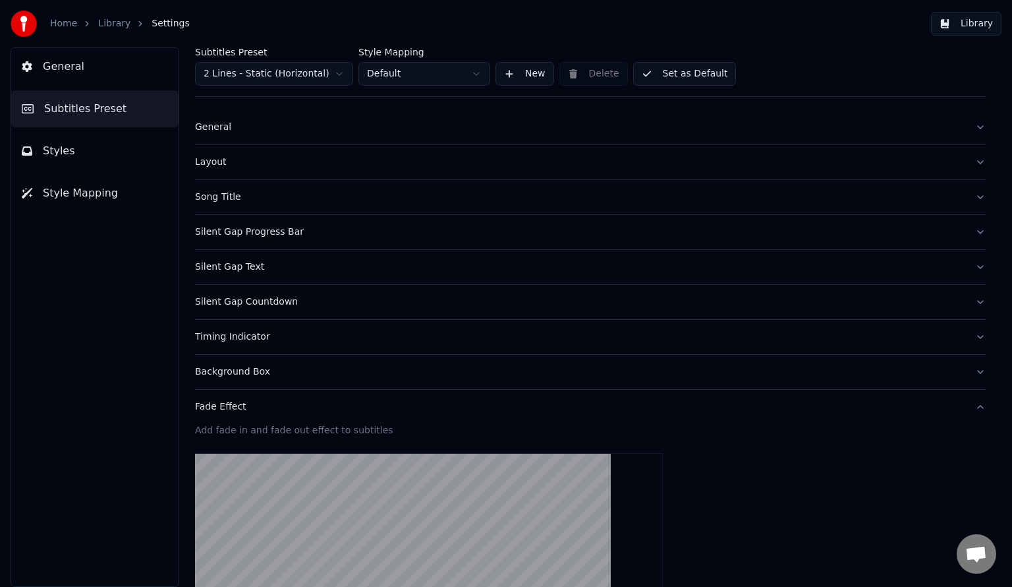
scroll to position [0, 0]
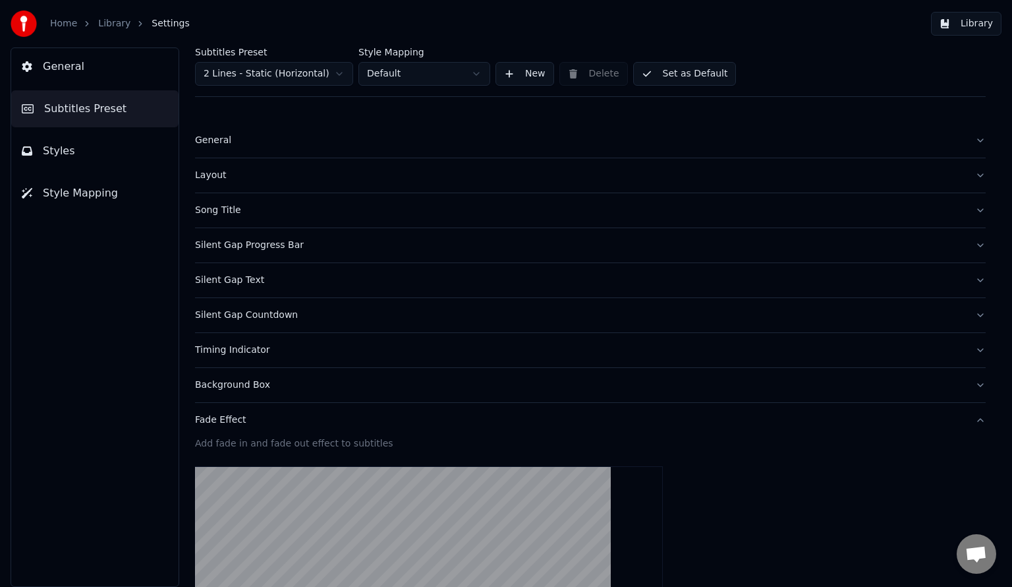
click at [351, 388] on div "Background Box" at bounding box center [580, 384] width 770 height 13
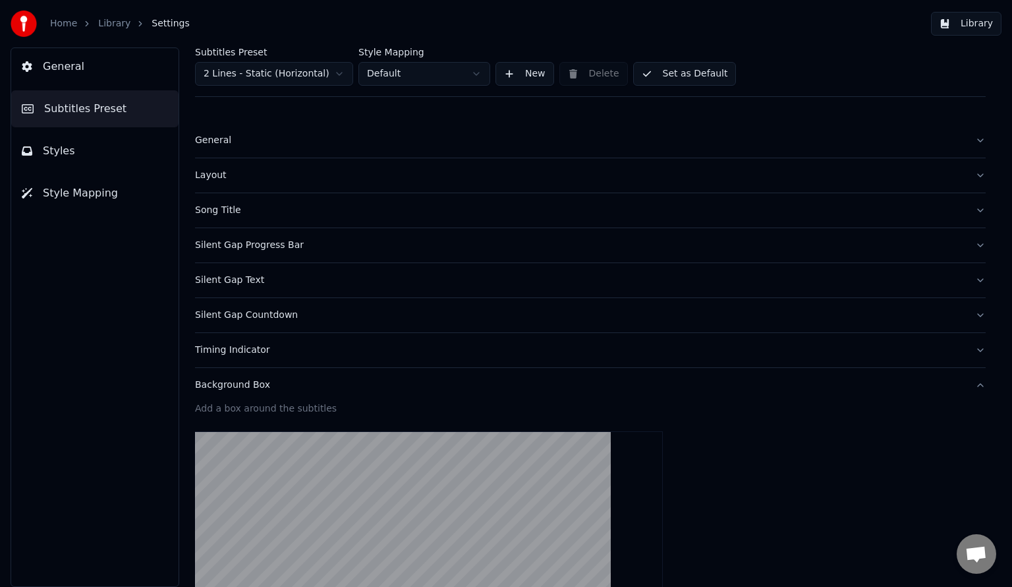
click at [361, 361] on button "Timing Indicator" at bounding box center [590, 350] width 791 height 34
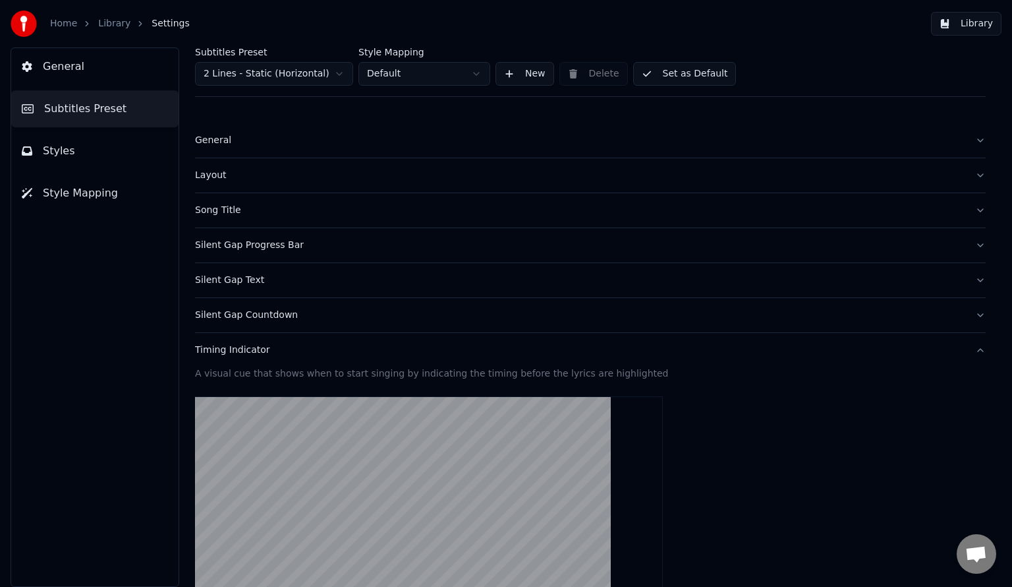
click at [374, 333] on button "Timing Indicator" at bounding box center [590, 350] width 791 height 34
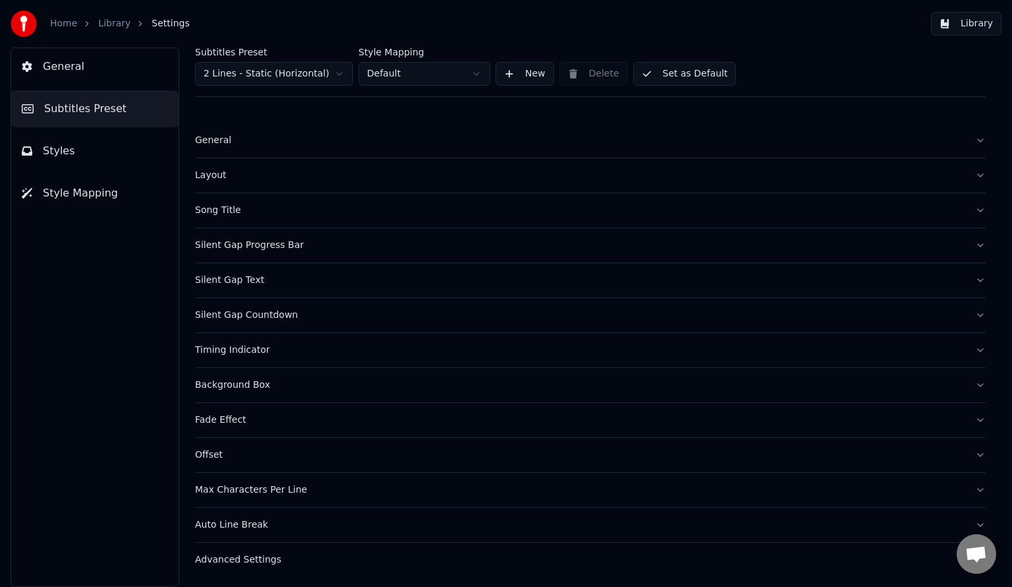
click at [377, 304] on button "Silent Gap Countdown" at bounding box center [590, 315] width 791 height 34
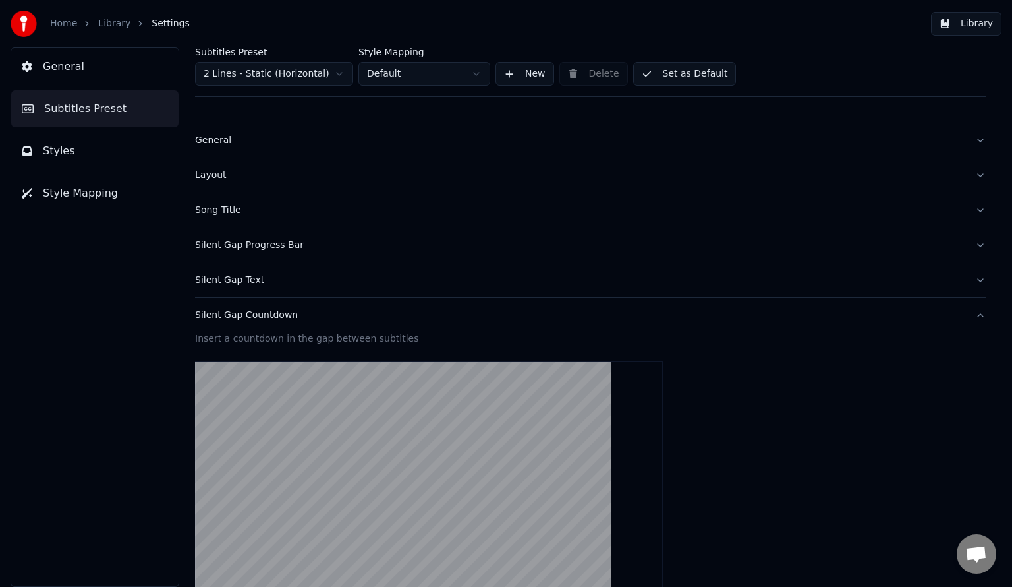
click at [314, 274] on div "Silent Gap Text" at bounding box center [580, 280] width 770 height 13
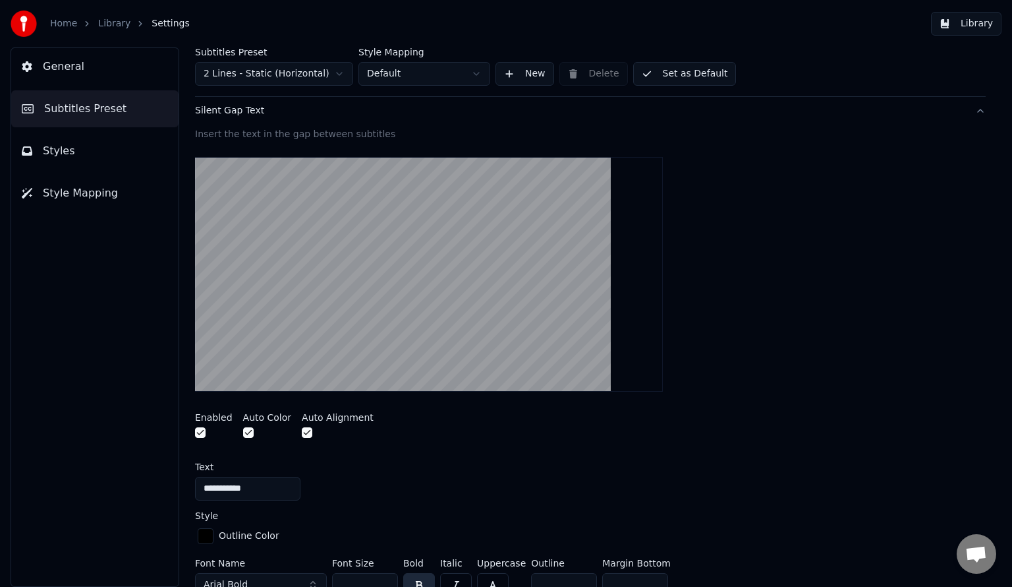
scroll to position [170, 0]
click at [272, 488] on input "**********" at bounding box center [247, 488] width 105 height 24
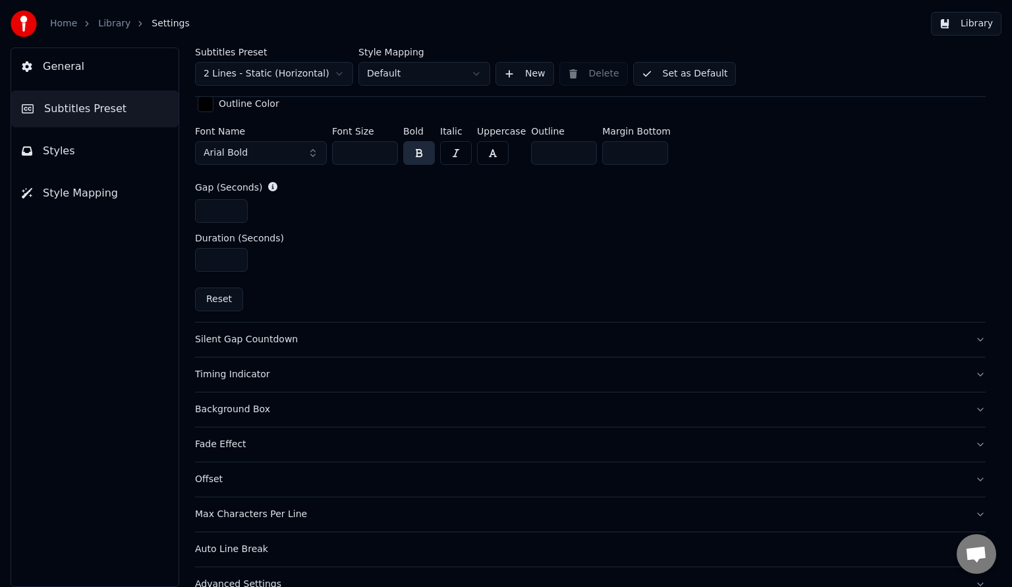
scroll to position [623, 0]
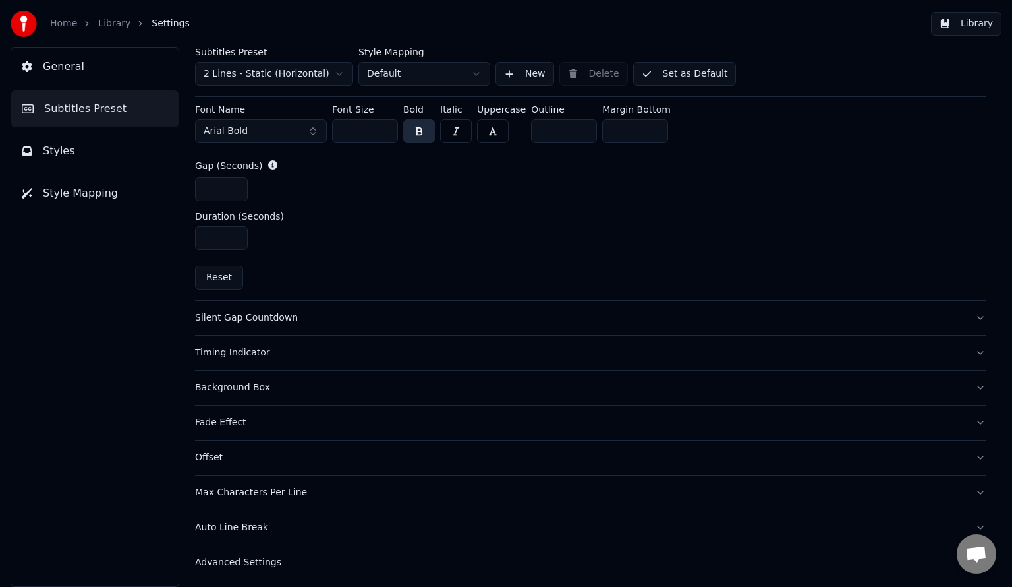
type input "*********"
click at [697, 84] on button "Set as Default" at bounding box center [684, 74] width 103 height 24
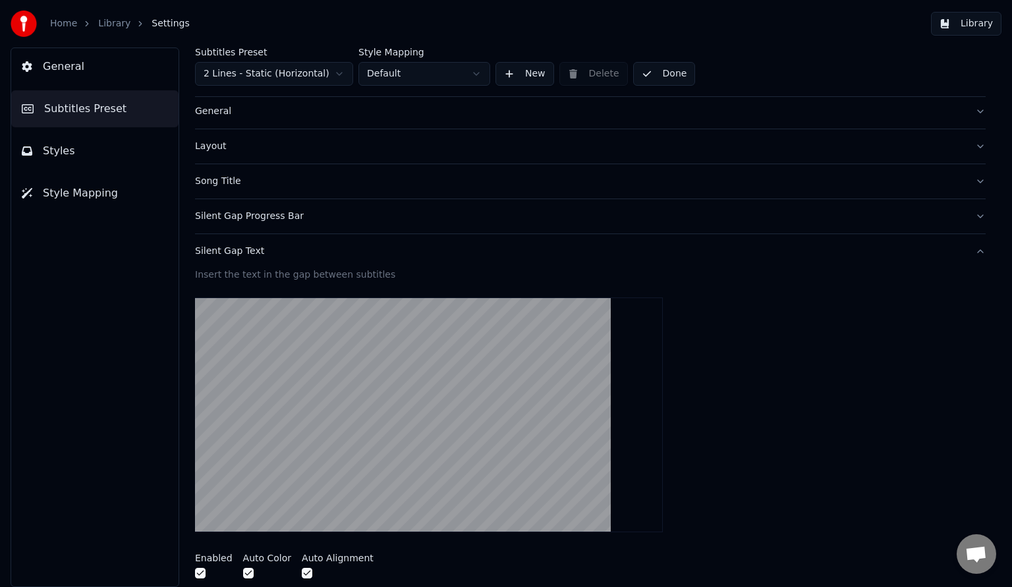
scroll to position [0, 0]
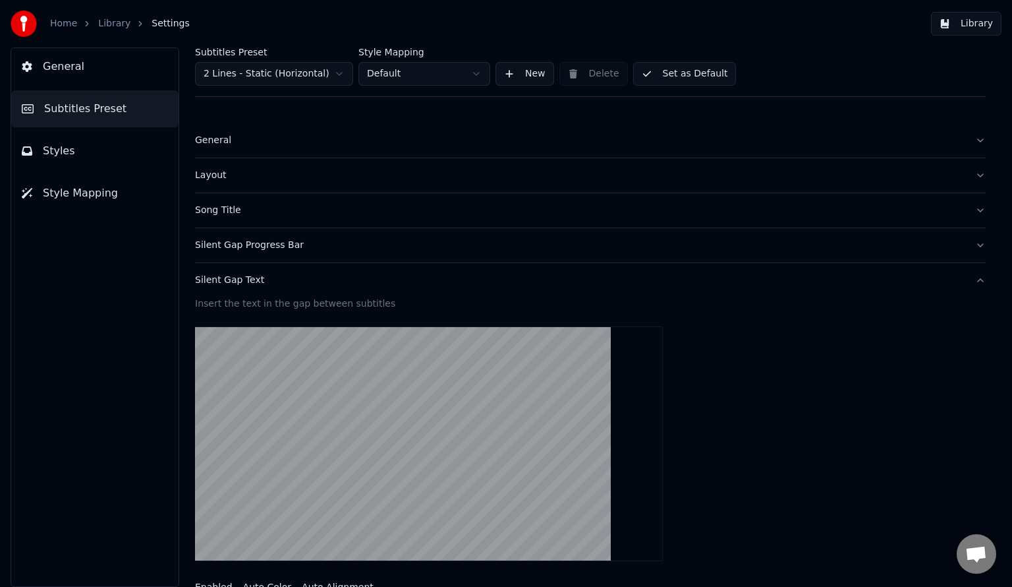
click at [672, 78] on button "Set as Default" at bounding box center [684, 74] width 103 height 24
click at [53, 17] on link "Home" at bounding box center [63, 23] width 27 height 13
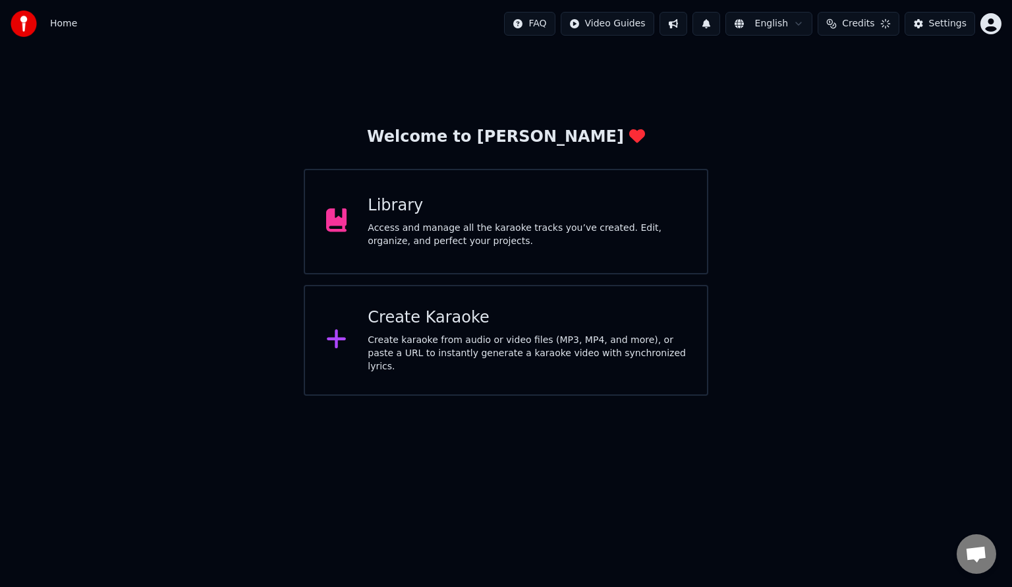
click at [451, 196] on div "Library" at bounding box center [527, 205] width 318 height 21
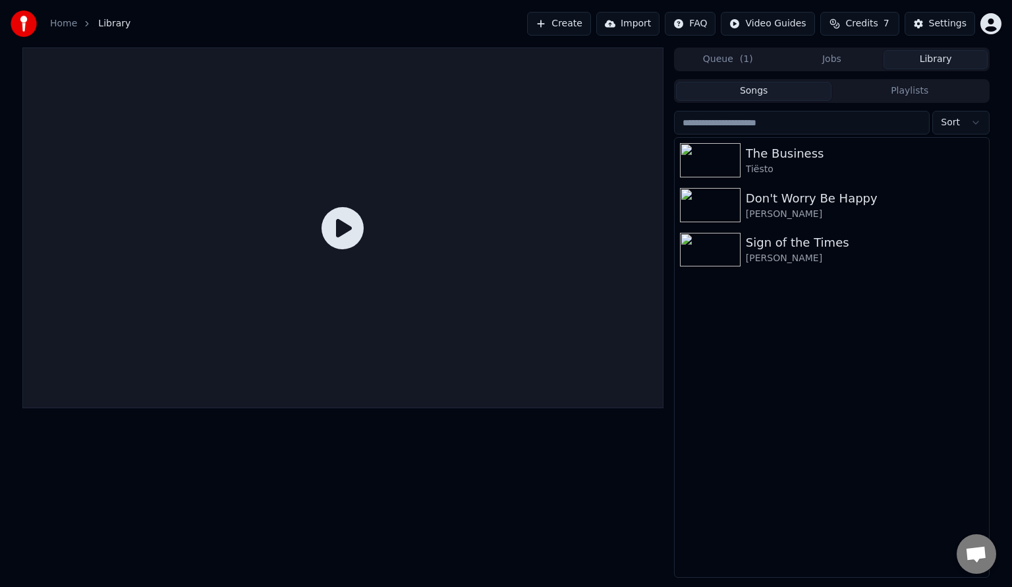
click at [759, 150] on div "The Business" at bounding box center [865, 153] width 238 height 18
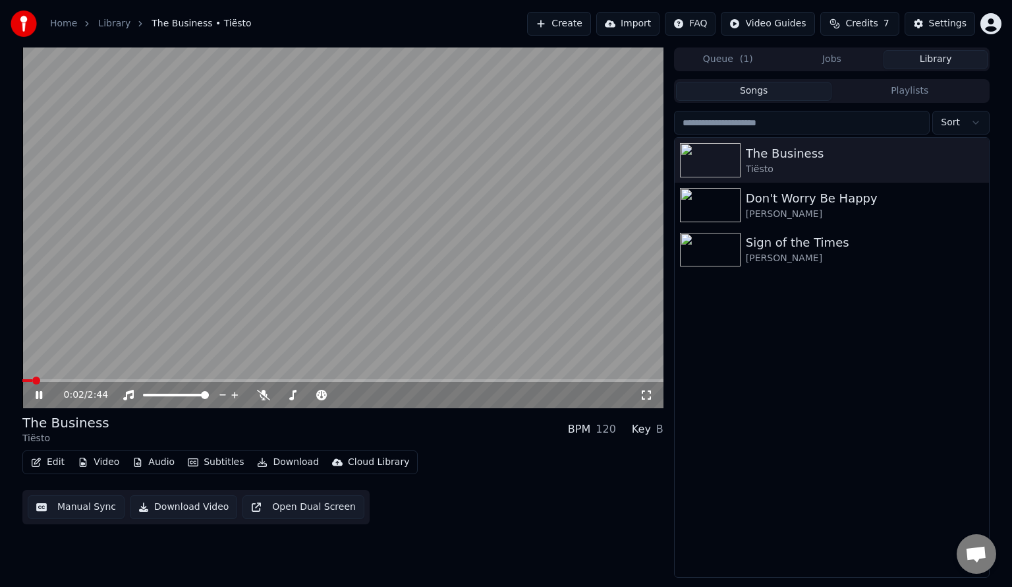
click at [651, 395] on icon at bounding box center [646, 395] width 13 height 11
click at [758, 223] on div "Don't Worry Be Happy [PERSON_NAME]" at bounding box center [832, 205] width 314 height 45
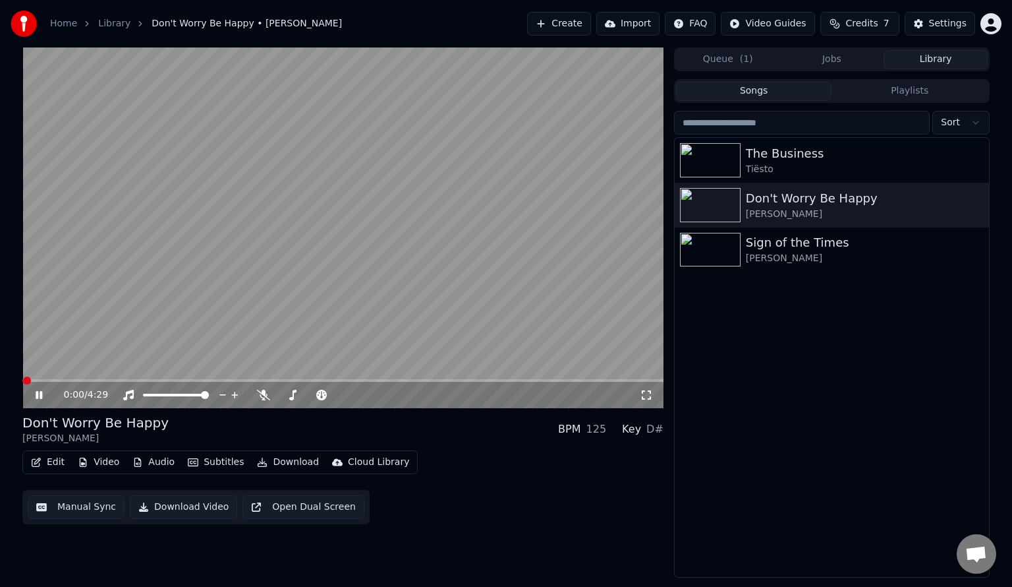
click at [648, 397] on icon at bounding box center [646, 395] width 13 height 11
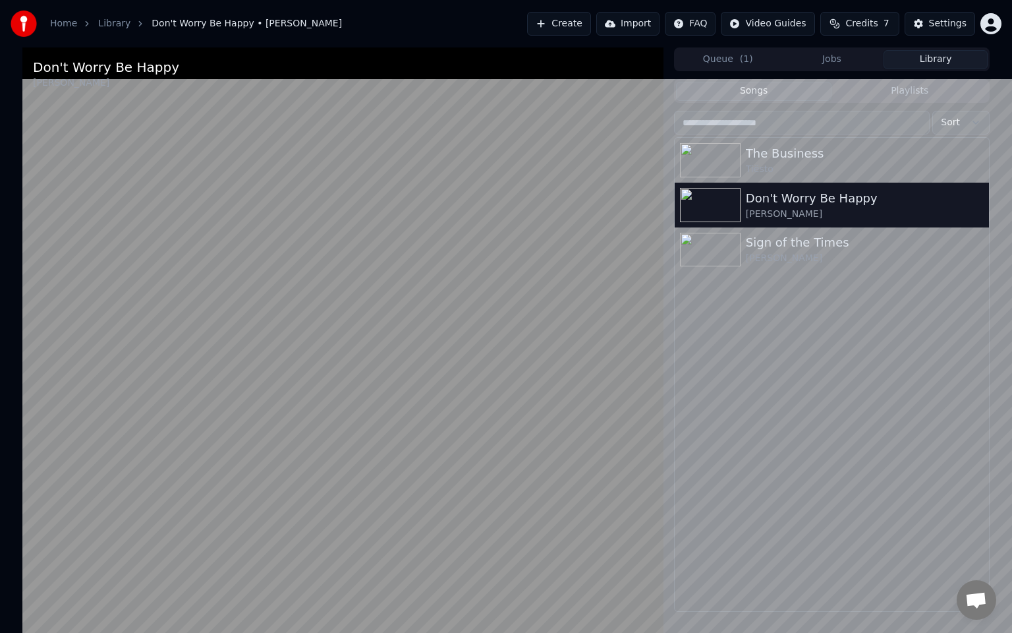
drag, startPoint x: 372, startPoint y: 602, endPoint x: 385, endPoint y: 603, distance: 13.2
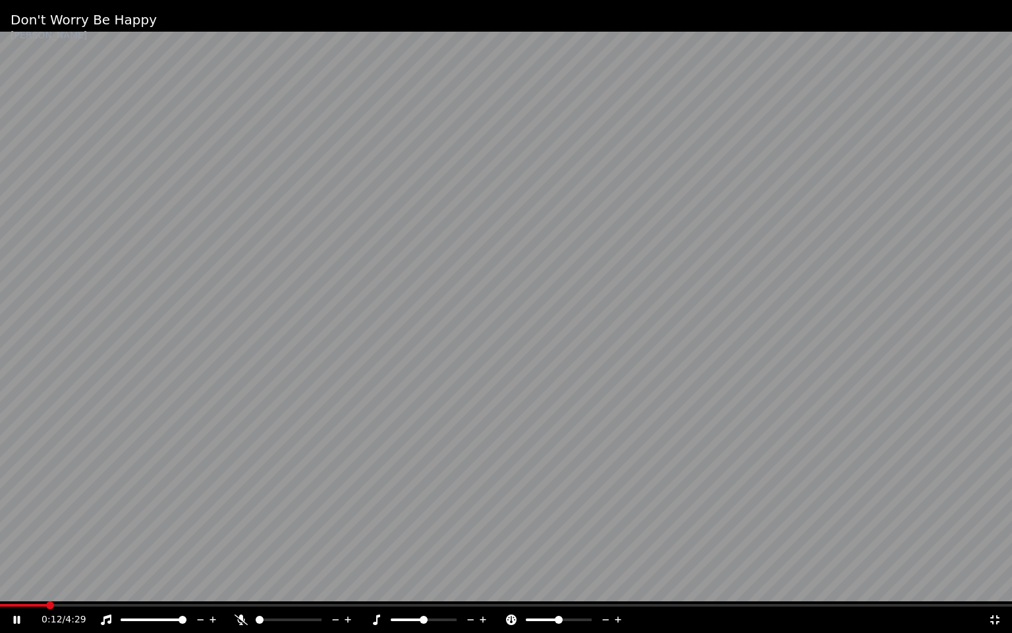
click at [385, 586] on video at bounding box center [506, 316] width 1012 height 633
click at [393, 586] on span at bounding box center [506, 605] width 1012 height 3
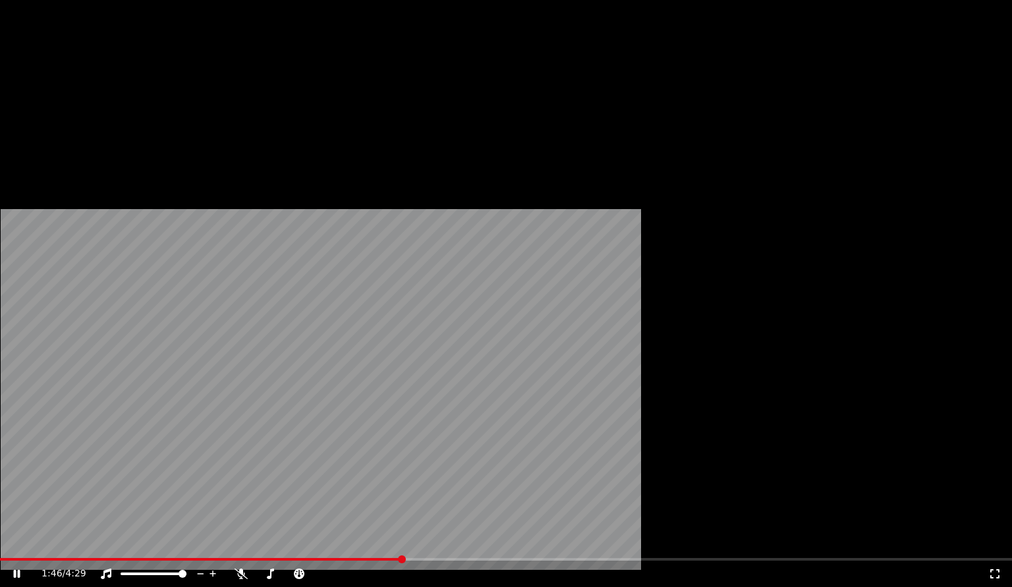
click at [315, 252] on video at bounding box center [506, 284] width 1012 height 569
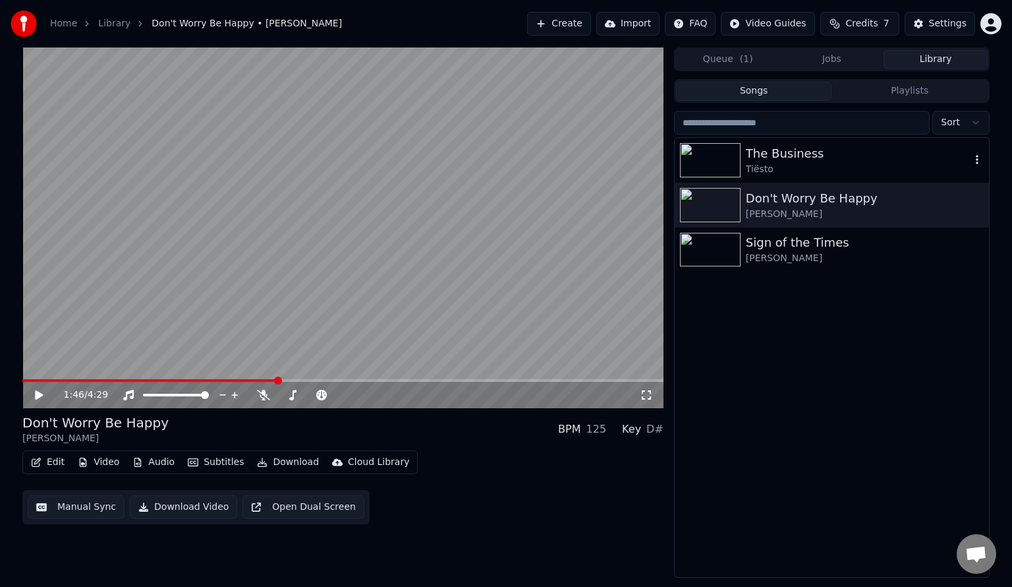
click at [841, 154] on div "The Business" at bounding box center [858, 153] width 225 height 18
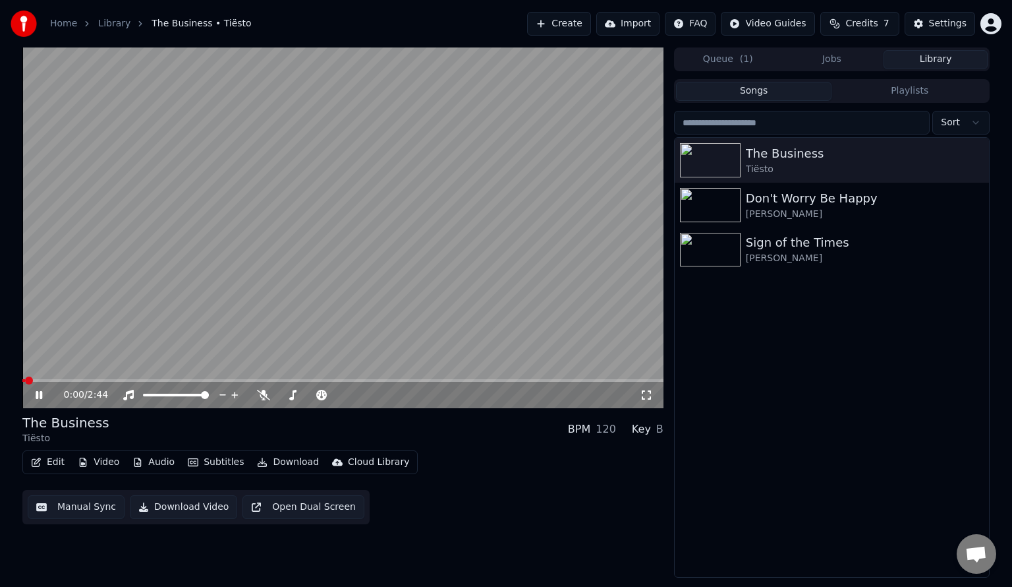
click at [430, 274] on video at bounding box center [342, 227] width 641 height 361
click at [975, 150] on div "The Business Tiësto" at bounding box center [832, 160] width 314 height 45
click at [975, 161] on icon "button" at bounding box center [977, 159] width 13 height 11
click at [277, 467] on button "Download" at bounding box center [288, 462] width 72 height 18
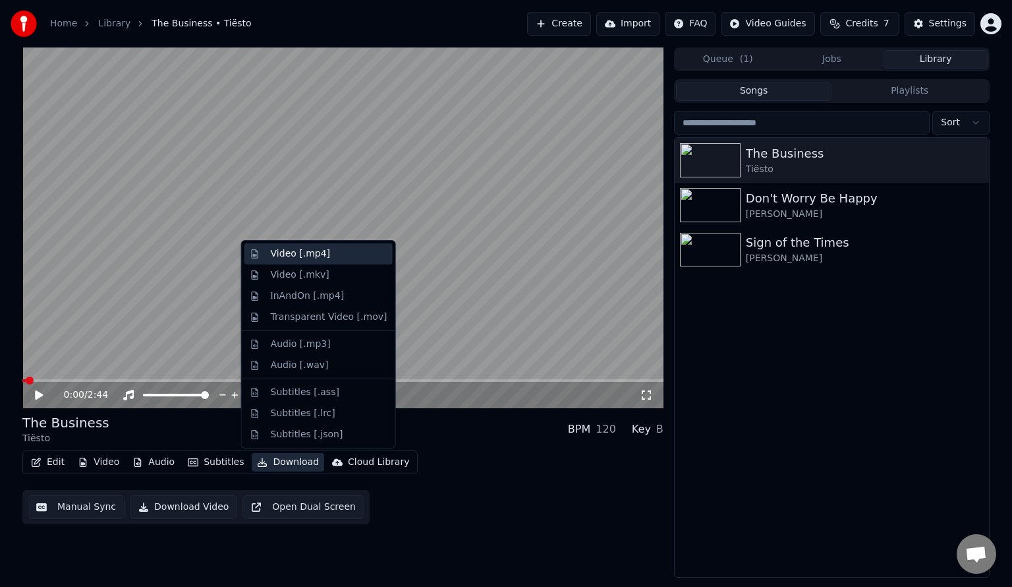
click at [321, 261] on div "Video [.mp4]" at bounding box center [319, 253] width 148 height 21
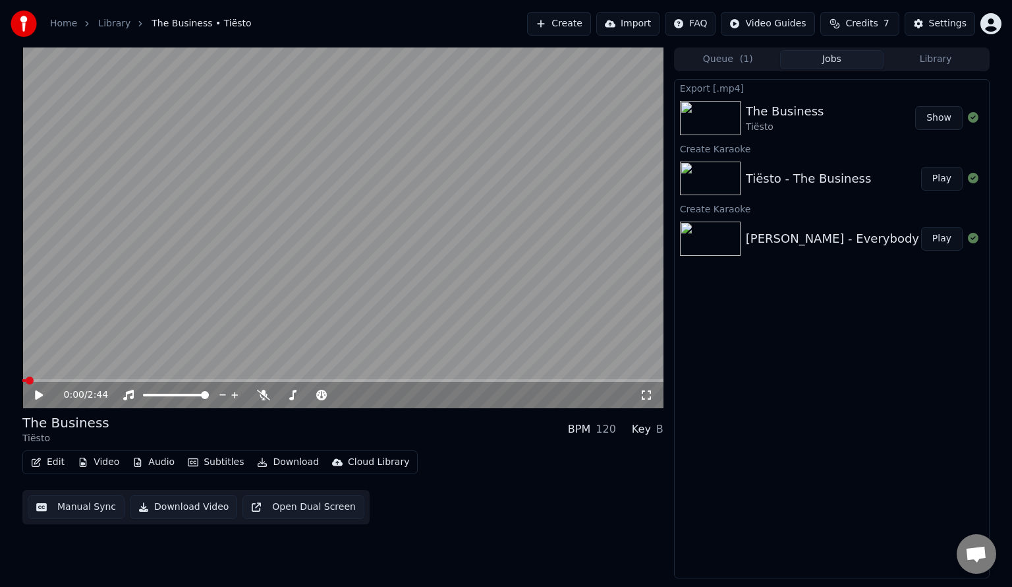
click at [252, 581] on div "Home Library The Business • Tiësto Create Import FAQ Video Guides Credits 7 Set…" at bounding box center [506, 293] width 1012 height 587
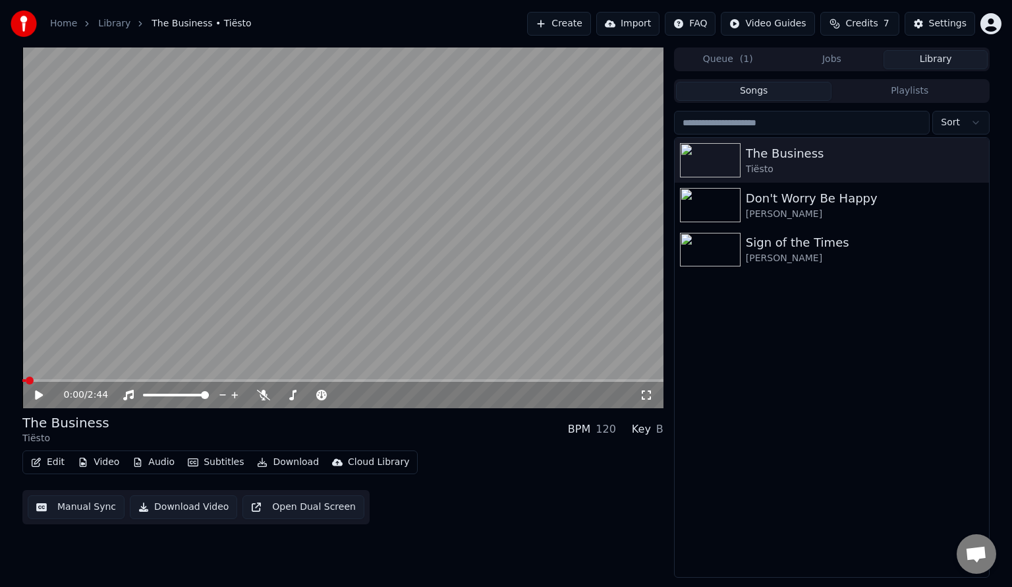
click at [949, 66] on button "Library" at bounding box center [936, 59] width 104 height 19
click at [825, 203] on div "Don't Worry Be Happy" at bounding box center [858, 198] width 225 height 18
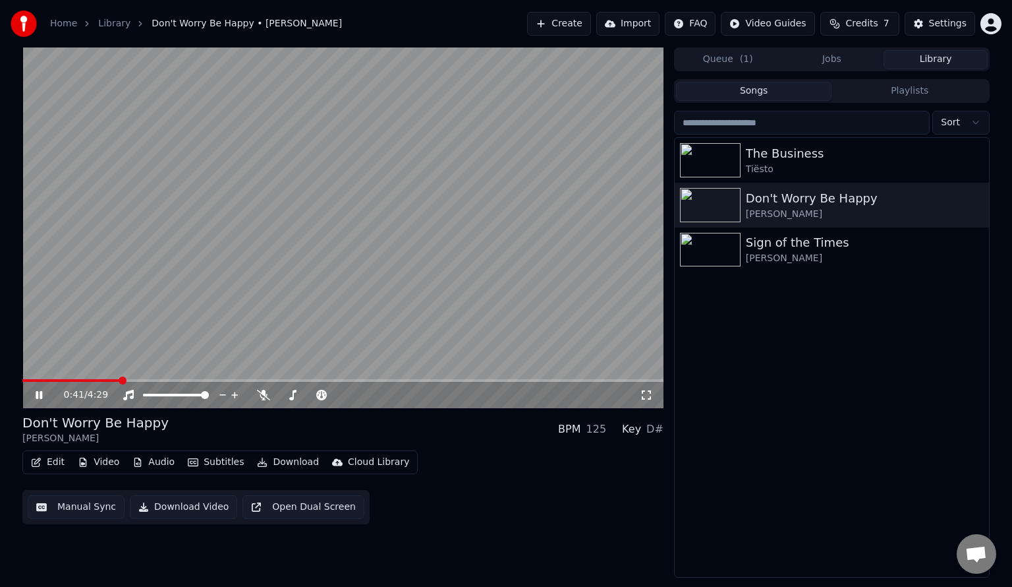
click at [121, 380] on span at bounding box center [342, 380] width 641 height 3
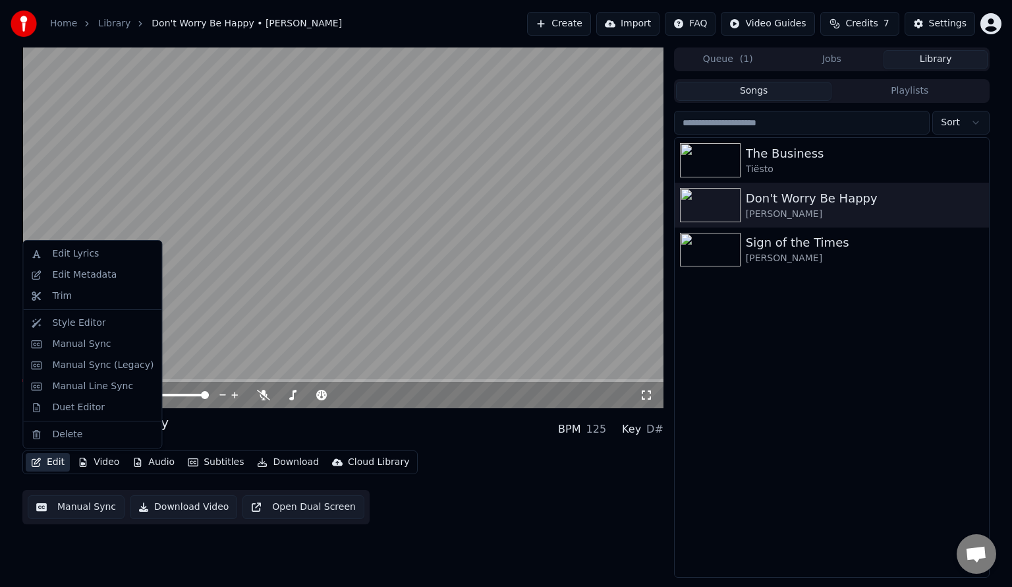
click at [50, 465] on button "Edit" at bounding box center [48, 462] width 44 height 18
click at [79, 328] on div "Style Editor" at bounding box center [78, 322] width 53 height 13
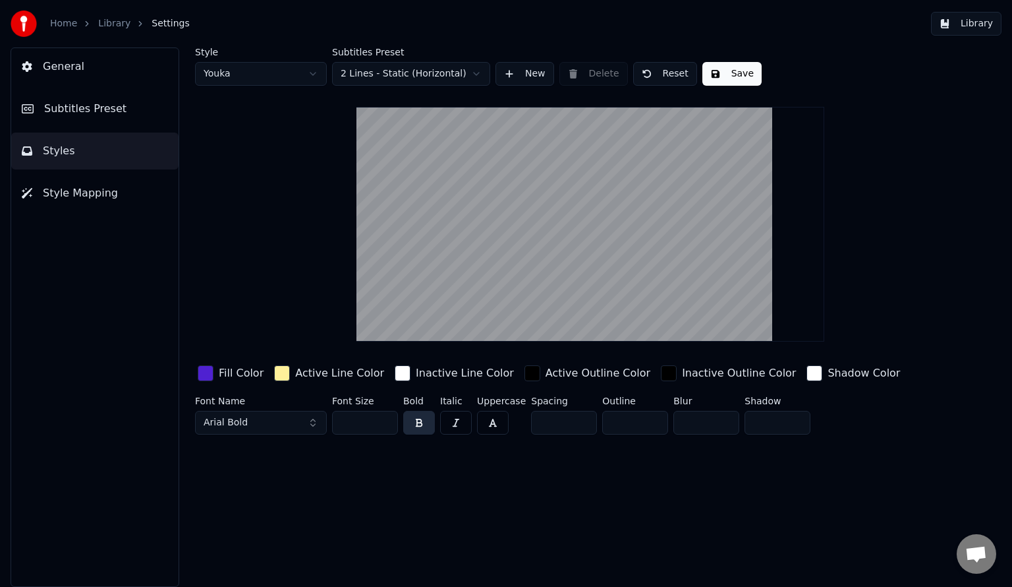
click at [119, 117] on button "Subtitles Preset" at bounding box center [94, 108] width 167 height 37
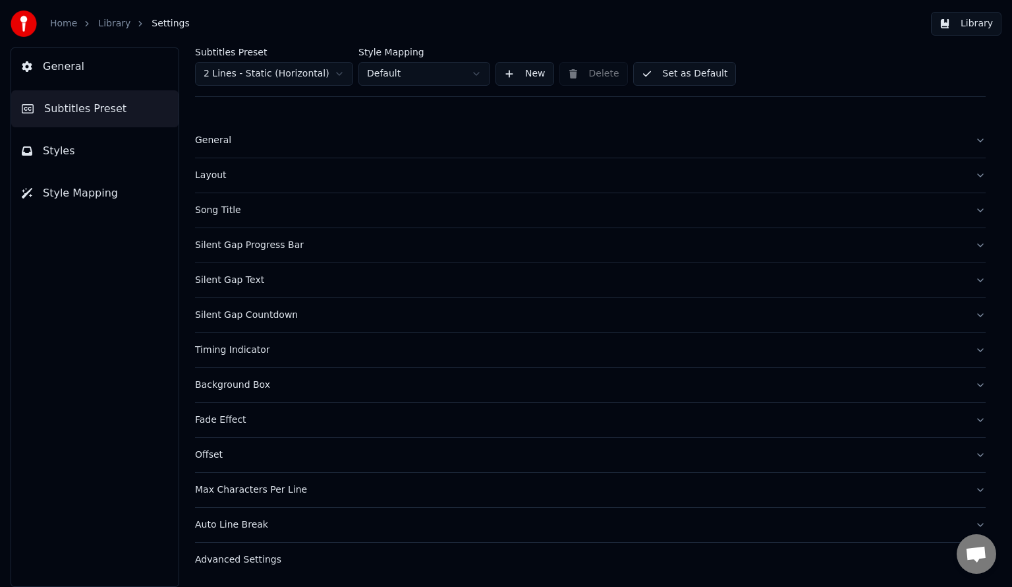
click at [244, 216] on div "Song Title" at bounding box center [580, 210] width 770 height 13
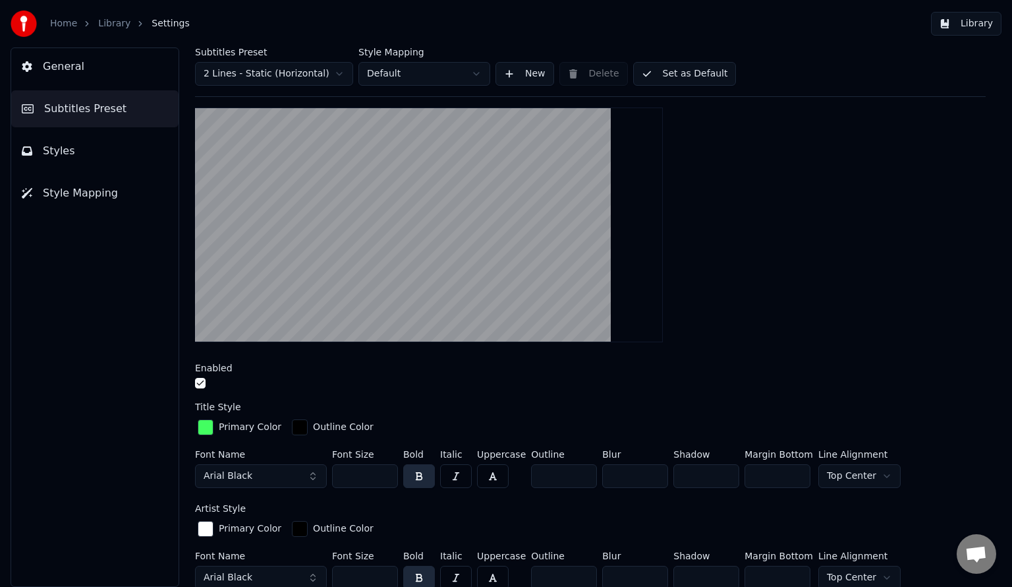
scroll to position [150, 0]
click at [211, 426] on div "button" at bounding box center [206, 427] width 16 height 16
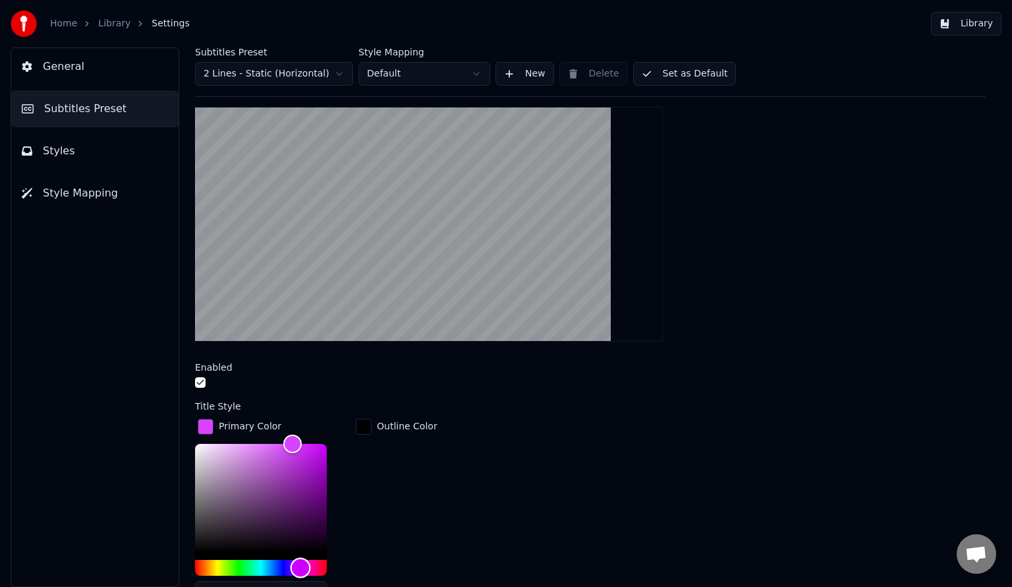
click at [301, 561] on div "Hue" at bounding box center [261, 568] width 132 height 16
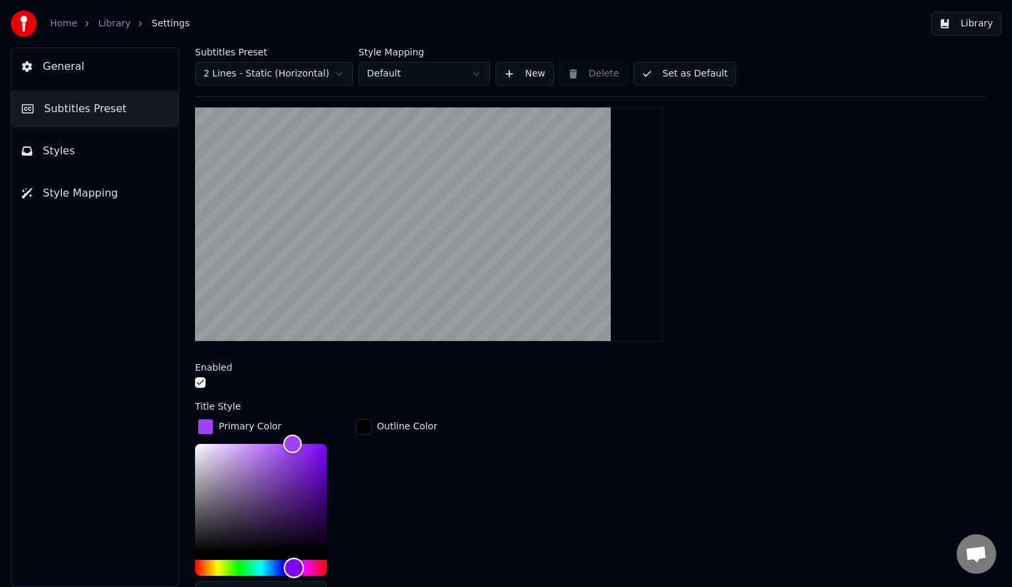
click at [294, 560] on div "Hue" at bounding box center [294, 568] width 20 height 20
click at [202, 560] on div "Hue" at bounding box center [261, 568] width 132 height 16
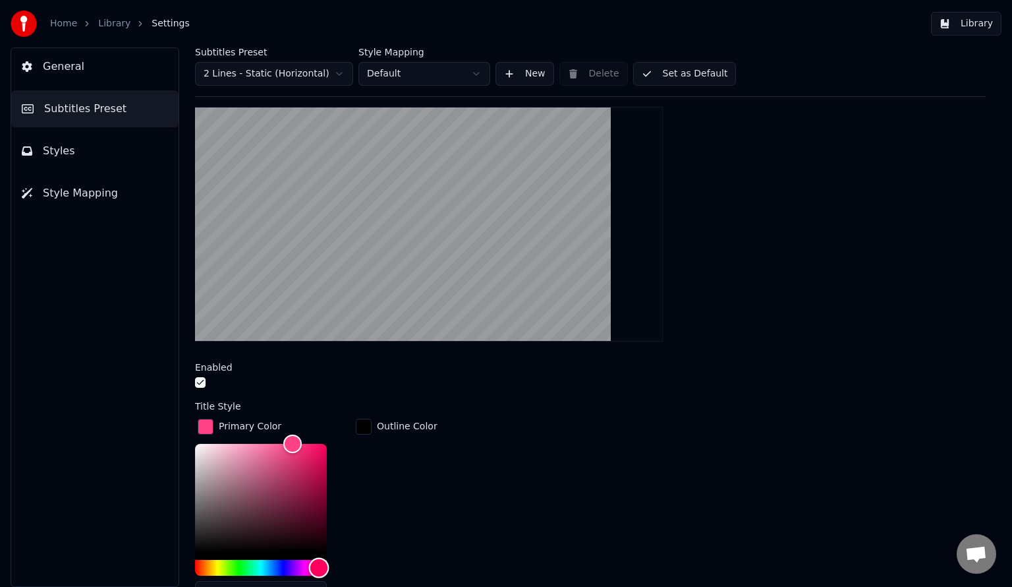
click at [319, 560] on div "Hue" at bounding box center [261, 568] width 132 height 16
drag, startPoint x: 224, startPoint y: 472, endPoint x: 192, endPoint y: 483, distance: 33.6
click at [192, 483] on div "Subtitles Preset 2 Lines - Static (Horizontal) Style Mapping Default New Delete…" at bounding box center [591, 316] width 844 height 539
drag, startPoint x: 208, startPoint y: 496, endPoint x: 195, endPoint y: 442, distance: 55.6
click at [195, 444] on div "Color" at bounding box center [261, 498] width 132 height 108
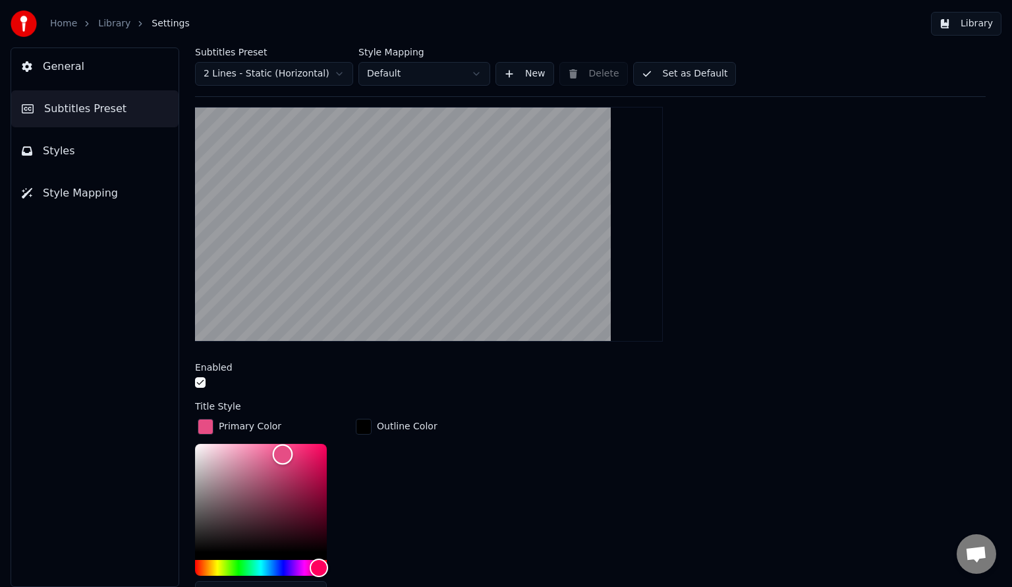
click at [283, 452] on div "Color" at bounding box center [261, 498] width 132 height 108
click at [254, 440] on div "Primary Color *******" at bounding box center [271, 515] width 153 height 199
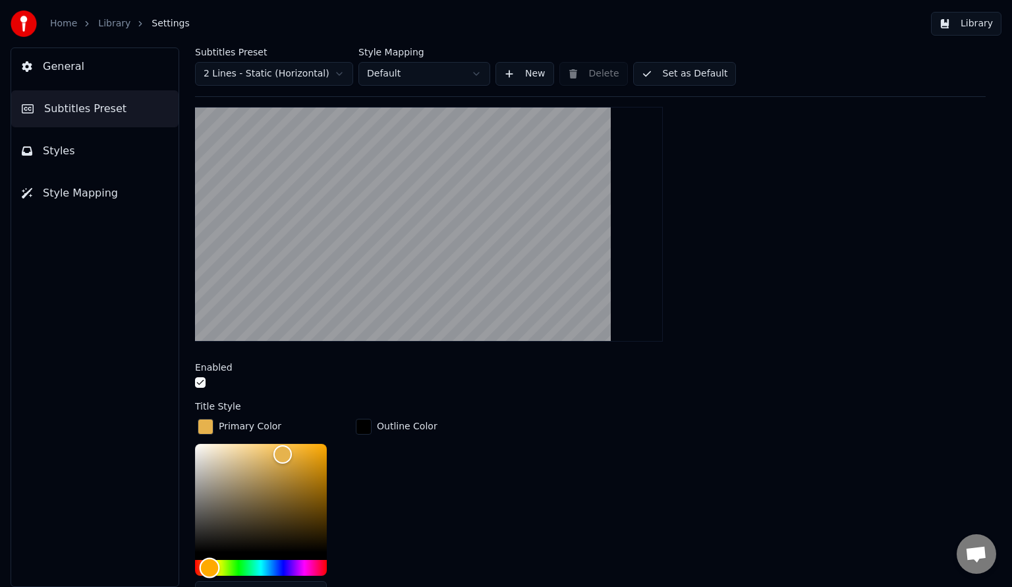
drag, startPoint x: 243, startPoint y: 559, endPoint x: 210, endPoint y: 557, distance: 33.7
click at [210, 560] on div "Hue" at bounding box center [261, 568] width 132 height 16
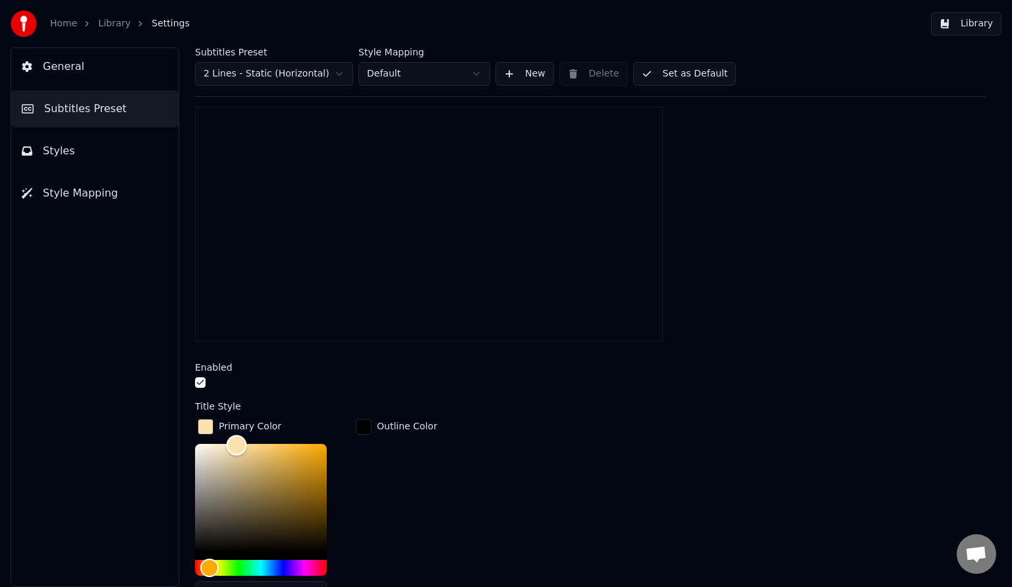
drag, startPoint x: 247, startPoint y: 447, endPoint x: 232, endPoint y: 442, distance: 16.3
click at [232, 444] on div "Color" at bounding box center [261, 498] width 132 height 108
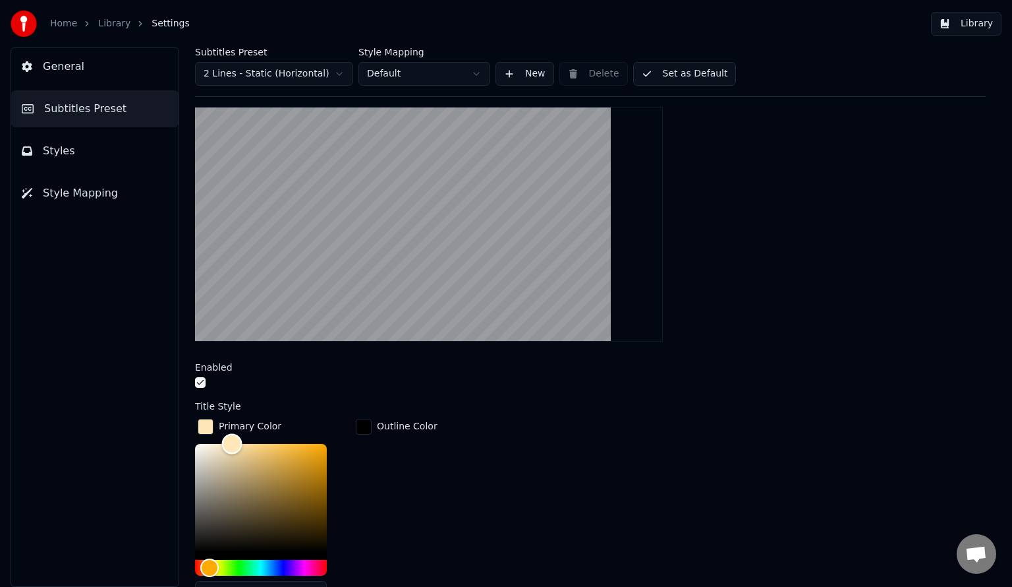
click at [232, 442] on div "Color" at bounding box center [232, 444] width 20 height 20
drag, startPoint x: 306, startPoint y: 485, endPoint x: 329, endPoint y: 460, distance: 34.0
click at [327, 460] on div "Color" at bounding box center [261, 498] width 132 height 108
drag, startPoint x: 272, startPoint y: 467, endPoint x: 195, endPoint y: 483, distance: 78.2
click at [195, 483] on div "Color" at bounding box center [261, 498] width 132 height 108
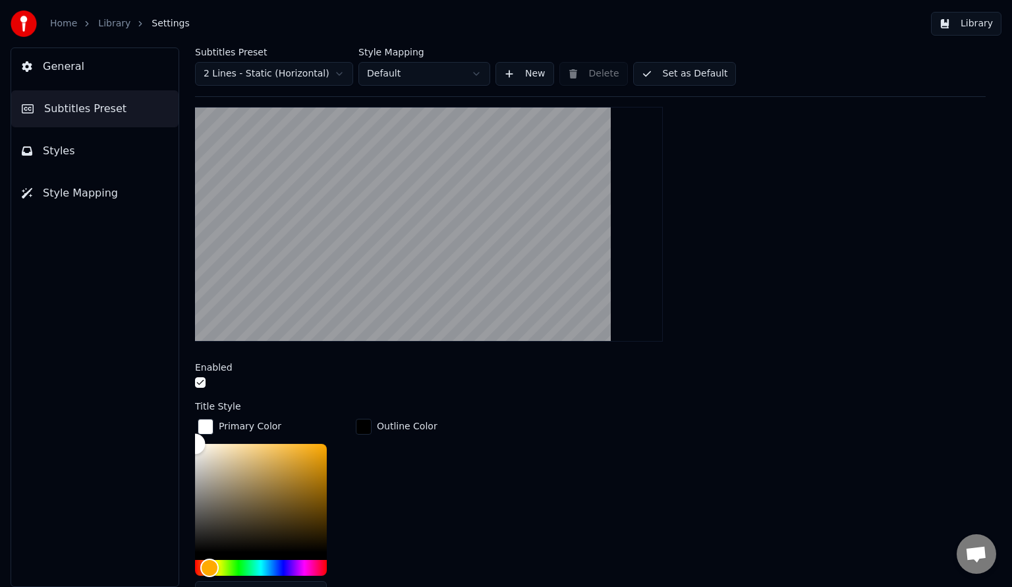
drag, startPoint x: 208, startPoint y: 479, endPoint x: 183, endPoint y: 432, distance: 53.1
click at [183, 432] on div "Subtitles Preset 2 Lines - Static (Horizontal) Style Mapping Default New Delete…" at bounding box center [591, 316] width 844 height 539
type input "*******"
drag, startPoint x: 210, startPoint y: 503, endPoint x: 185, endPoint y: 486, distance: 30.0
click at [185, 486] on div "Subtitles Preset 2 Lines - Static (Horizontal) Style Mapping Default New Delete…" at bounding box center [591, 316] width 844 height 539
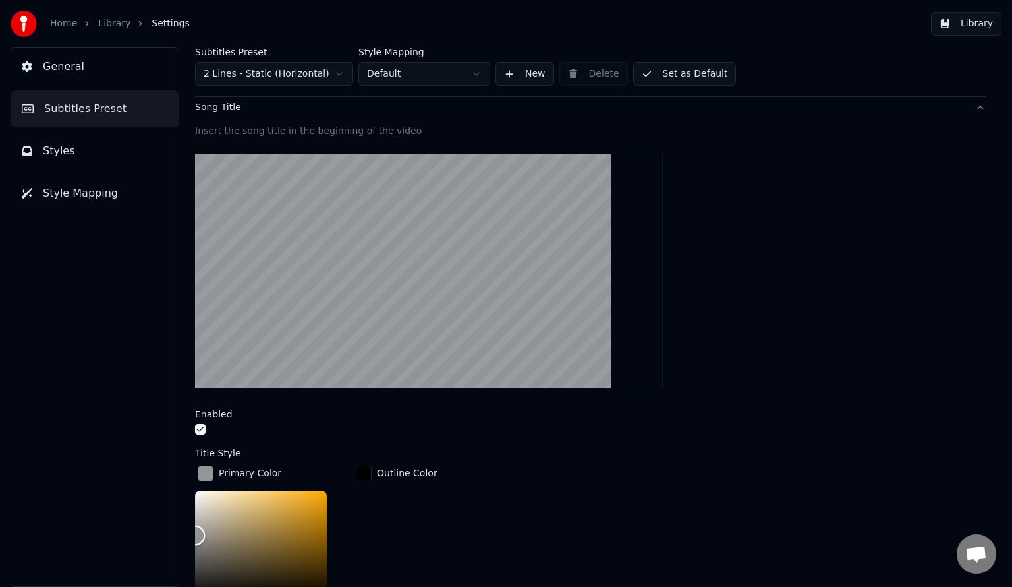
scroll to position [0, 0]
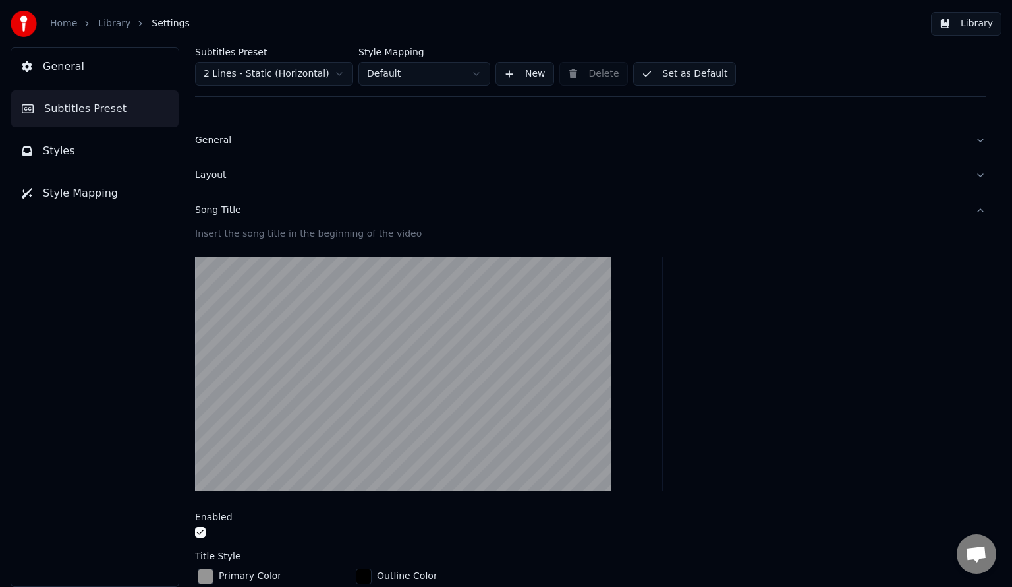
click at [689, 71] on button "Set as Default" at bounding box center [684, 74] width 103 height 24
click at [66, 21] on link "Home" at bounding box center [63, 23] width 27 height 13
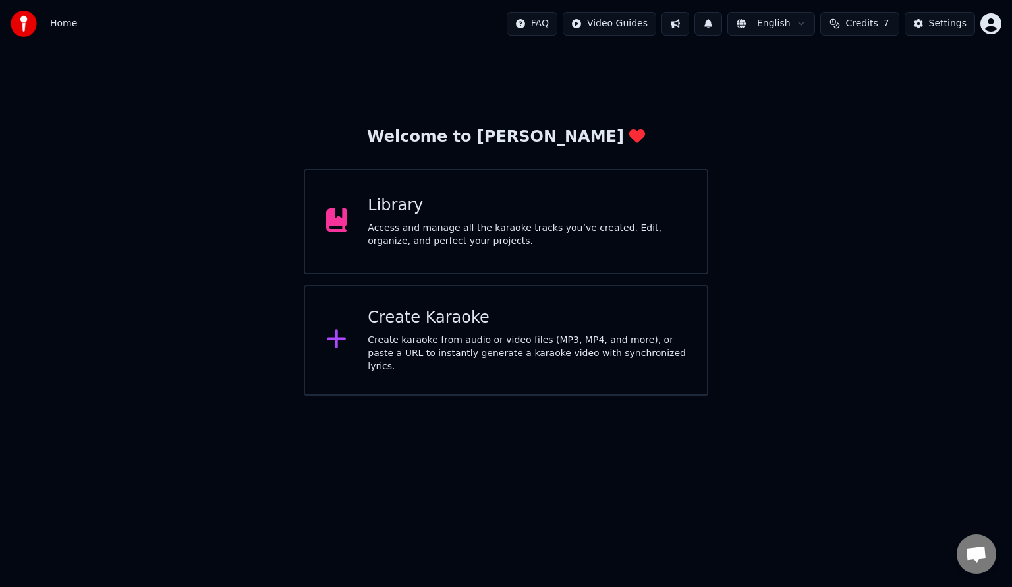
click at [522, 204] on div "Library" at bounding box center [527, 205] width 318 height 21
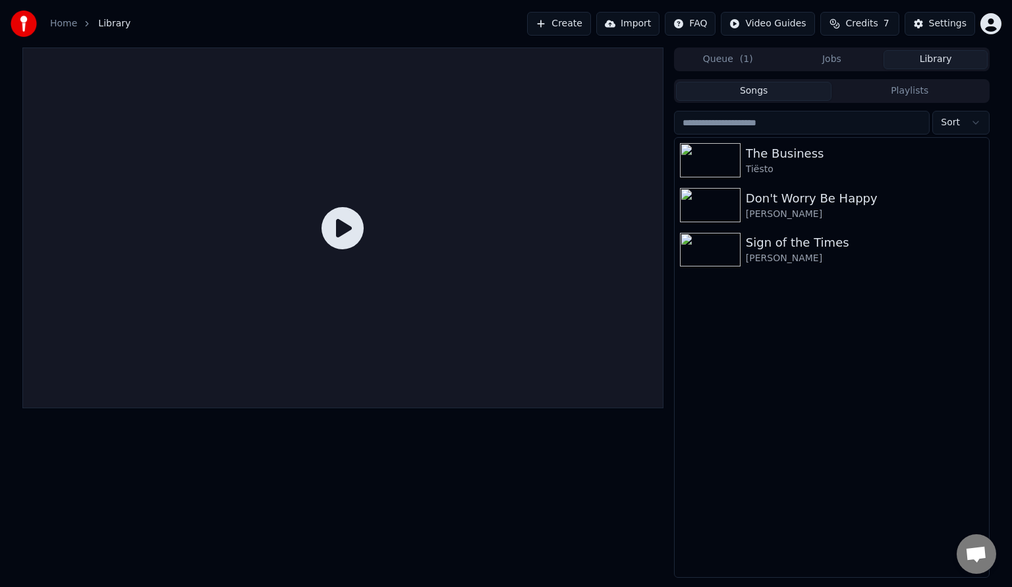
click at [840, 196] on div "Don't Worry Be Happy" at bounding box center [865, 198] width 238 height 18
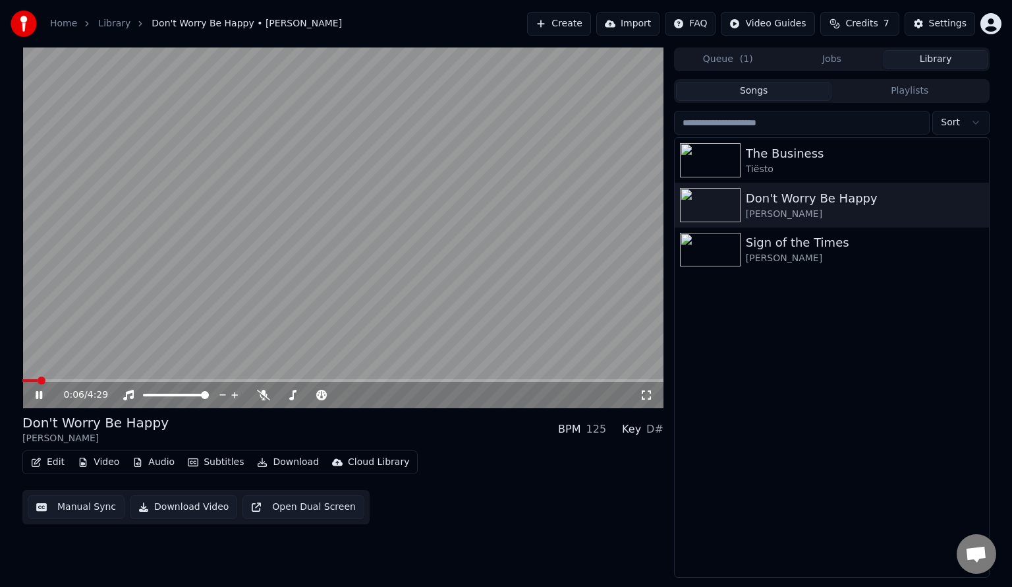
click at [142, 380] on span at bounding box center [342, 380] width 641 height 3
click at [405, 236] on video at bounding box center [342, 227] width 641 height 361
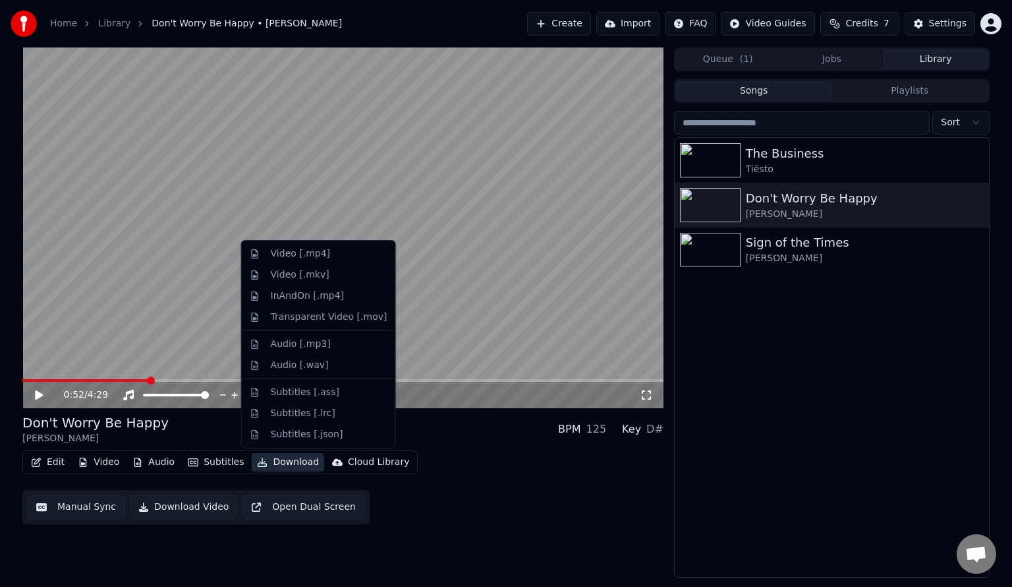
click at [277, 457] on button "Download" at bounding box center [288, 462] width 72 height 18
click at [325, 263] on div "Video [.mp4]" at bounding box center [319, 253] width 148 height 21
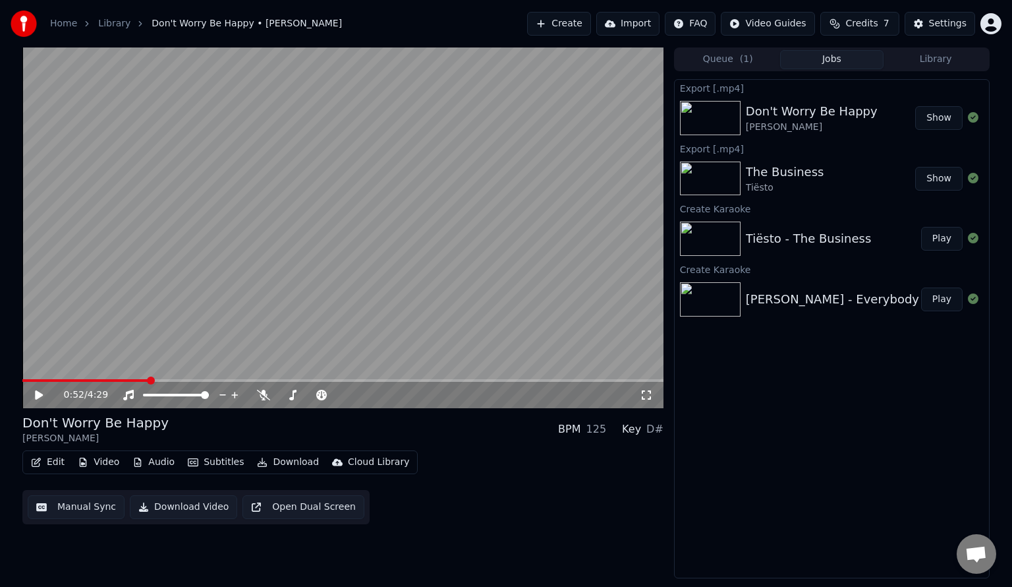
click at [111, 18] on link "Library" at bounding box center [114, 23] width 32 height 13
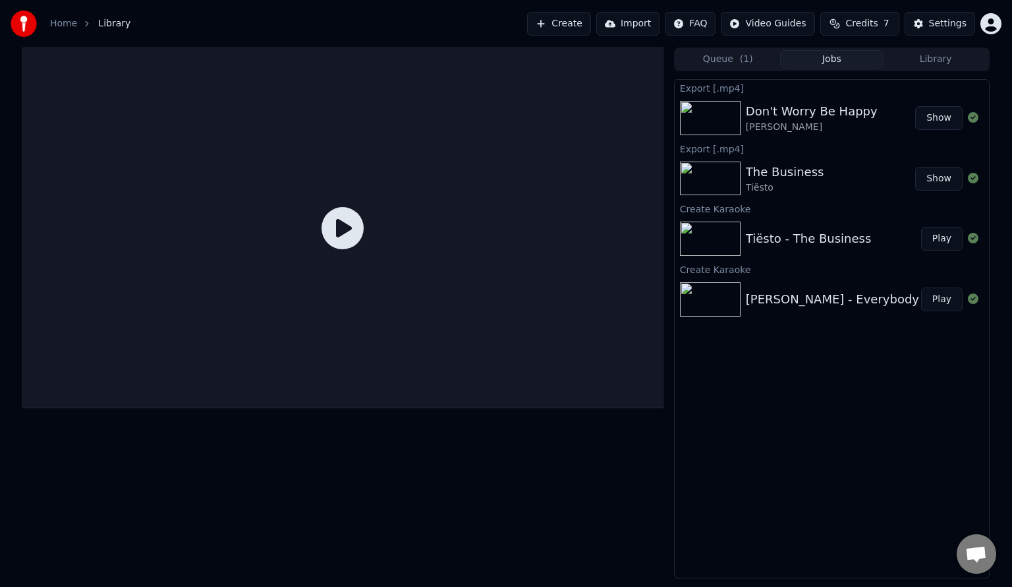
click at [63, 28] on link "Home" at bounding box center [63, 23] width 27 height 13
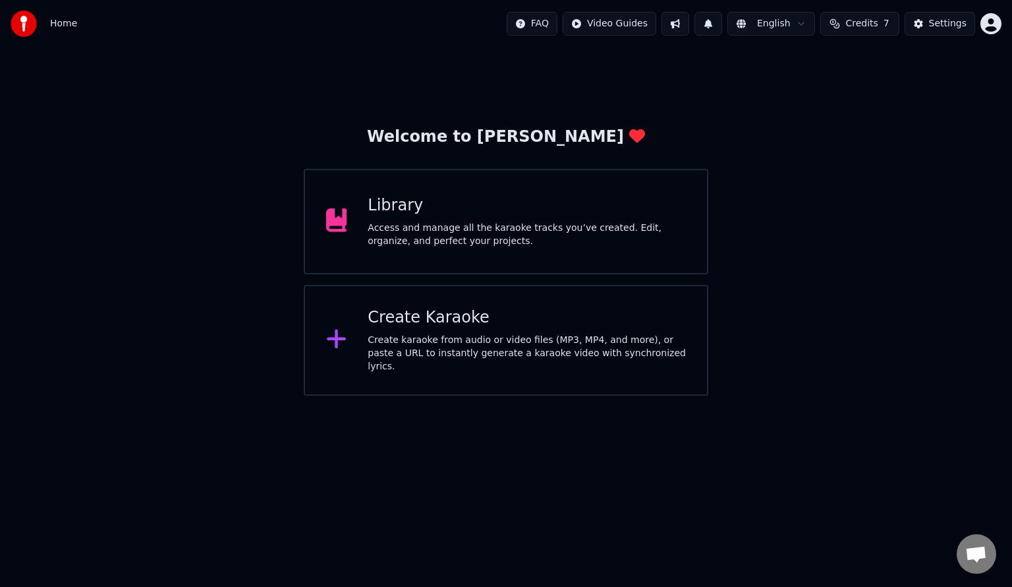
click at [447, 252] on div "Library Access and manage all the karaoke tracks you’ve created. Edit, organize…" at bounding box center [506, 221] width 405 height 105
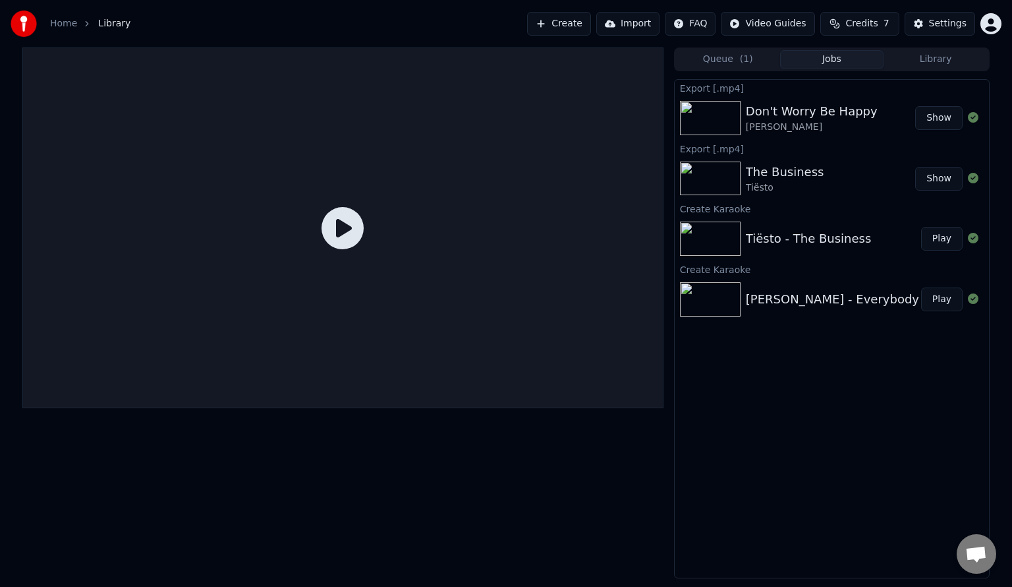
click at [807, 309] on div "[PERSON_NAME] - Everybody Play" at bounding box center [832, 299] width 314 height 45
click at [828, 297] on div "[PERSON_NAME] - Everybody" at bounding box center [832, 299] width 173 height 18
drag, startPoint x: 957, startPoint y: 40, endPoint x: 952, endPoint y: 57, distance: 17.9
click at [952, 57] on div "Home Library Create Import FAQ Video Guides Credits 7 Settings Queue ( 1 ) Jobs…" at bounding box center [506, 293] width 1012 height 587
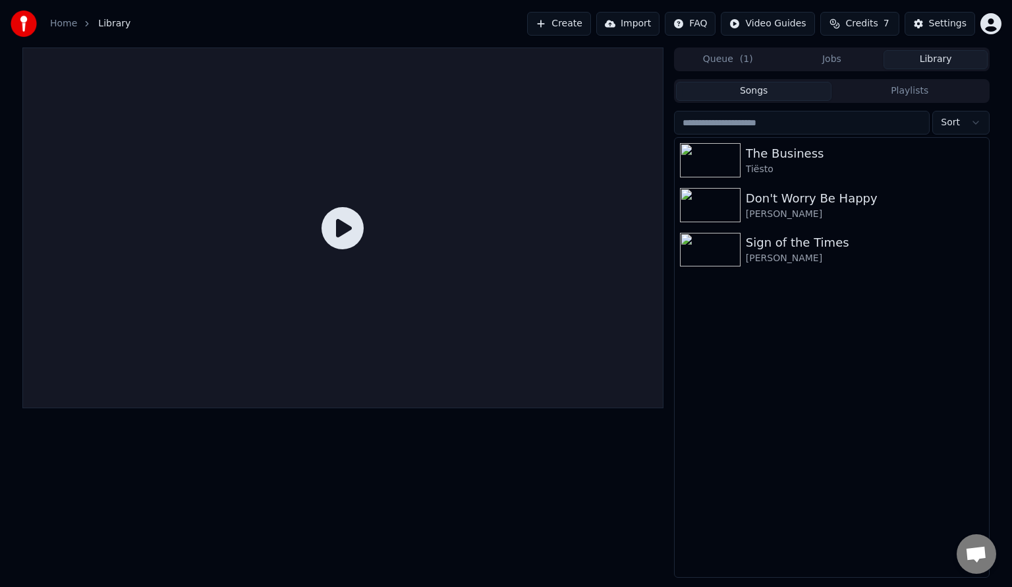
click at [952, 57] on button "Library" at bounding box center [936, 59] width 104 height 19
click at [828, 258] on div "[PERSON_NAME]" at bounding box center [858, 258] width 225 height 13
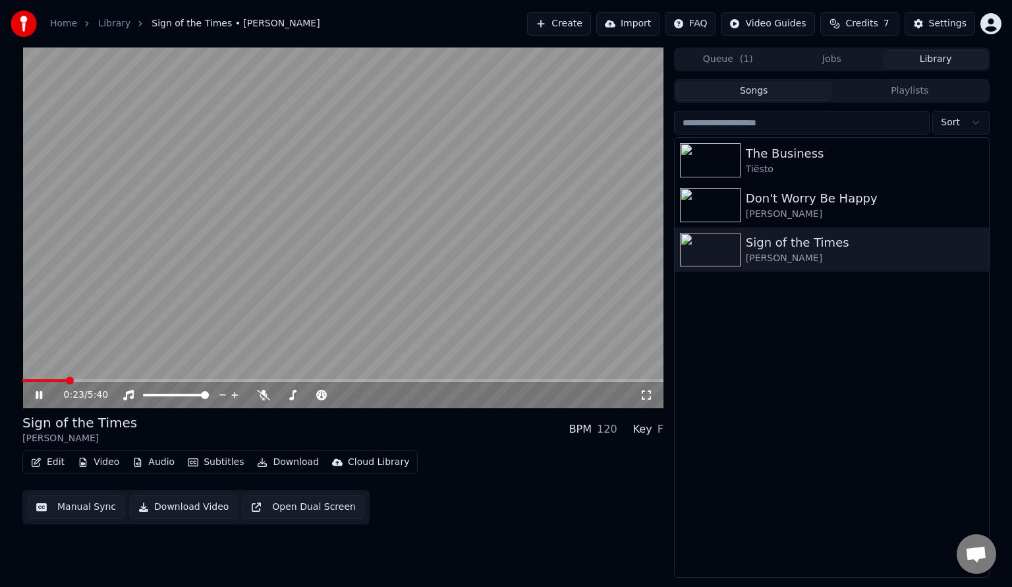
click at [340, 319] on video at bounding box center [342, 227] width 641 height 361
click at [49, 465] on button "Edit" at bounding box center [48, 462] width 44 height 18
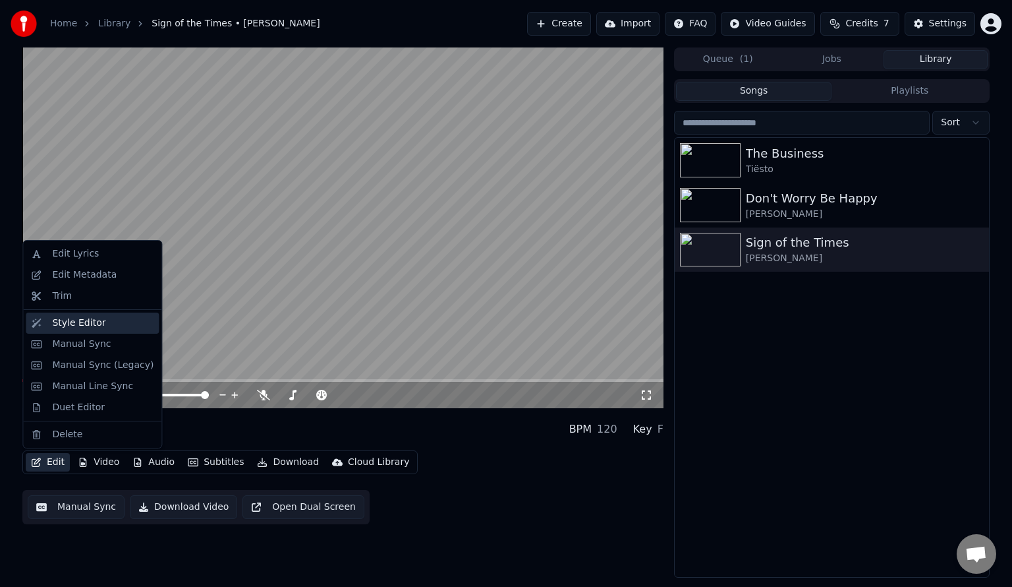
click at [96, 327] on div "Style Editor" at bounding box center [78, 322] width 53 height 13
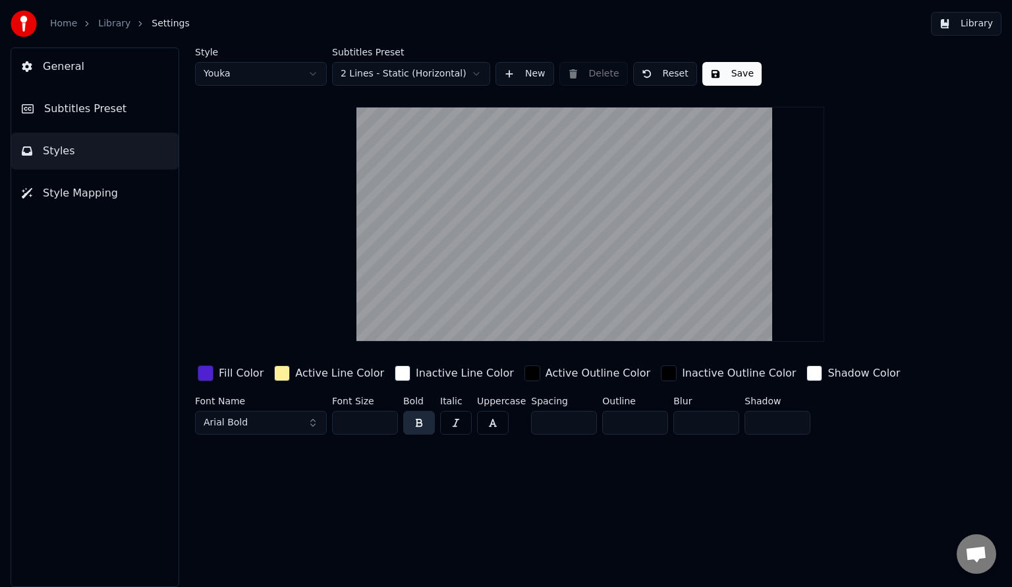
click at [103, 121] on button "Subtitles Preset" at bounding box center [94, 108] width 167 height 37
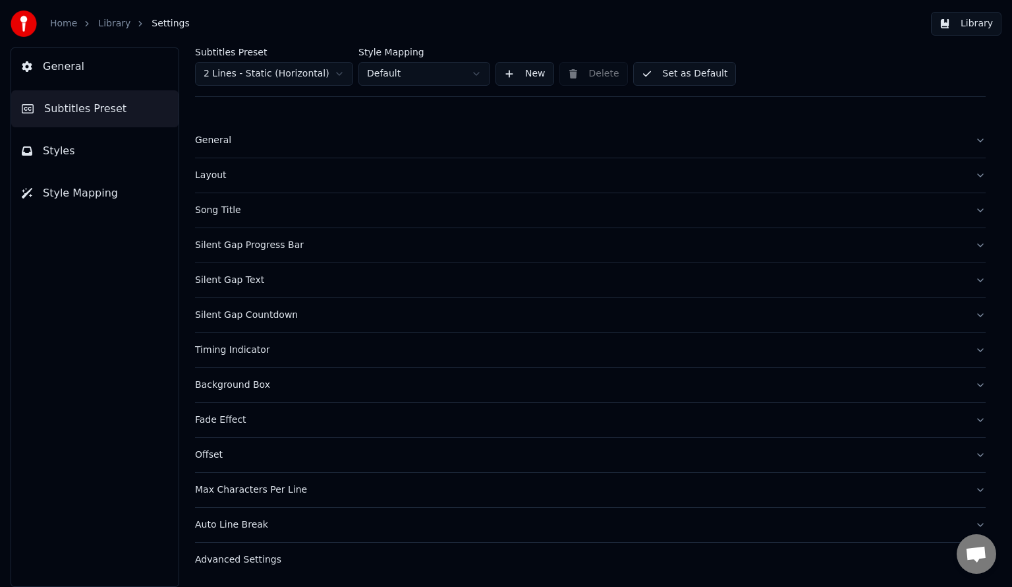
click at [222, 204] on div "Song Title" at bounding box center [580, 210] width 770 height 13
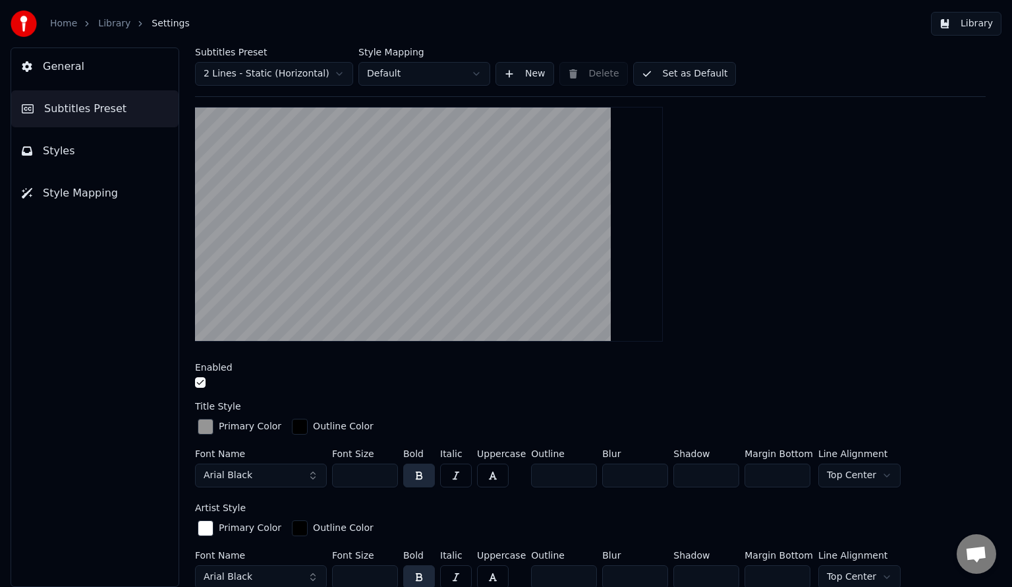
scroll to position [150, 0]
click at [208, 419] on div "button" at bounding box center [206, 426] width 16 height 16
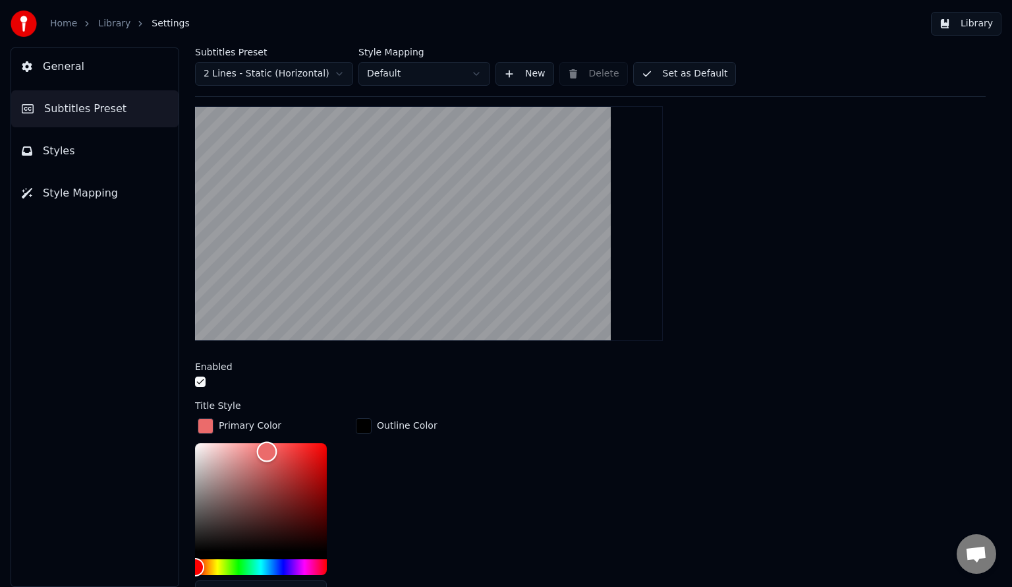
type input "*******"
drag, startPoint x: 262, startPoint y: 477, endPoint x: 269, endPoint y: 450, distance: 27.8
click at [269, 450] on div "Color" at bounding box center [261, 497] width 132 height 108
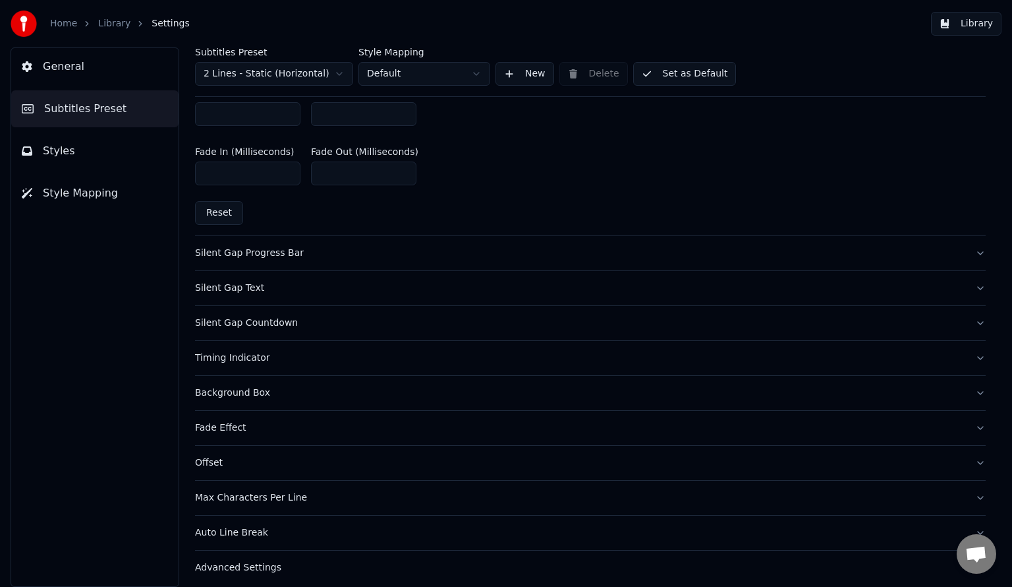
scroll to position [858, 0]
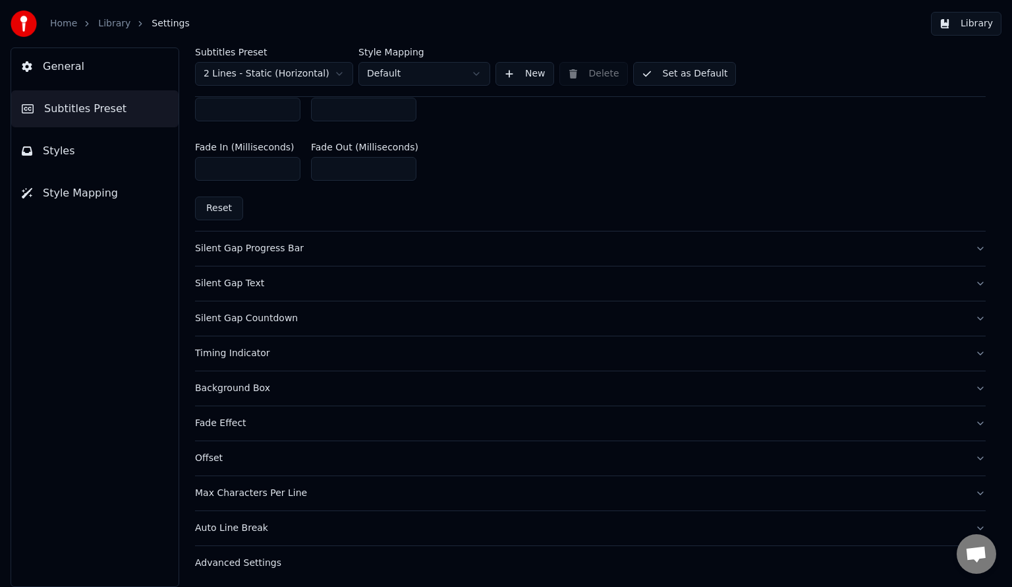
click at [675, 69] on button "Set as Default" at bounding box center [684, 74] width 103 height 24
click at [977, 27] on button "Library" at bounding box center [966, 24] width 71 height 24
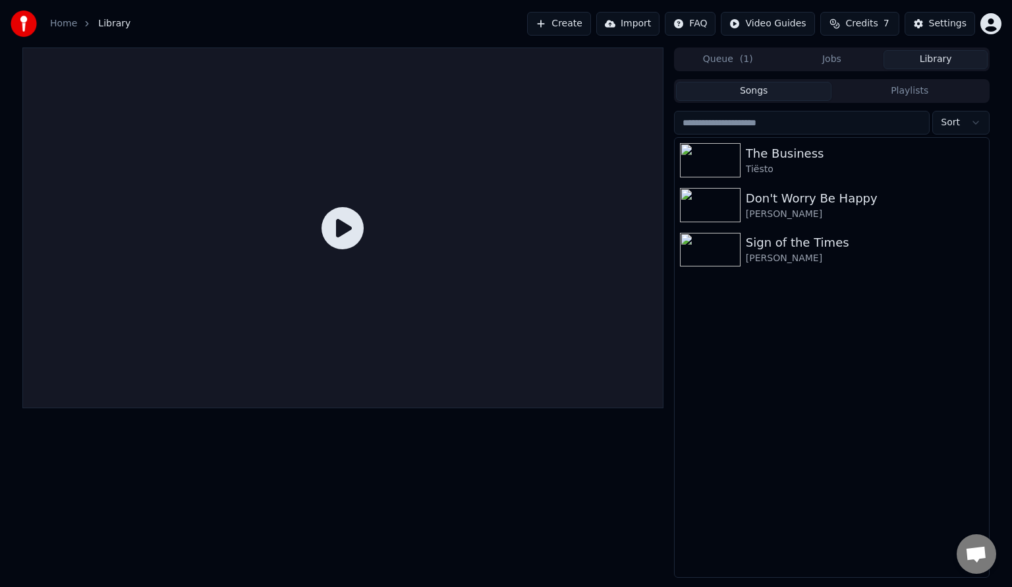
click at [892, 243] on div "Sign of the Times" at bounding box center [865, 242] width 238 height 18
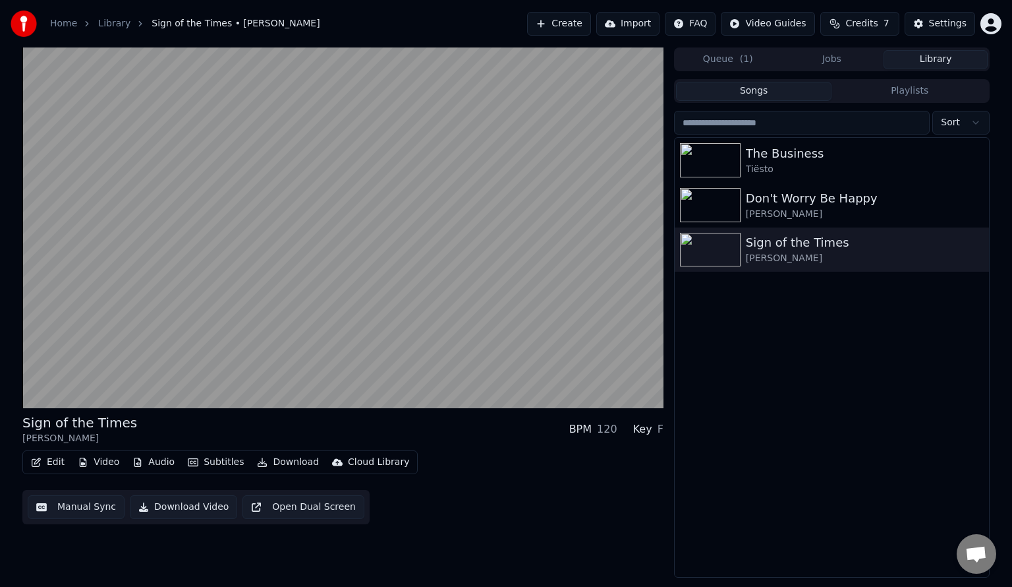
click at [186, 514] on button "Download Video" at bounding box center [183, 507] width 107 height 24
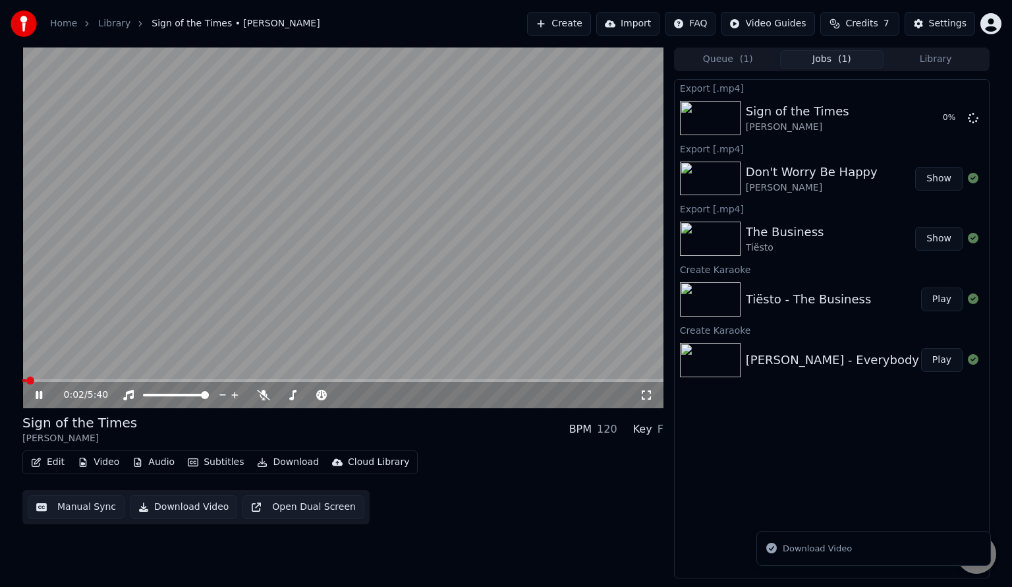
click at [345, 175] on video at bounding box center [342, 227] width 641 height 361
